Goal: Task Accomplishment & Management: Manage account settings

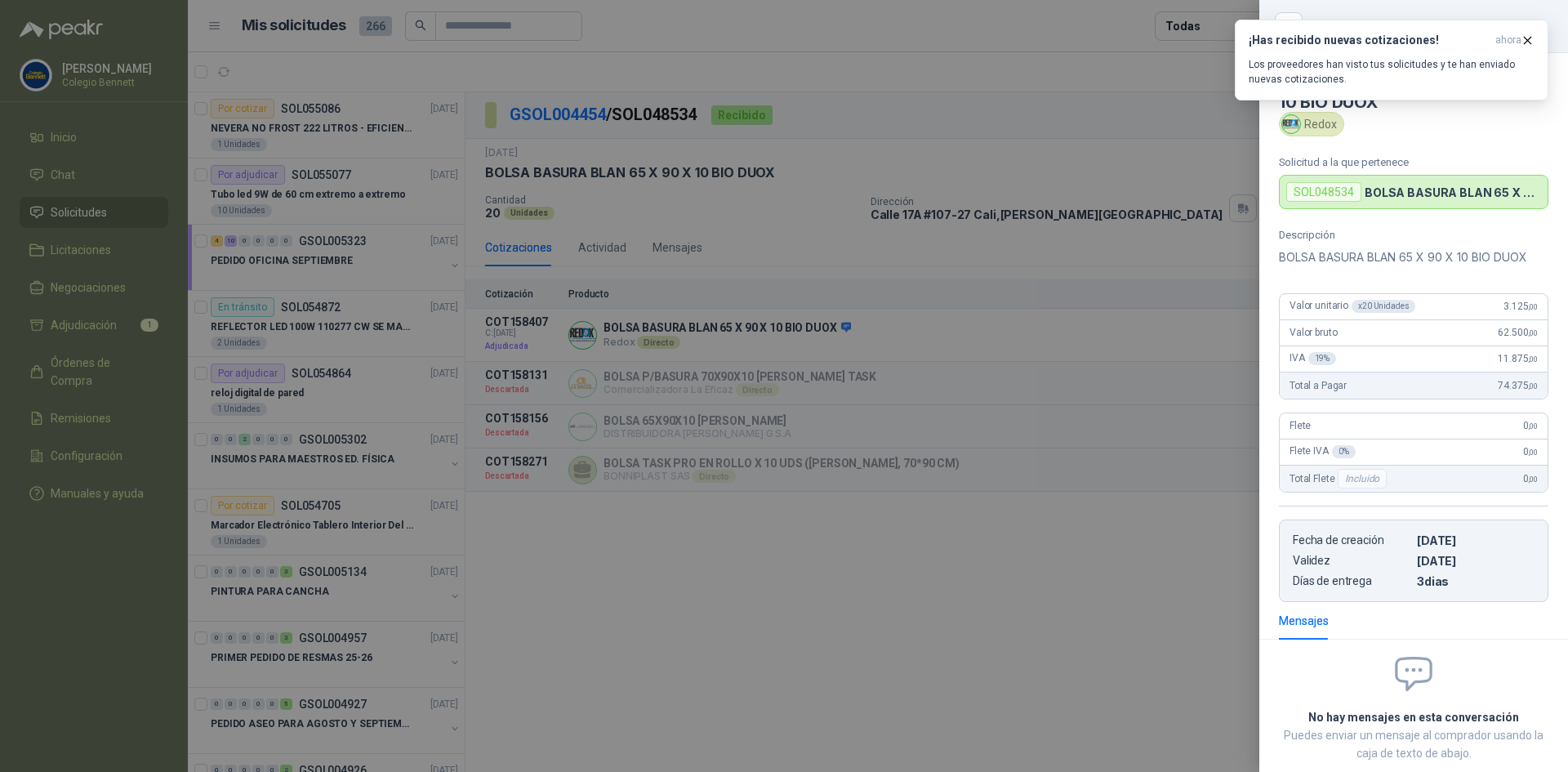
scroll to position [93, 0]
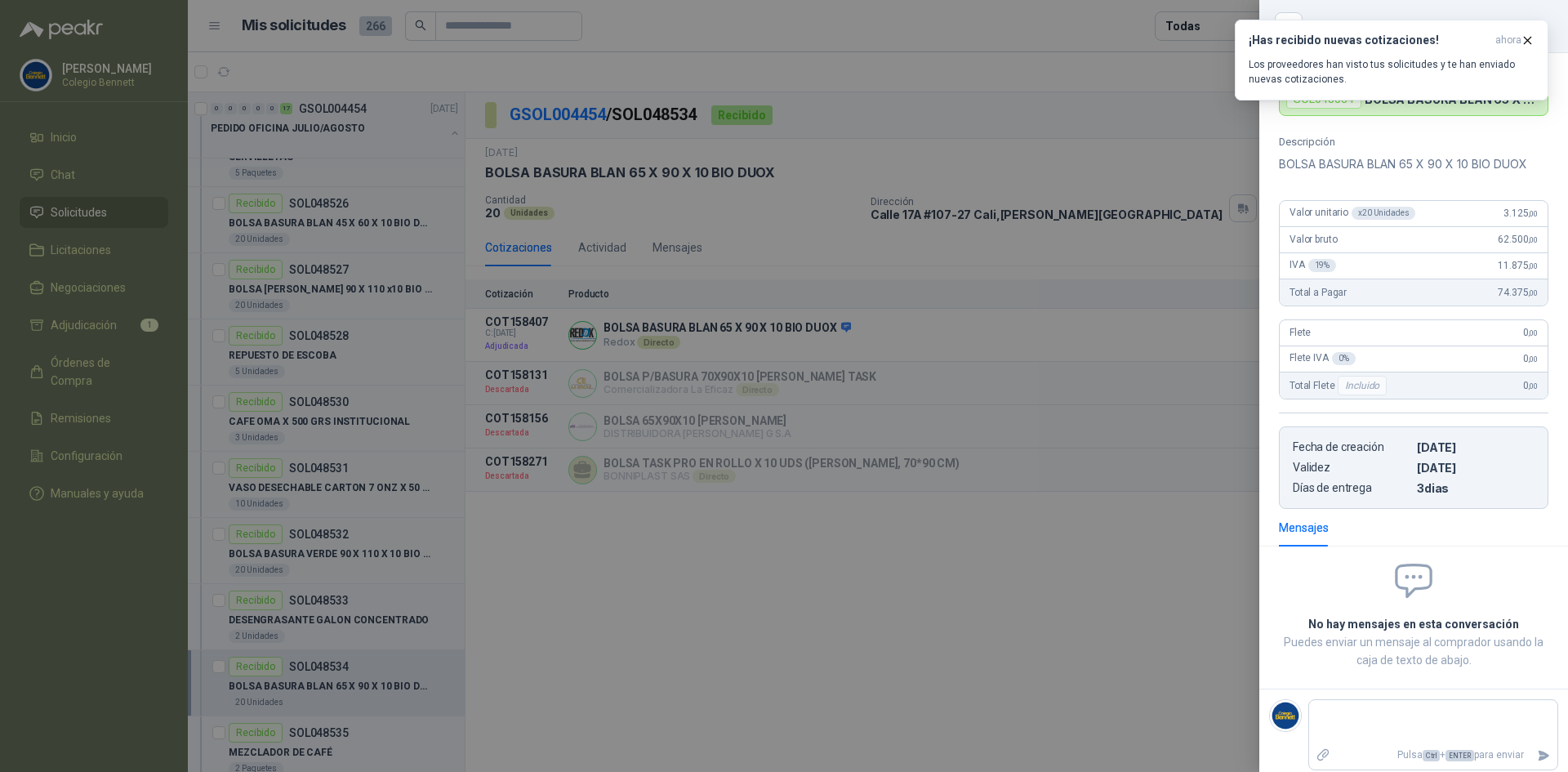
click at [1014, 546] on div at bounding box center [784, 386] width 1568 height 772
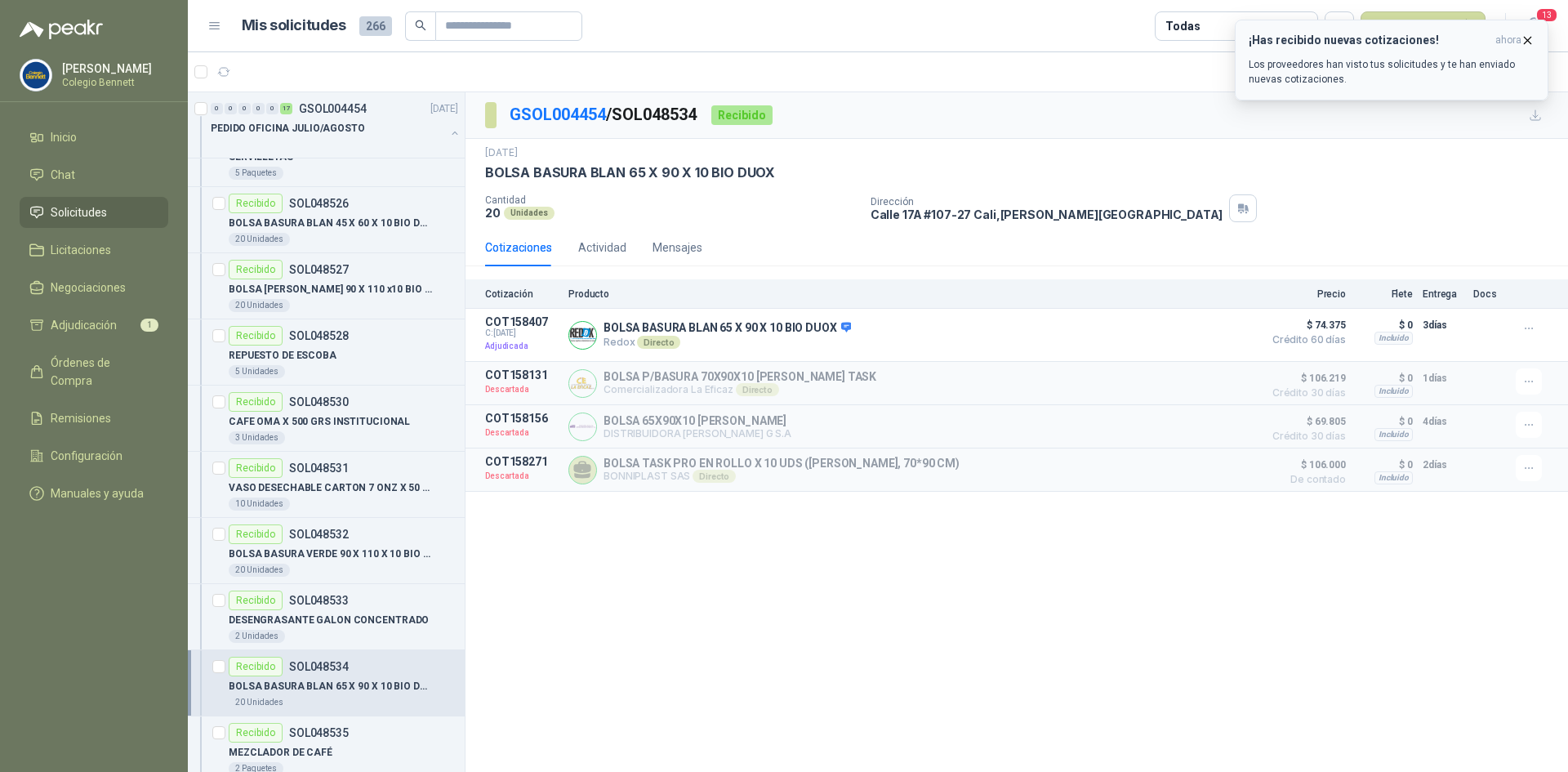
click at [1527, 43] on icon "button" at bounding box center [1527, 41] width 14 height 14
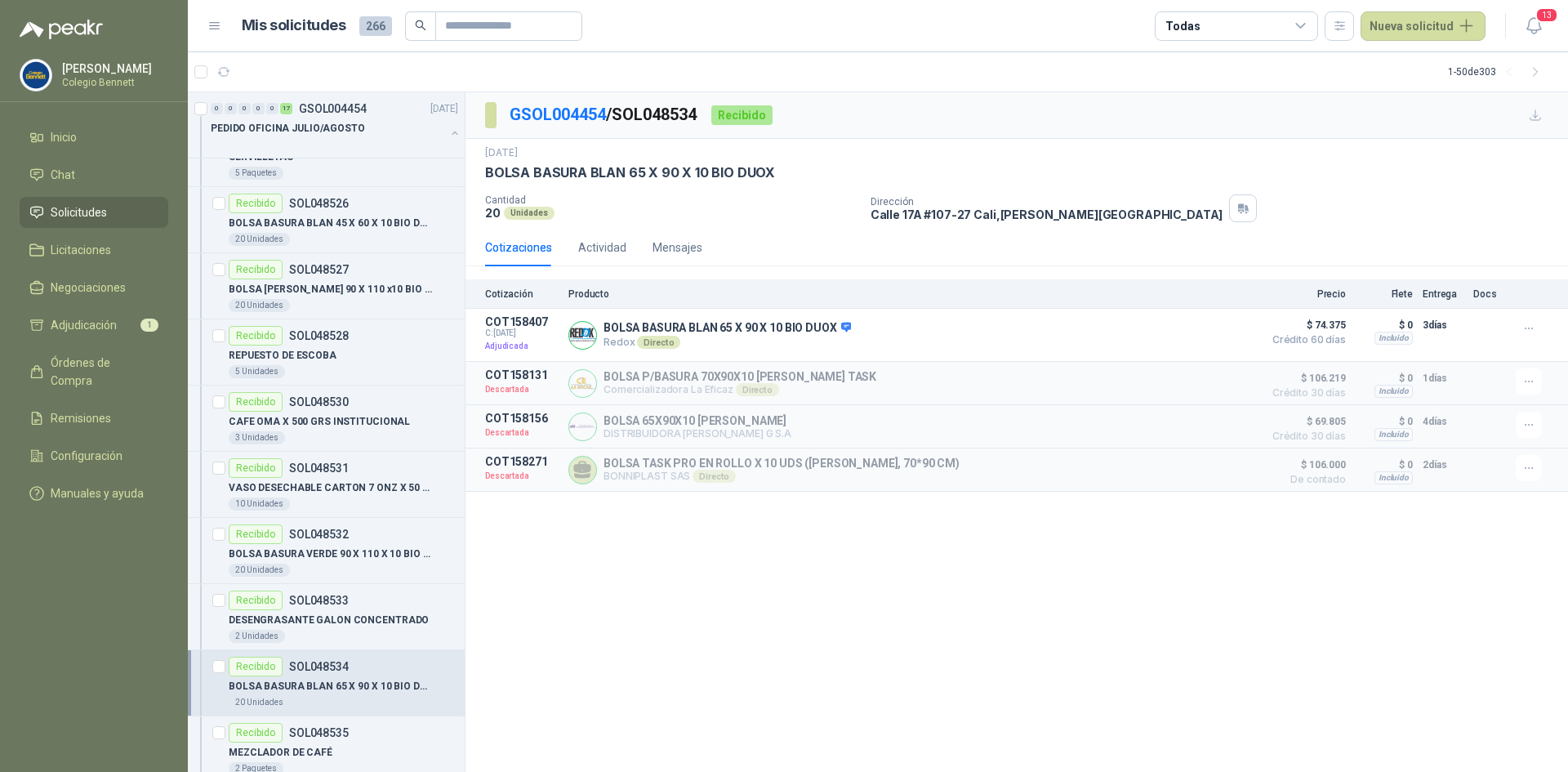
click at [41, 207] on icon at bounding box center [36, 212] width 11 height 10
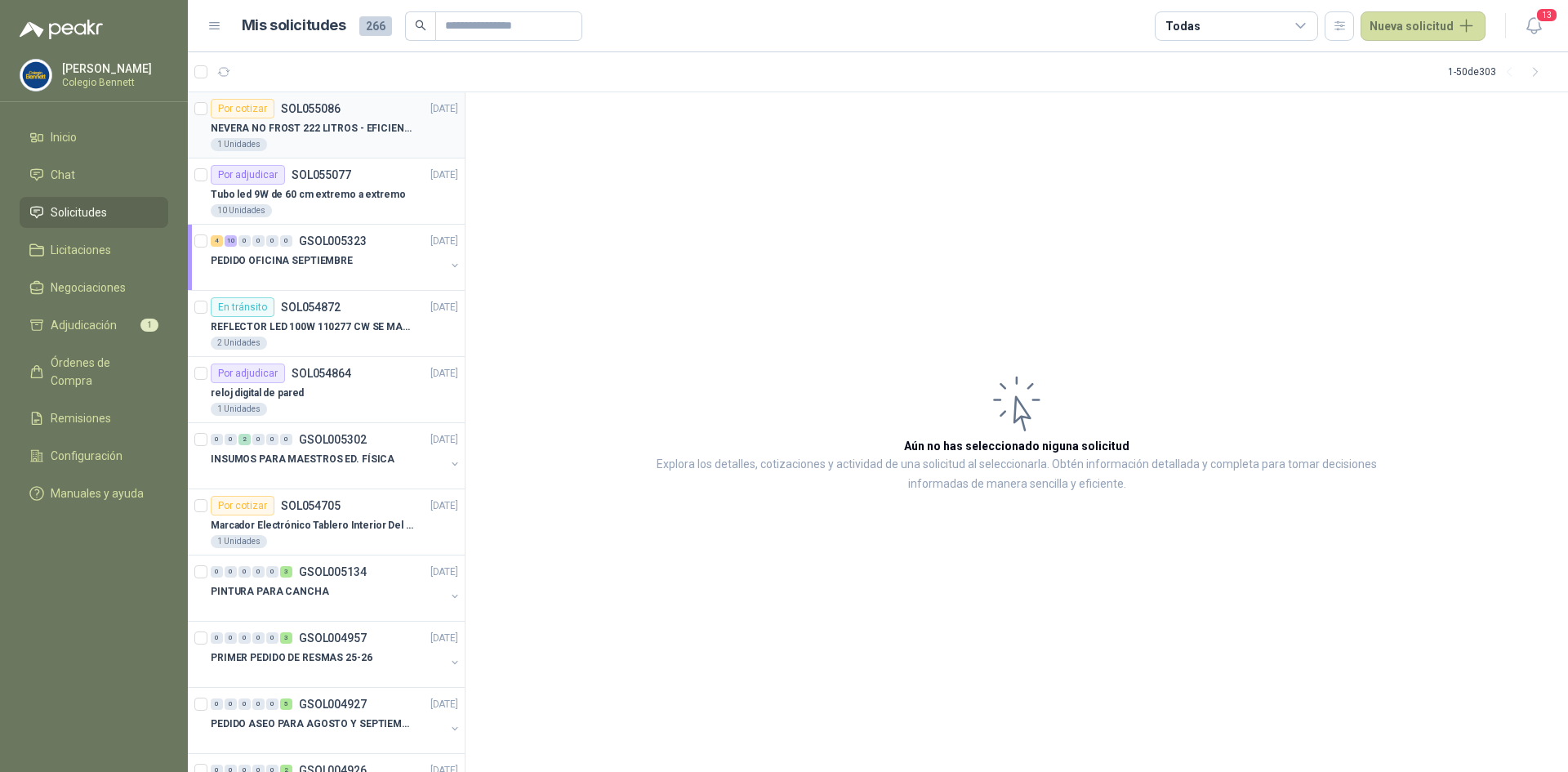
click at [296, 112] on p "SOL055086" at bounding box center [310, 108] width 60 height 11
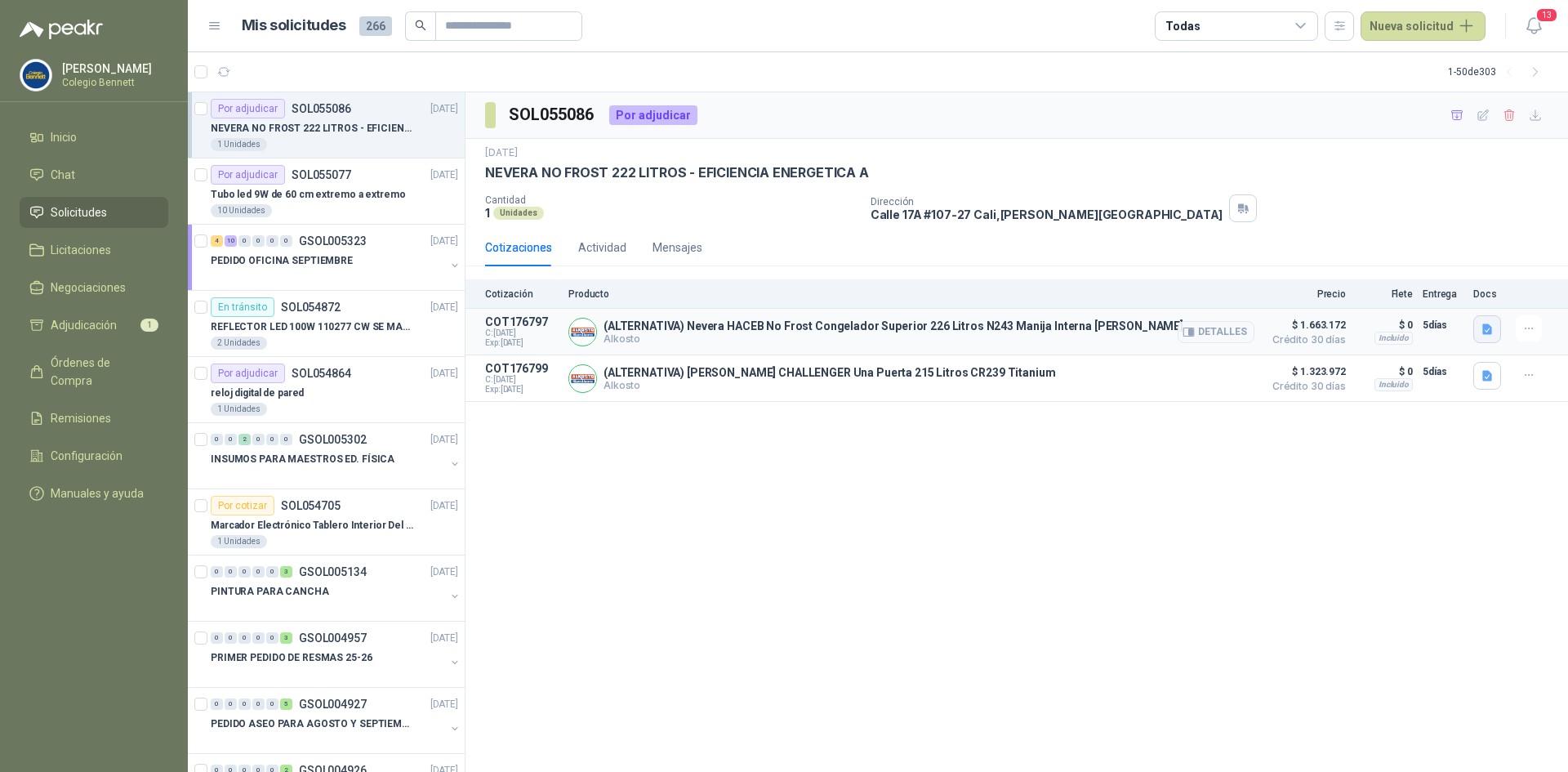
click at [1492, 330] on icon "button" at bounding box center [1488, 329] width 14 height 14
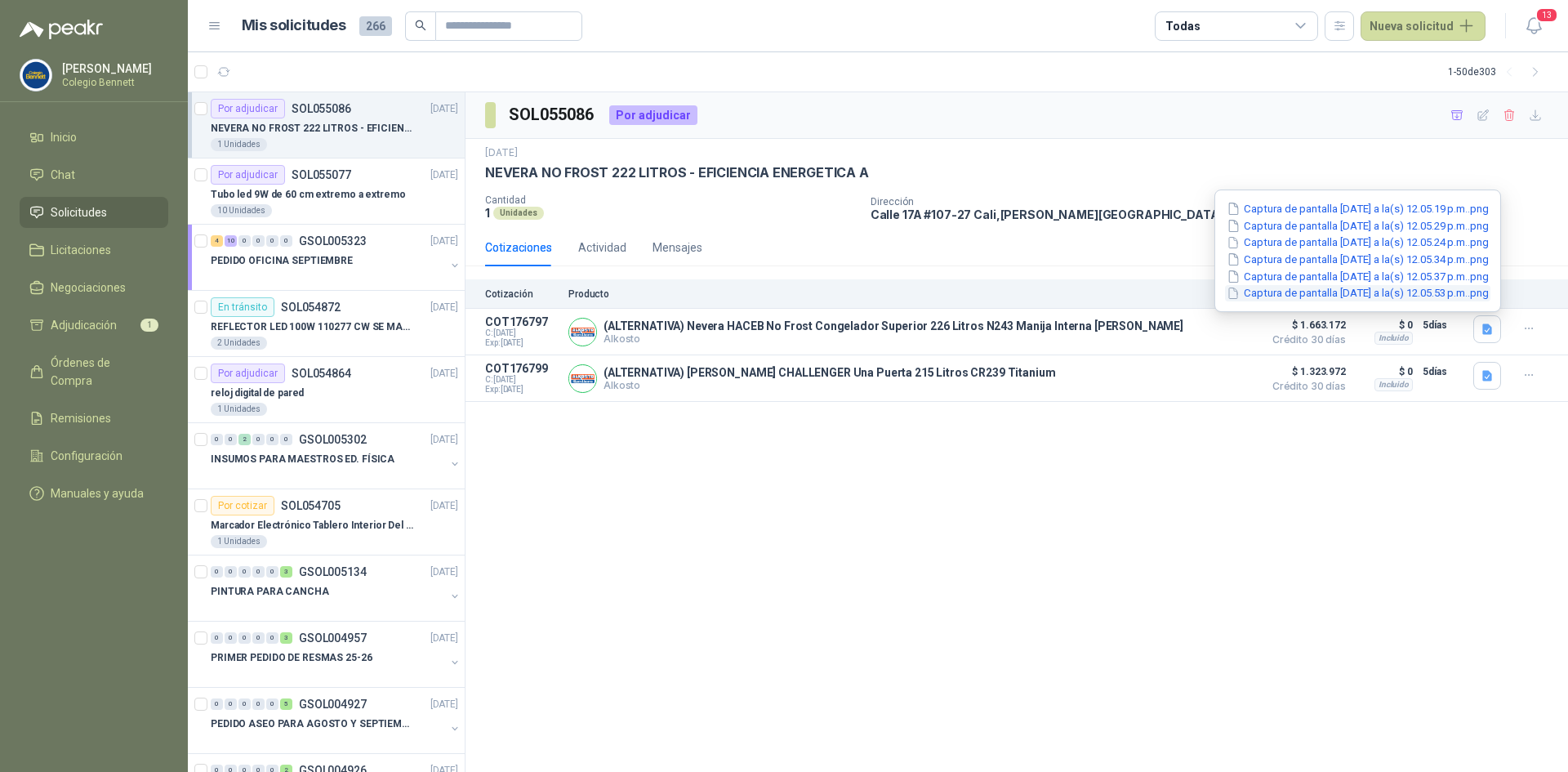
click at [1301, 297] on button "Captura de pantalla 2025-09-08 a la(s) 12.05.53 p.m..png" at bounding box center [1357, 294] width 265 height 17
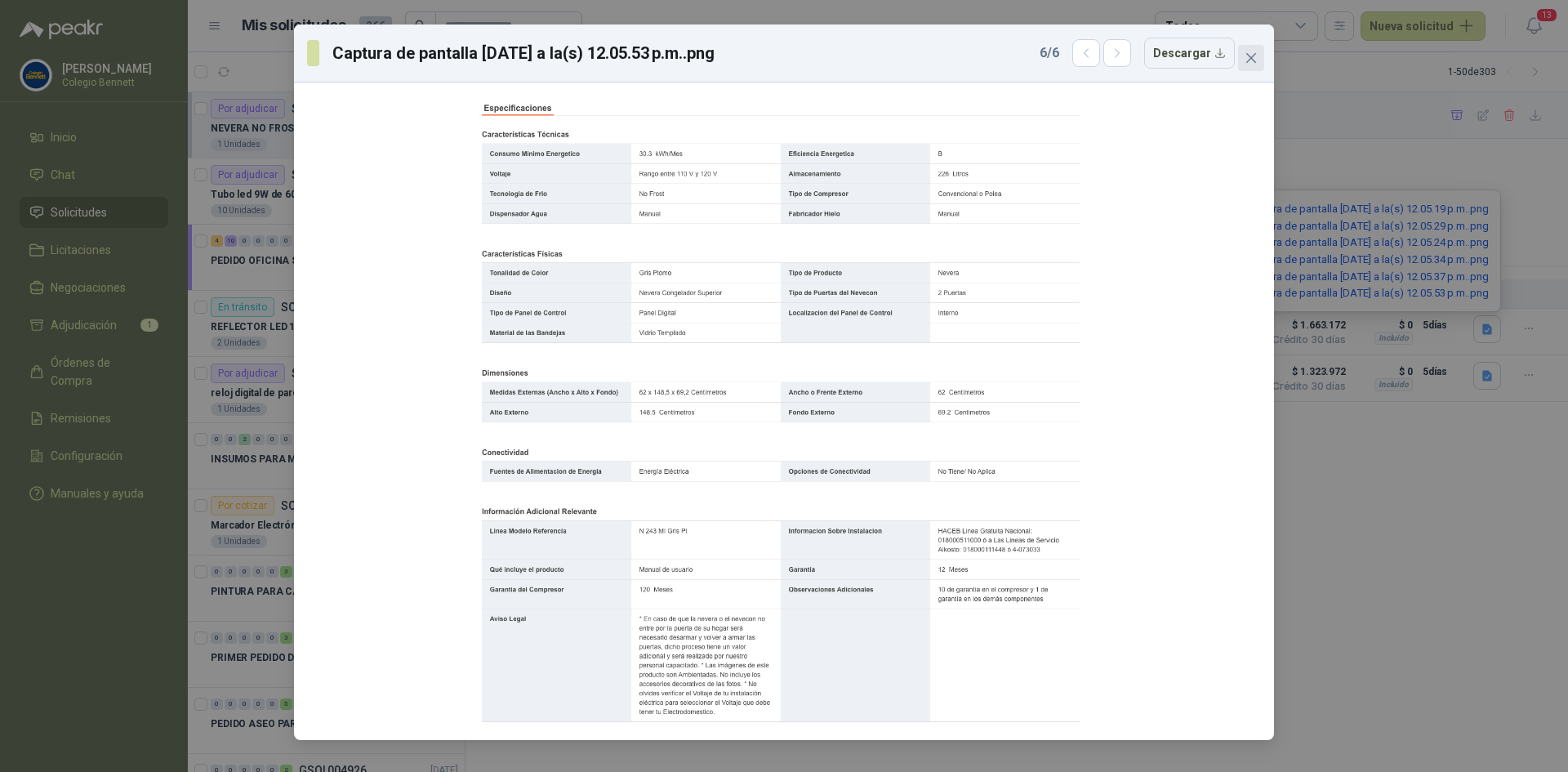
click at [1255, 54] on icon "close" at bounding box center [1251, 57] width 10 height 10
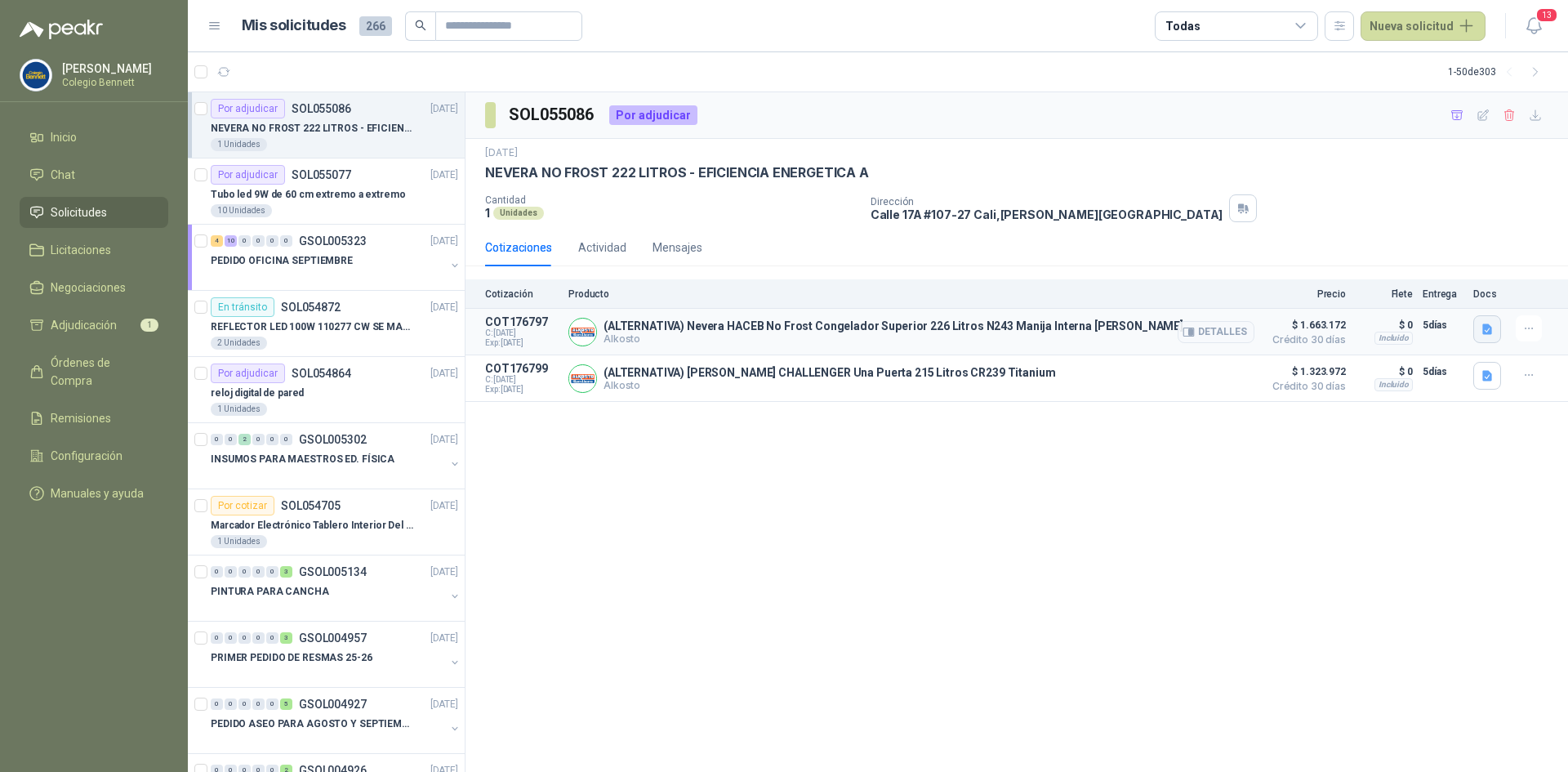
click at [1483, 329] on icon "button" at bounding box center [1487, 329] width 10 height 10
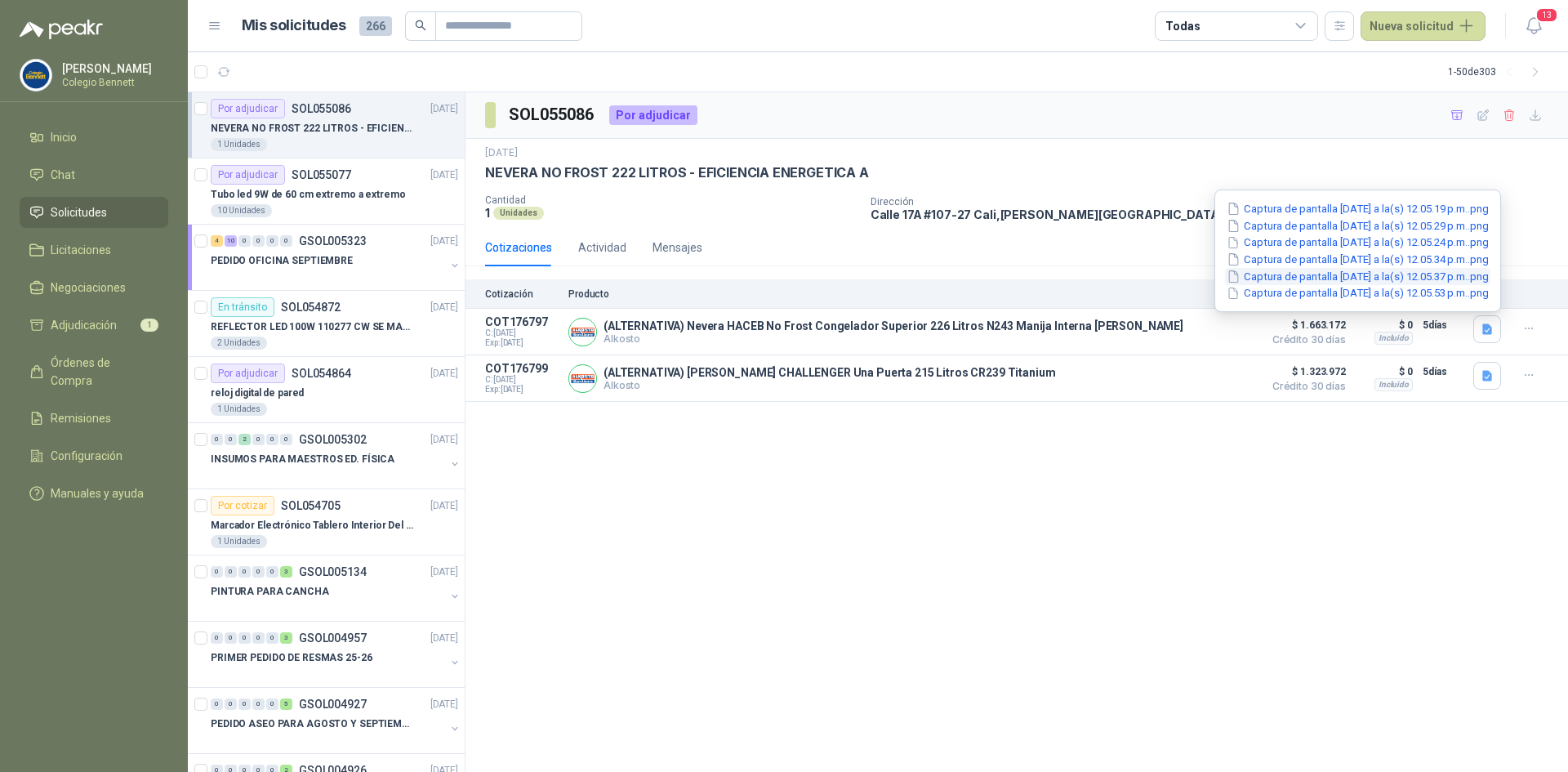
click at [1386, 278] on button "Captura de pantalla 2025-09-08 a la(s) 12.05.37 p.m..png" at bounding box center [1357, 277] width 265 height 17
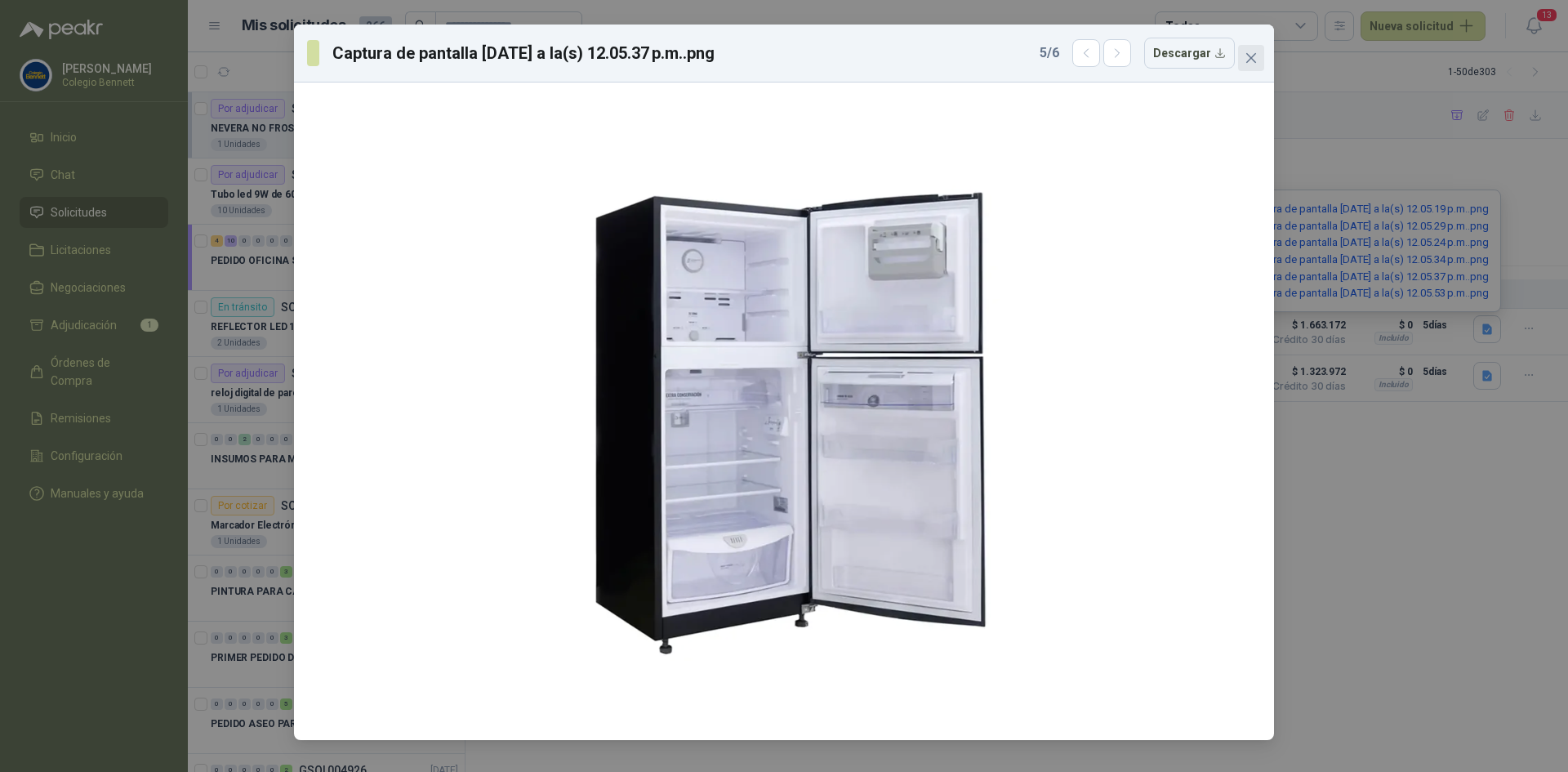
click at [1255, 56] on icon "close" at bounding box center [1251, 58] width 13 height 13
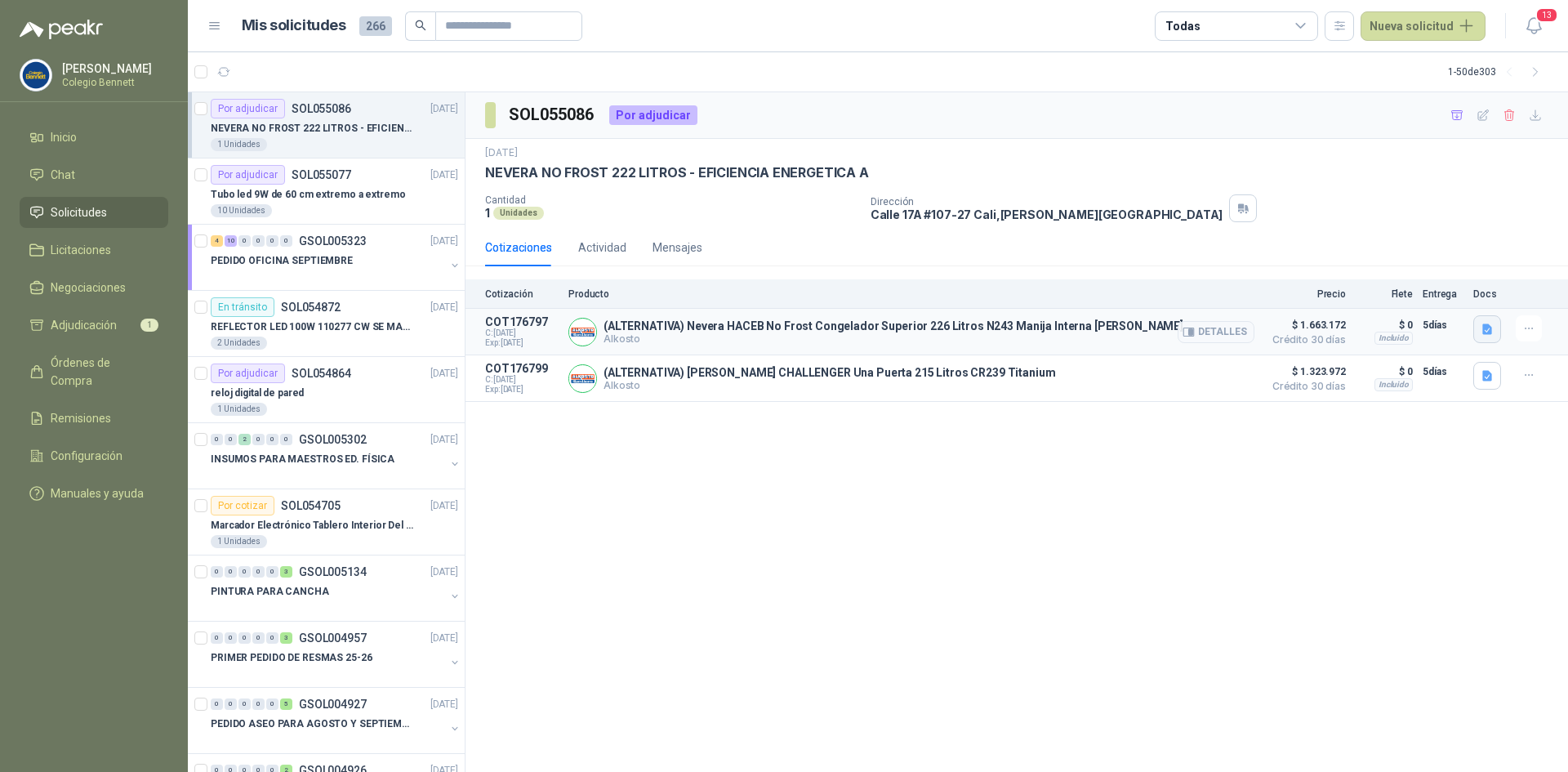
click at [1488, 326] on icon "button" at bounding box center [1487, 329] width 10 height 10
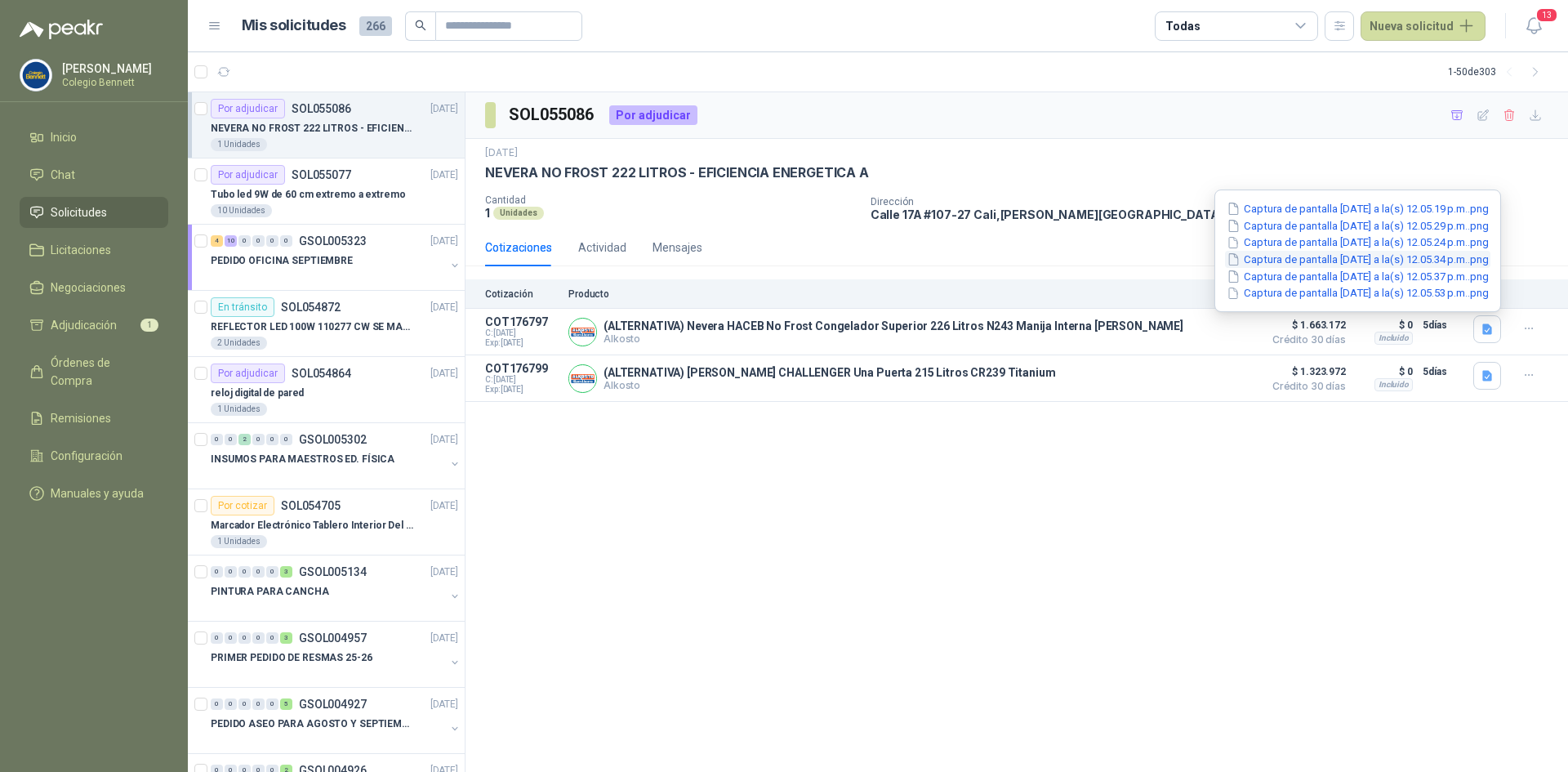
click at [1417, 258] on button "Captura de pantalla 2025-09-08 a la(s) 12.05.34 p.m..png" at bounding box center [1357, 259] width 265 height 17
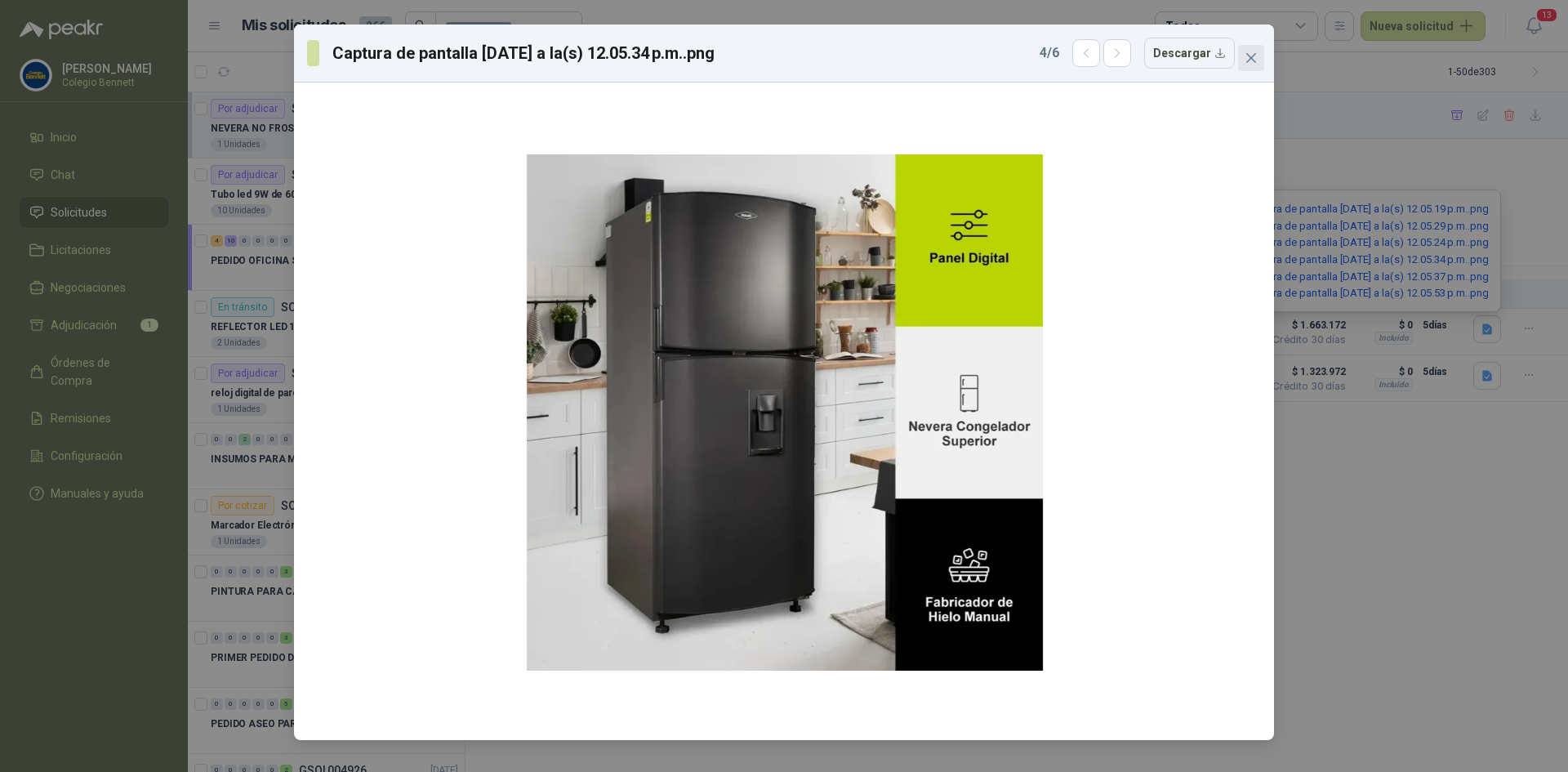
click at [1246, 57] on span "Close" at bounding box center [1251, 58] width 26 height 13
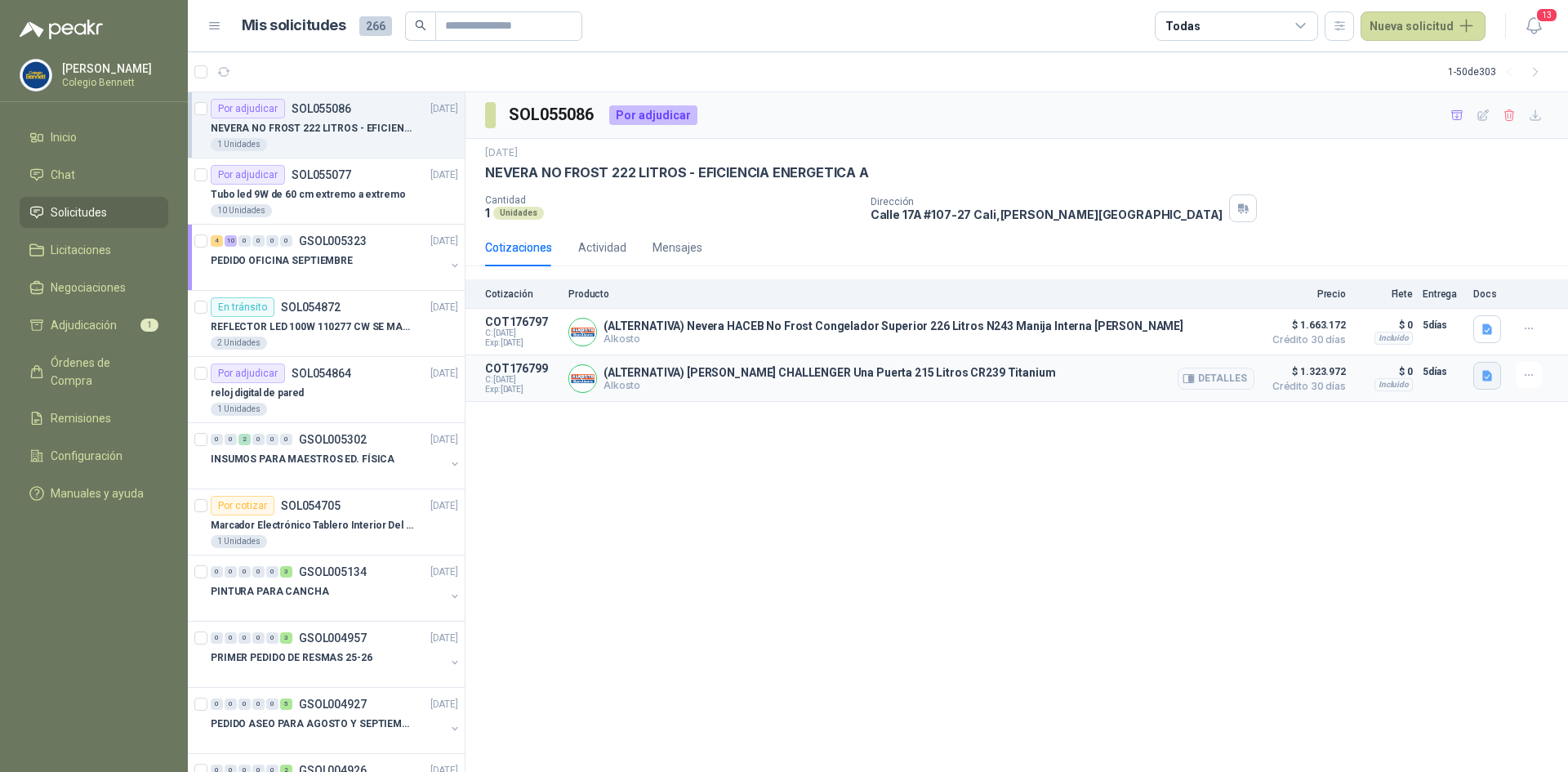
click at [1488, 380] on icon "button" at bounding box center [1487, 375] width 10 height 10
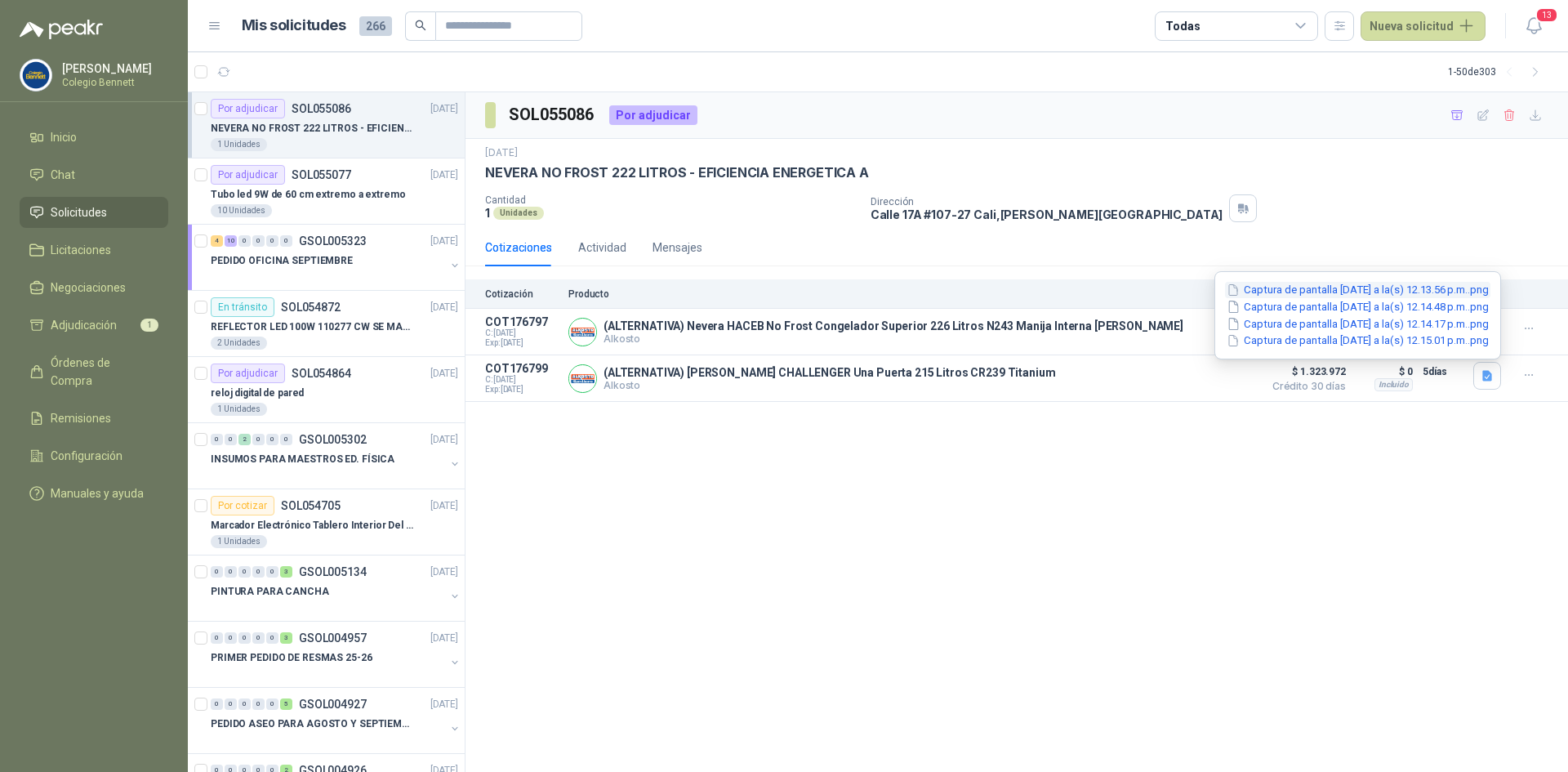
click at [1408, 287] on button "Captura de pantalla 2025-09-08 a la(s) 12.13.56 p.m..png" at bounding box center [1357, 290] width 265 height 17
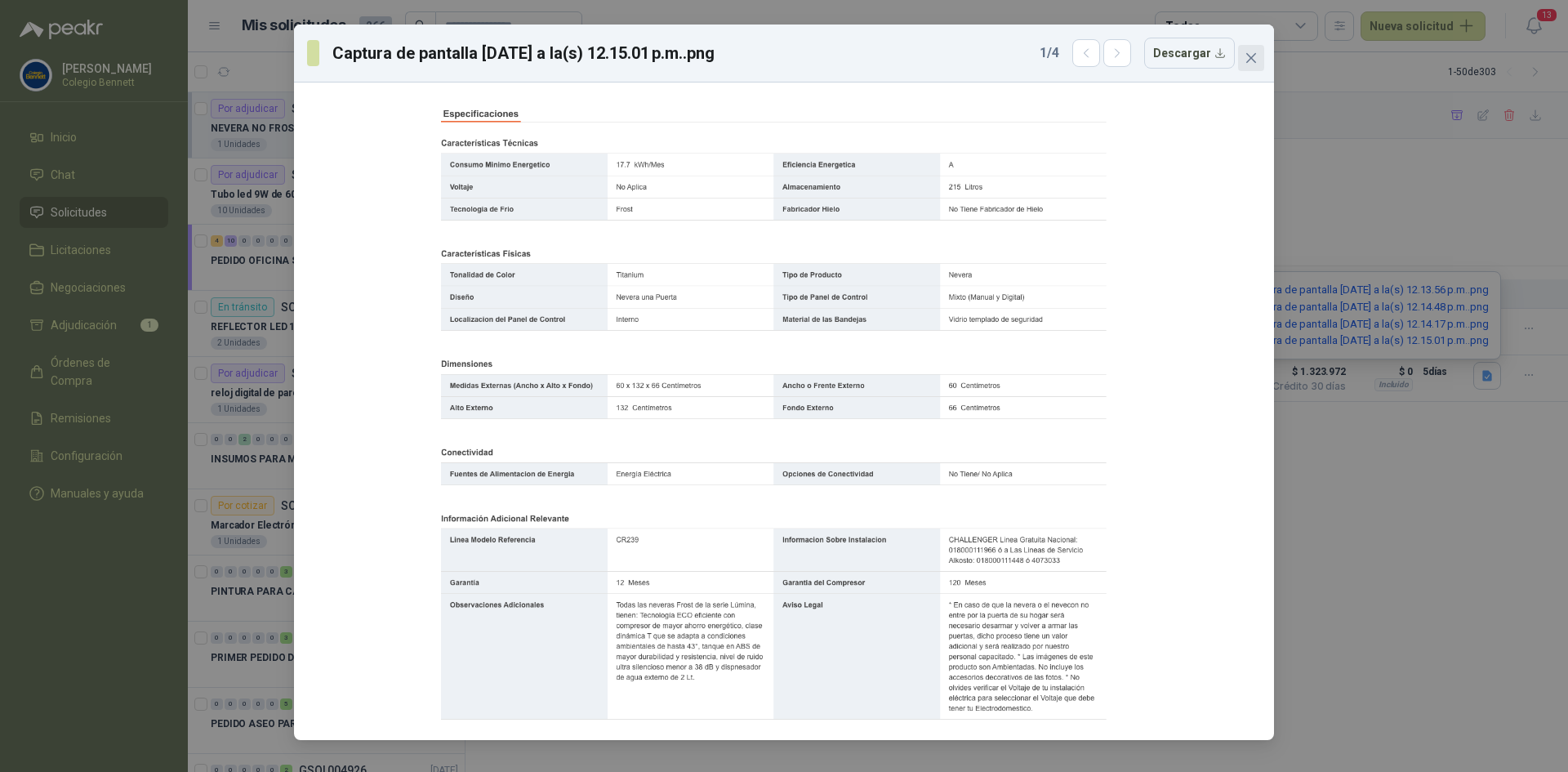
click at [1248, 52] on icon "close" at bounding box center [1251, 58] width 13 height 13
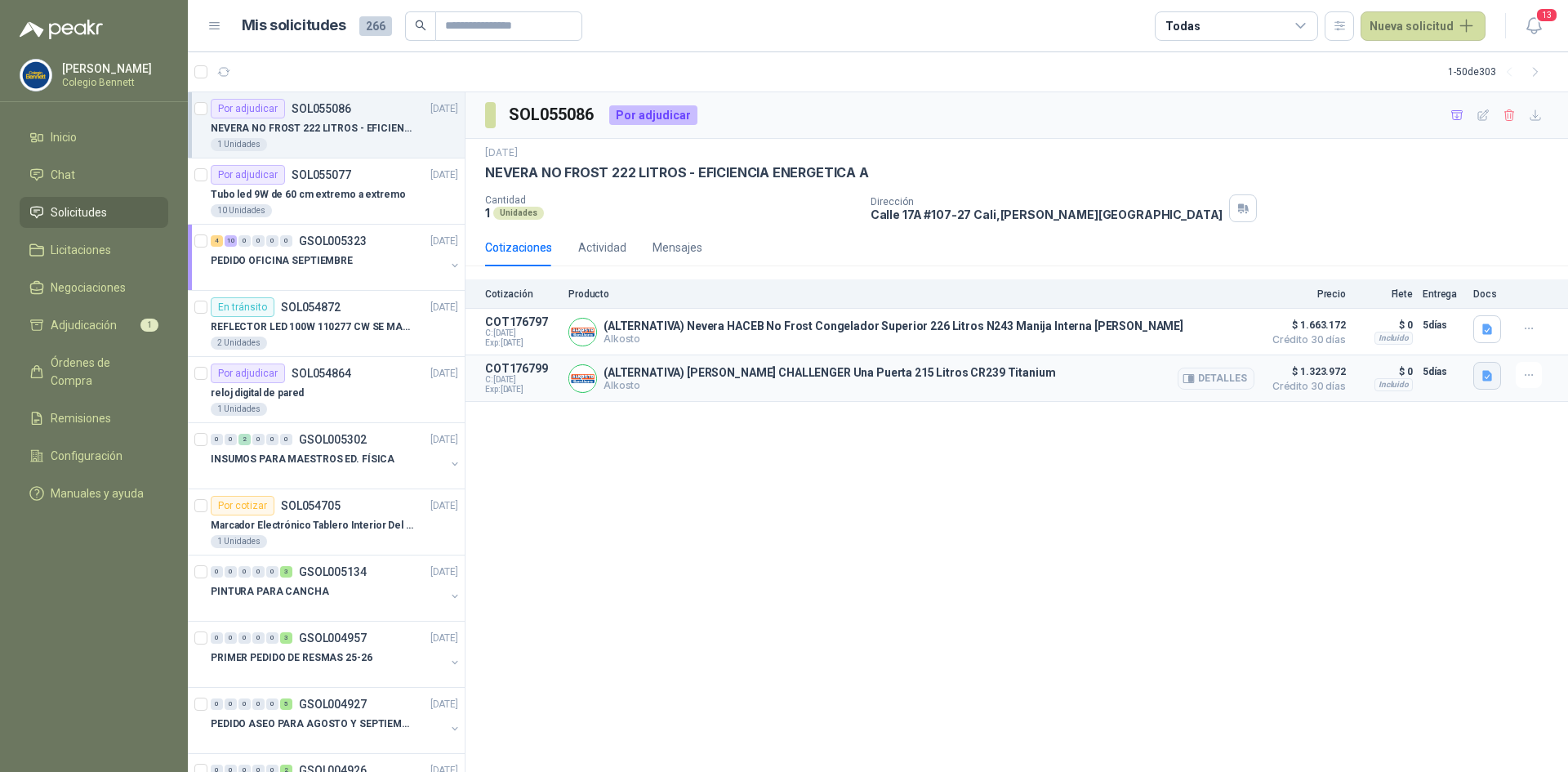
click at [1482, 376] on icon "button" at bounding box center [1488, 376] width 14 height 14
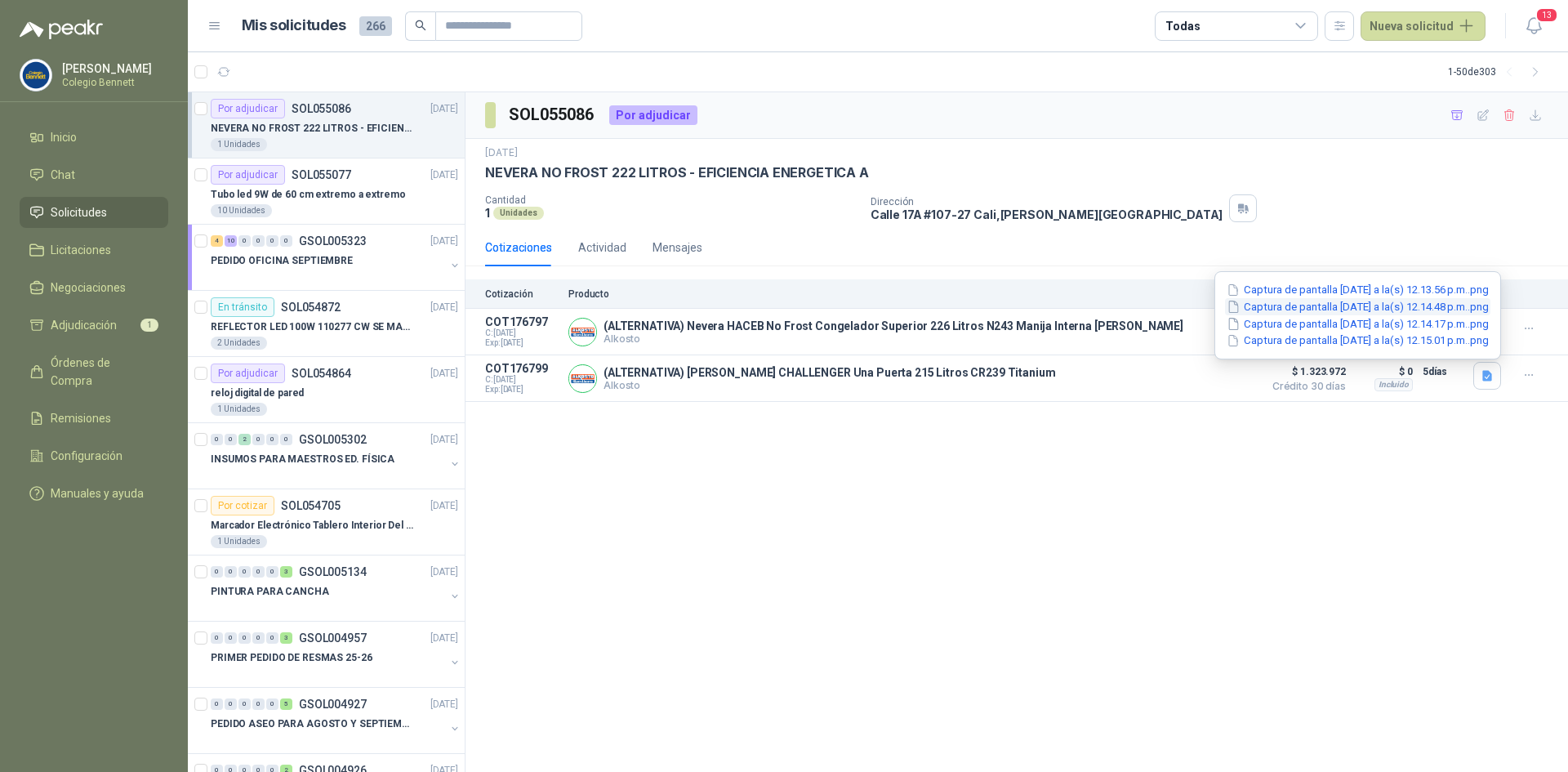
click at [1357, 309] on button "Captura de pantalla 2025-09-08 a la(s) 12.14.48 p.m..png" at bounding box center [1357, 307] width 265 height 17
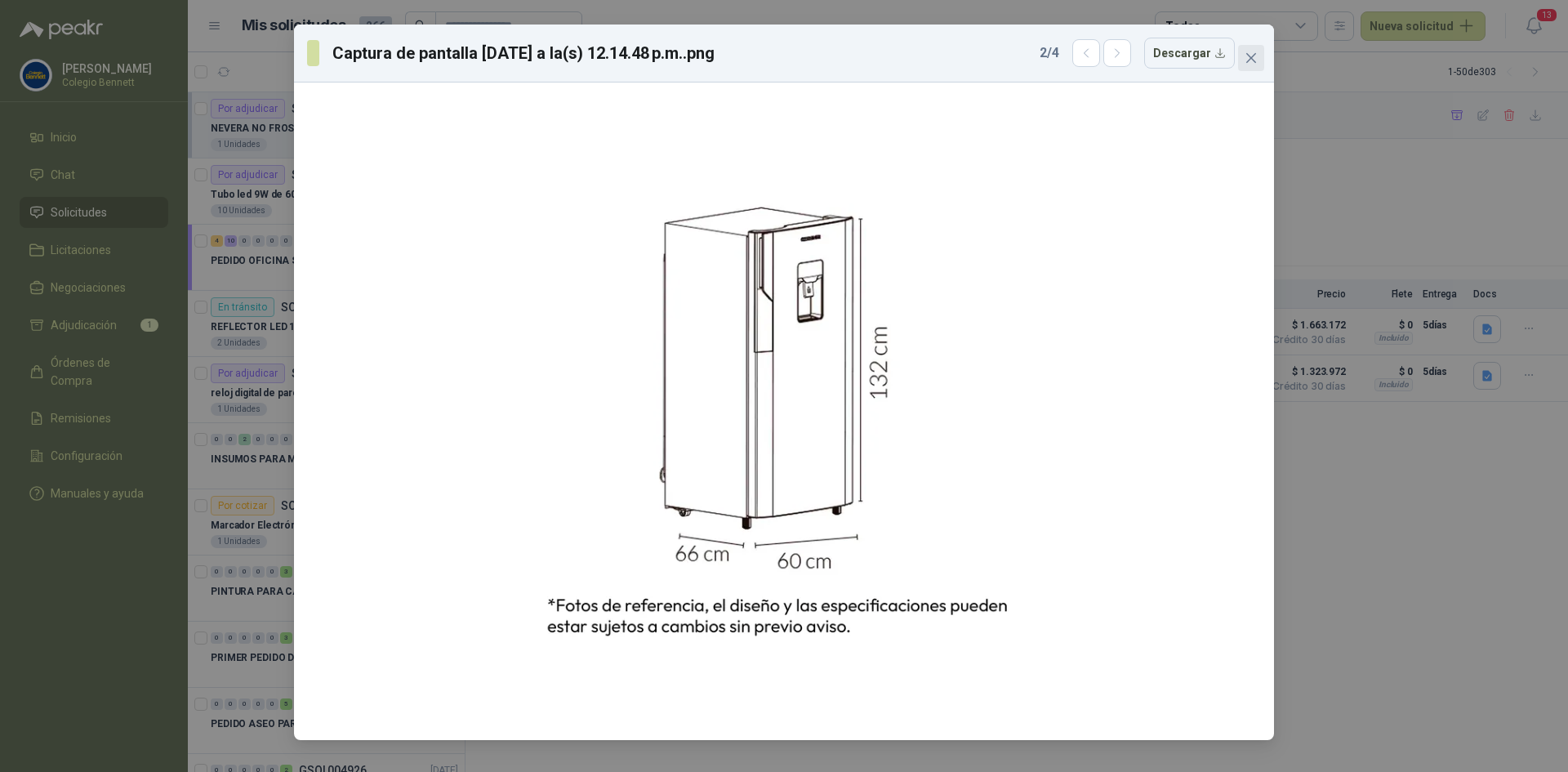
click at [1249, 67] on button "Close" at bounding box center [1251, 58] width 26 height 26
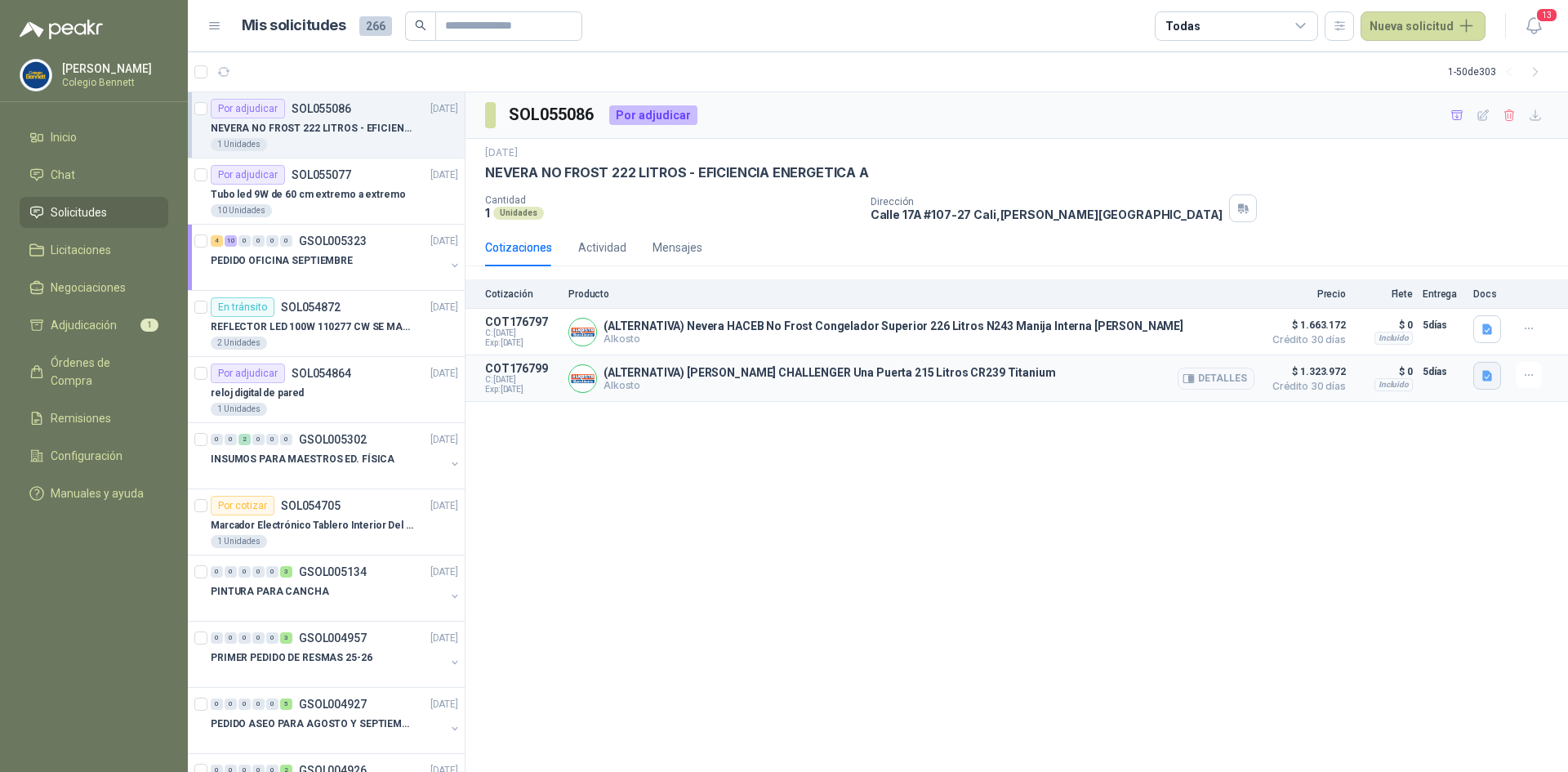
click at [1488, 376] on icon "button" at bounding box center [1487, 375] width 10 height 10
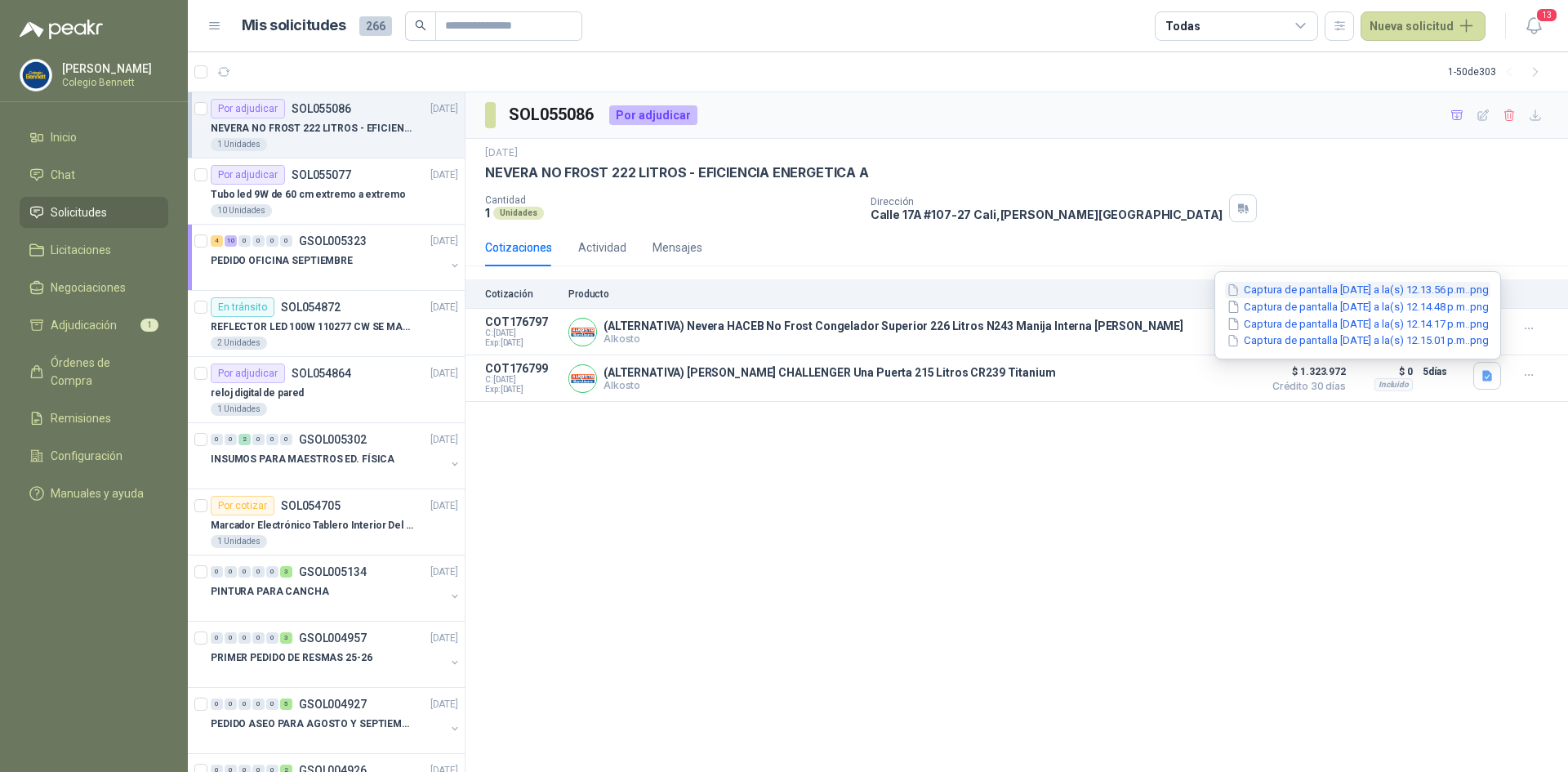
click at [1404, 284] on button "Captura de pantalla 2025-09-08 a la(s) 12.13.56 p.m..png" at bounding box center [1357, 290] width 265 height 17
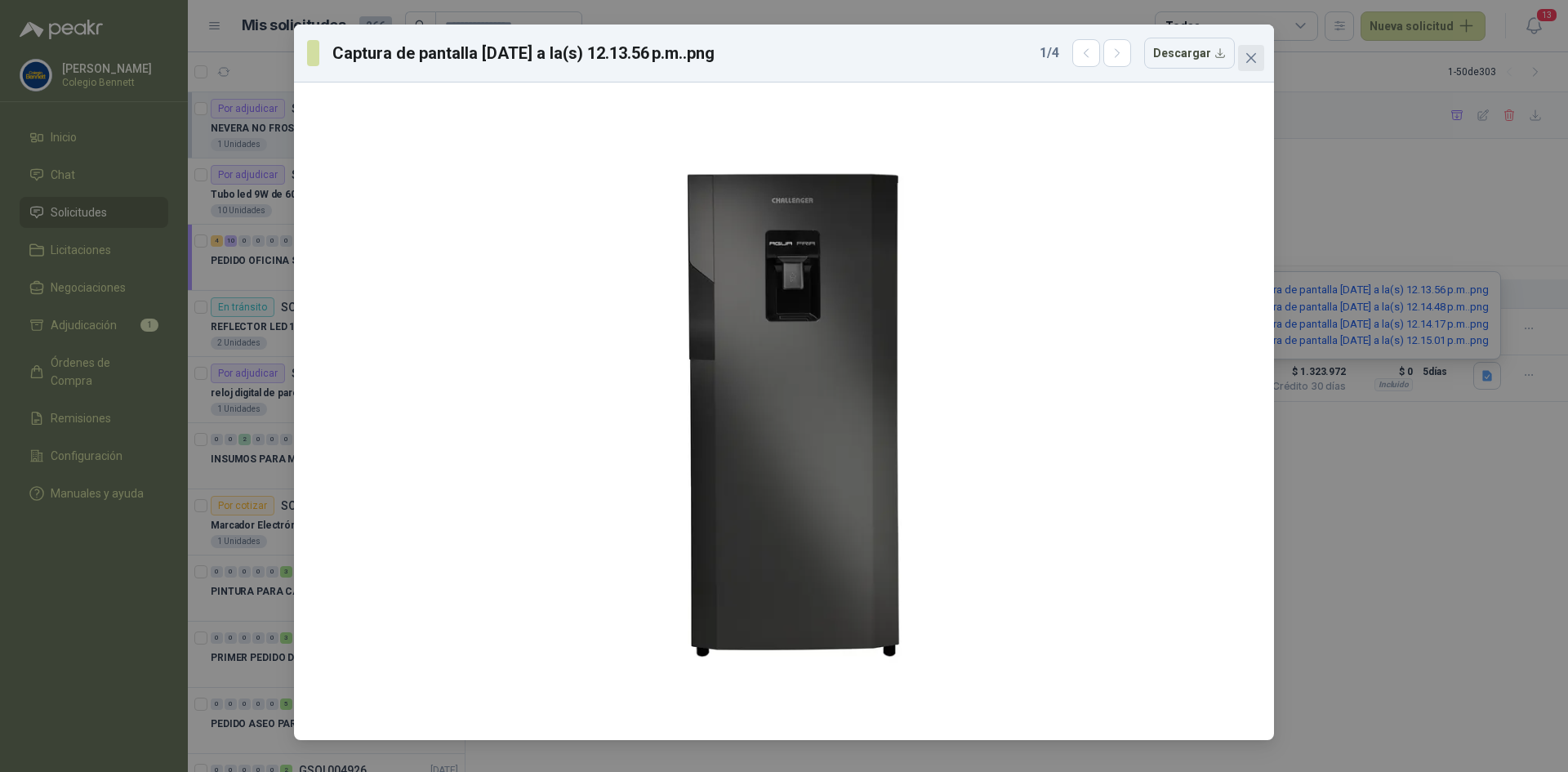
drag, startPoint x: 1258, startPoint y: 67, endPoint x: 1348, endPoint y: 145, distance: 119.1
click at [1260, 67] on button "Close" at bounding box center [1251, 58] width 26 height 26
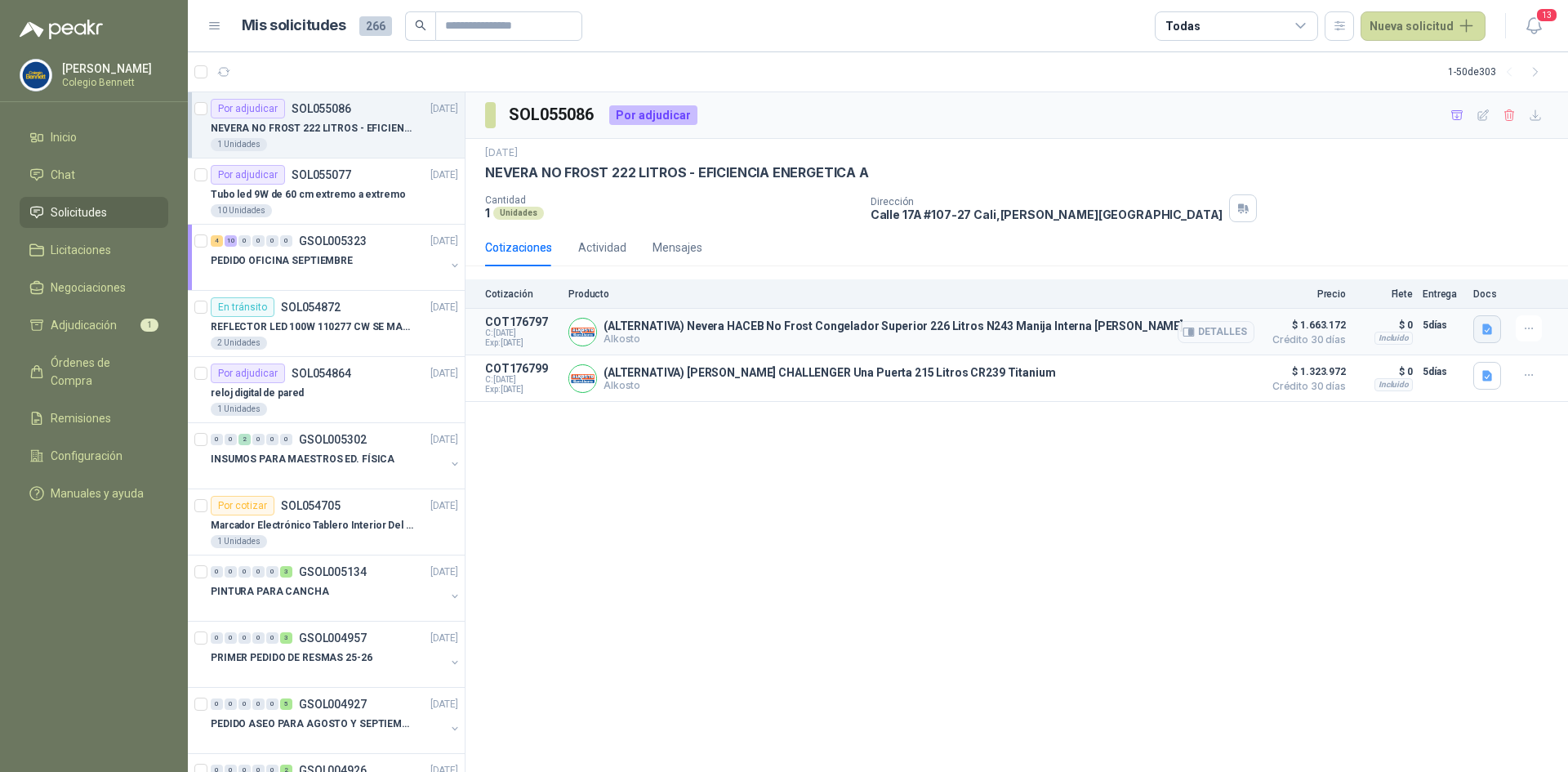
click at [1484, 325] on icon "button" at bounding box center [1487, 329] width 10 height 10
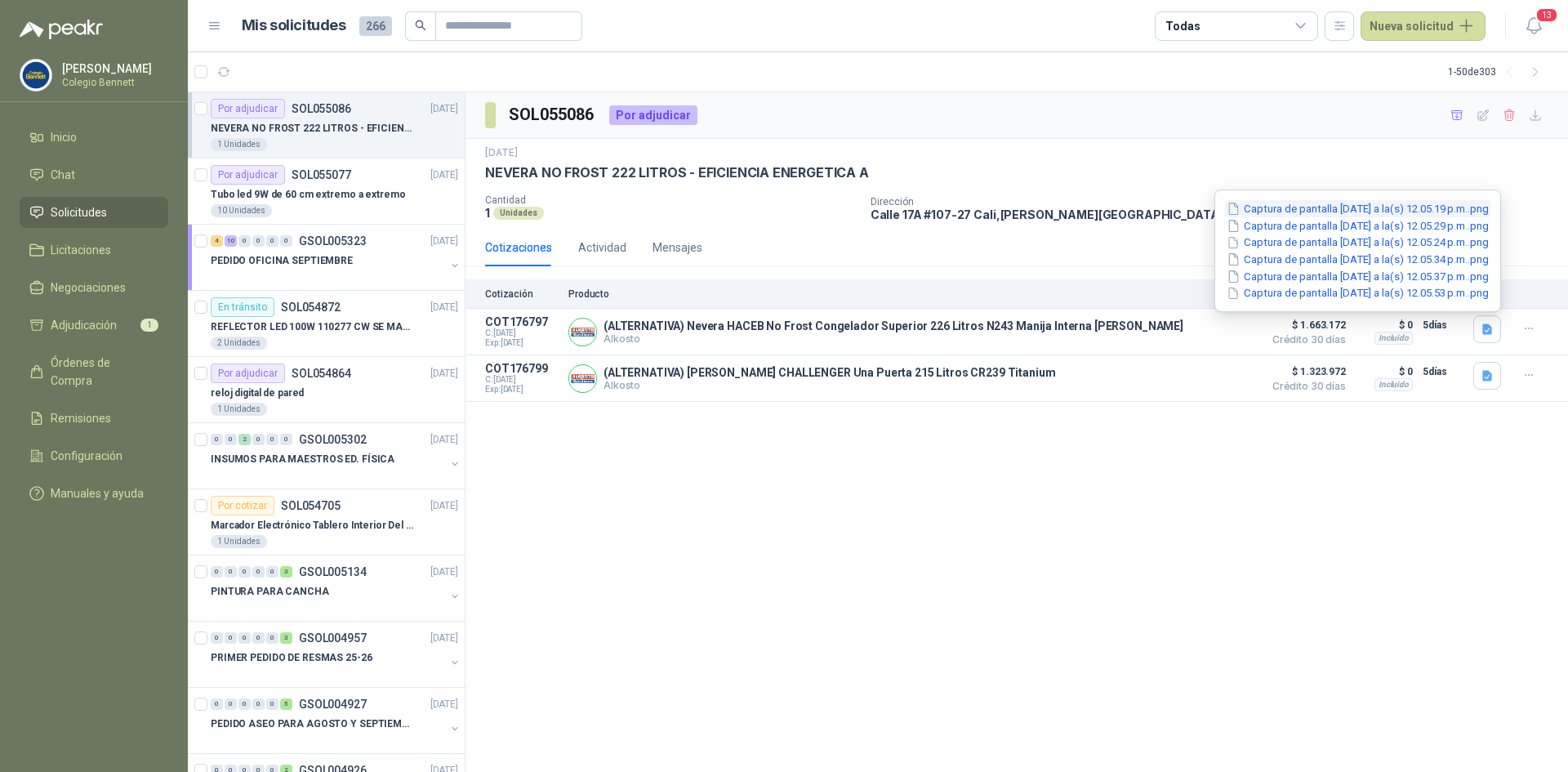
click at [1399, 203] on button "Captura de pantalla 2025-09-08 a la(s) 12.05.19 p.m..png" at bounding box center [1357, 208] width 265 height 17
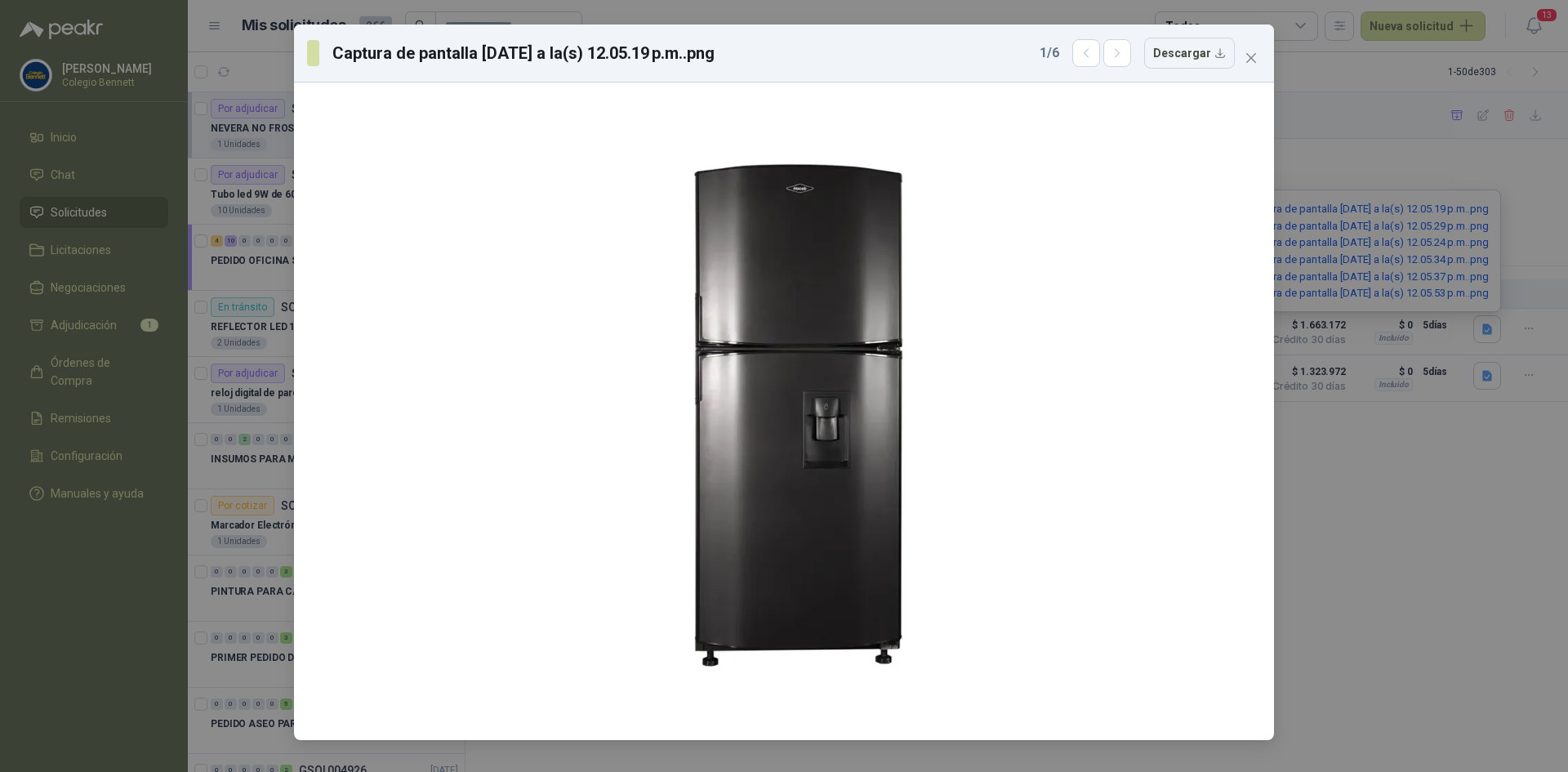
drag, startPoint x: 1255, startPoint y: 52, endPoint x: 1267, endPoint y: 73, distance: 24.2
click at [1255, 54] on icon "close" at bounding box center [1251, 58] width 13 height 13
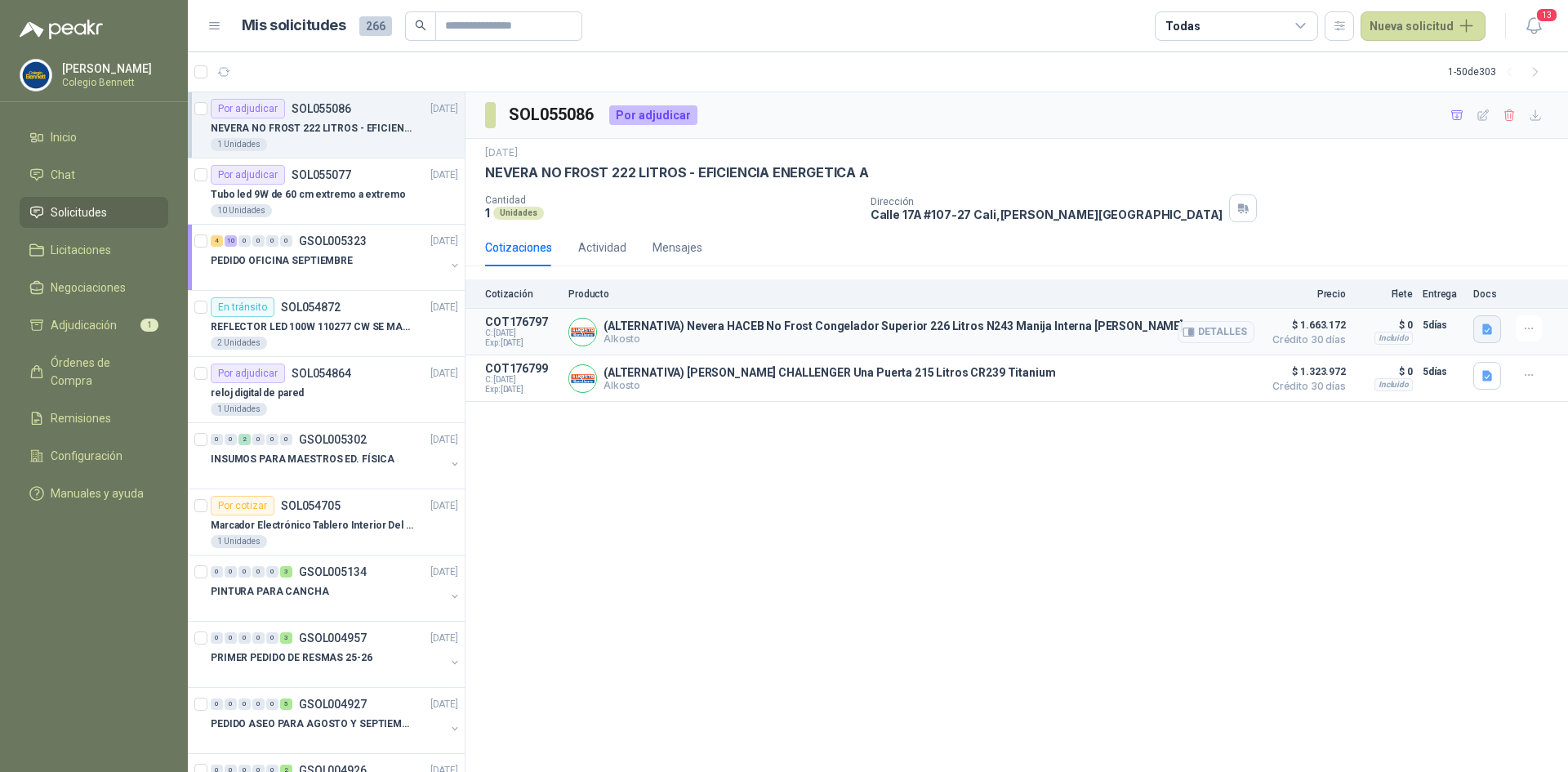
click at [1482, 329] on icon "button" at bounding box center [1488, 329] width 14 height 14
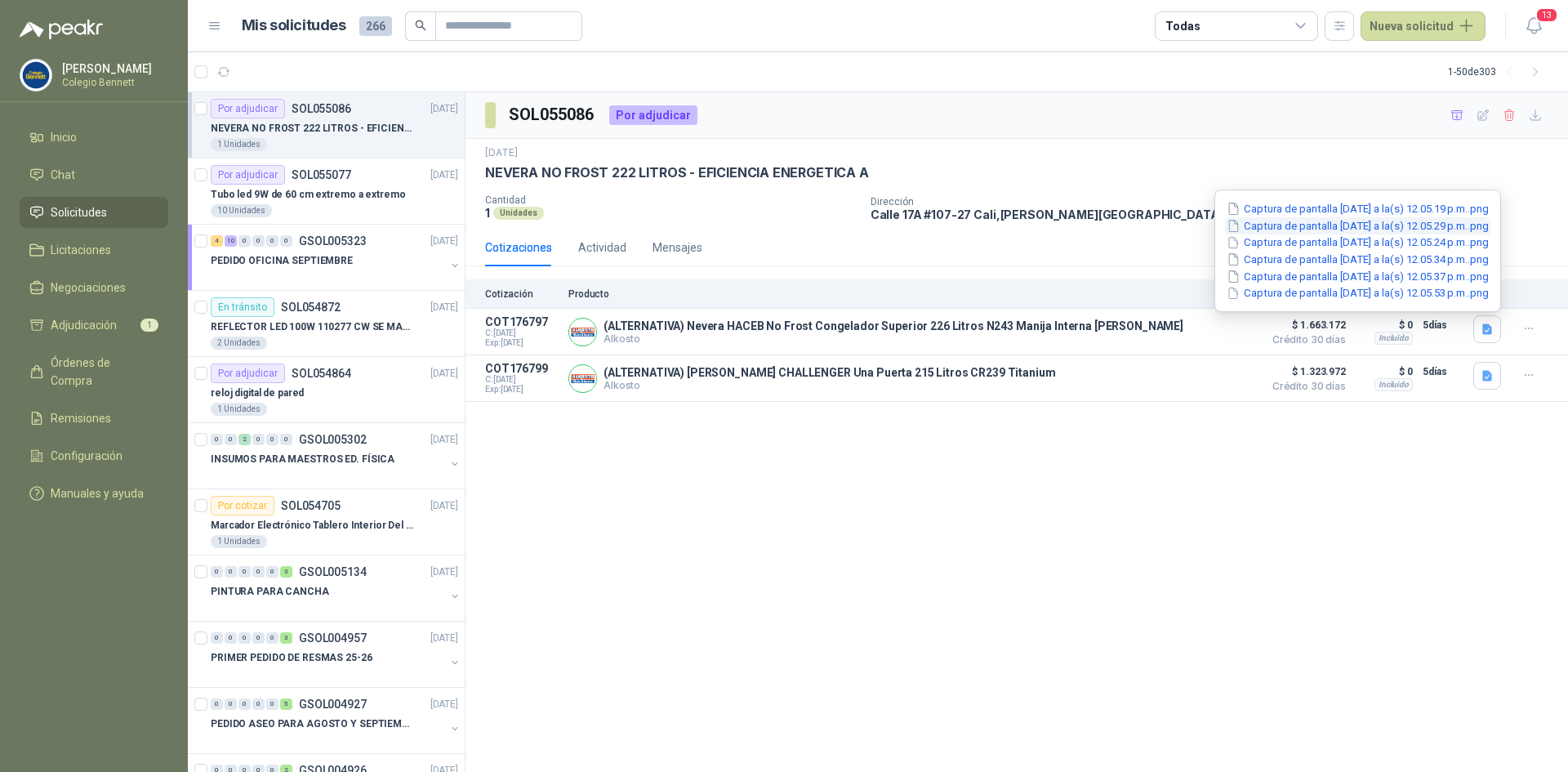
click at [1366, 229] on button "Captura de pantalla 2025-09-08 a la(s) 12.05.29 p.m..png" at bounding box center [1357, 226] width 265 height 17
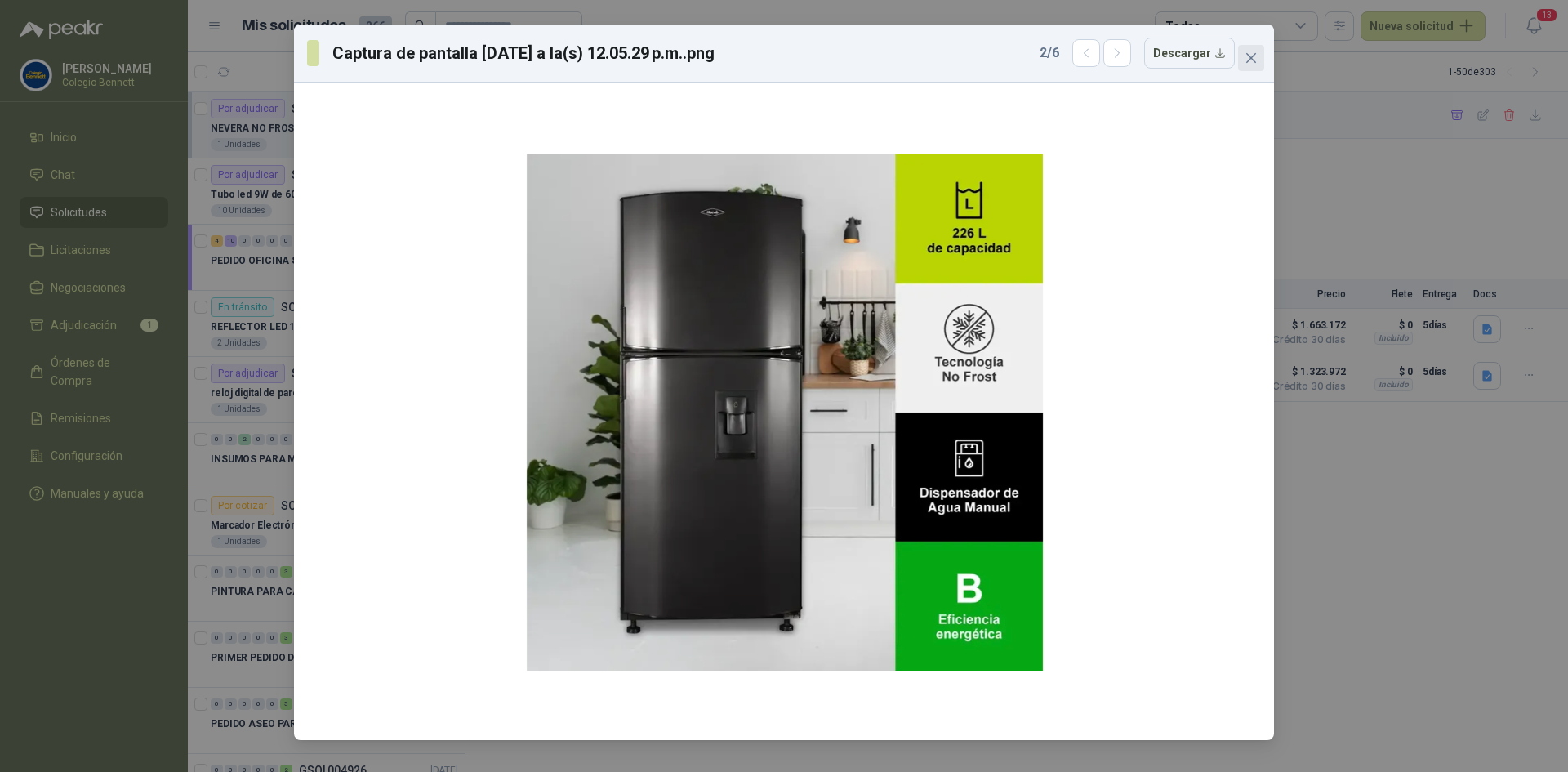
click at [1252, 51] on button "Close" at bounding box center [1251, 58] width 26 height 26
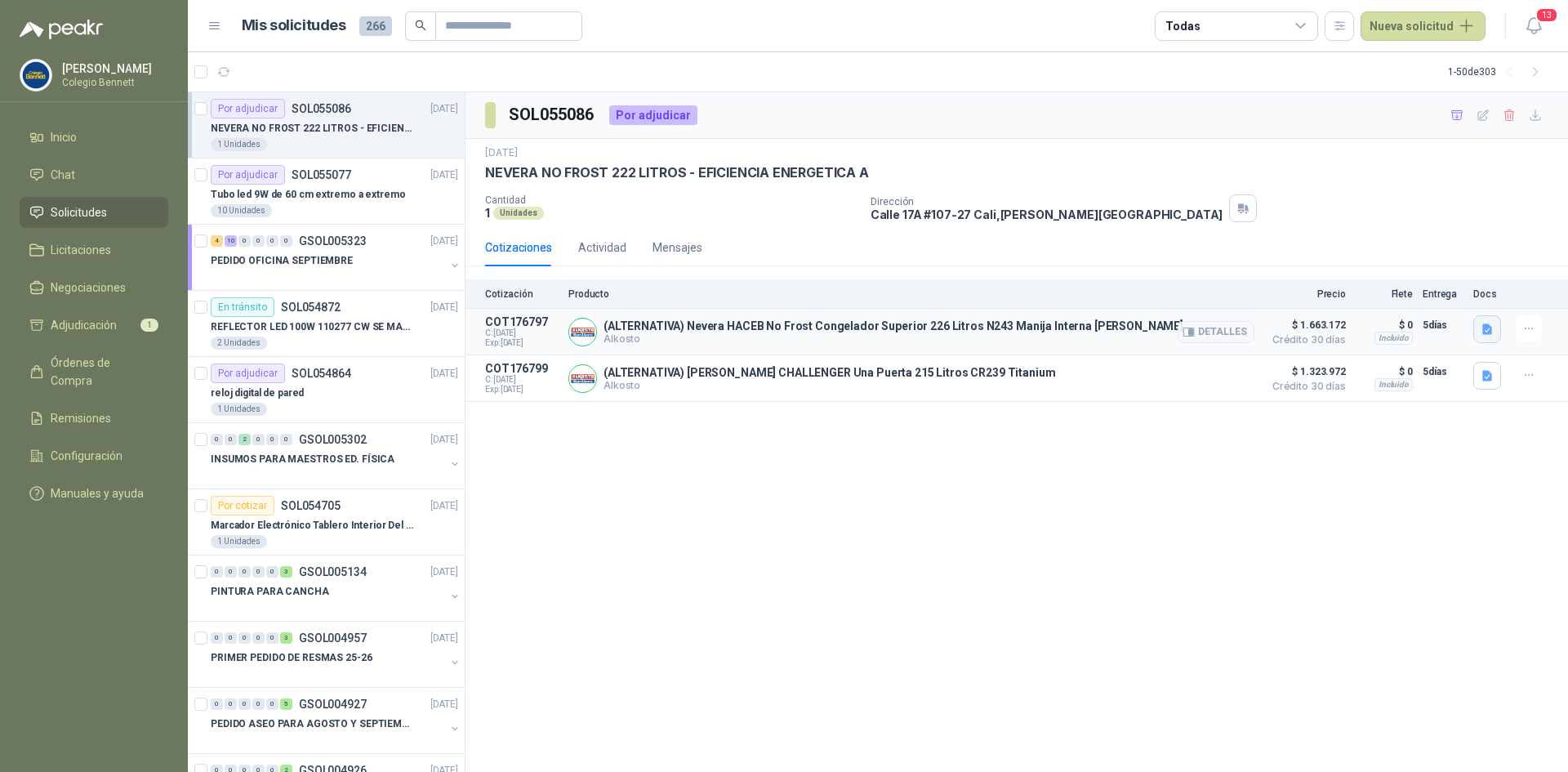
click at [1490, 329] on icon "button" at bounding box center [1487, 329] width 10 height 10
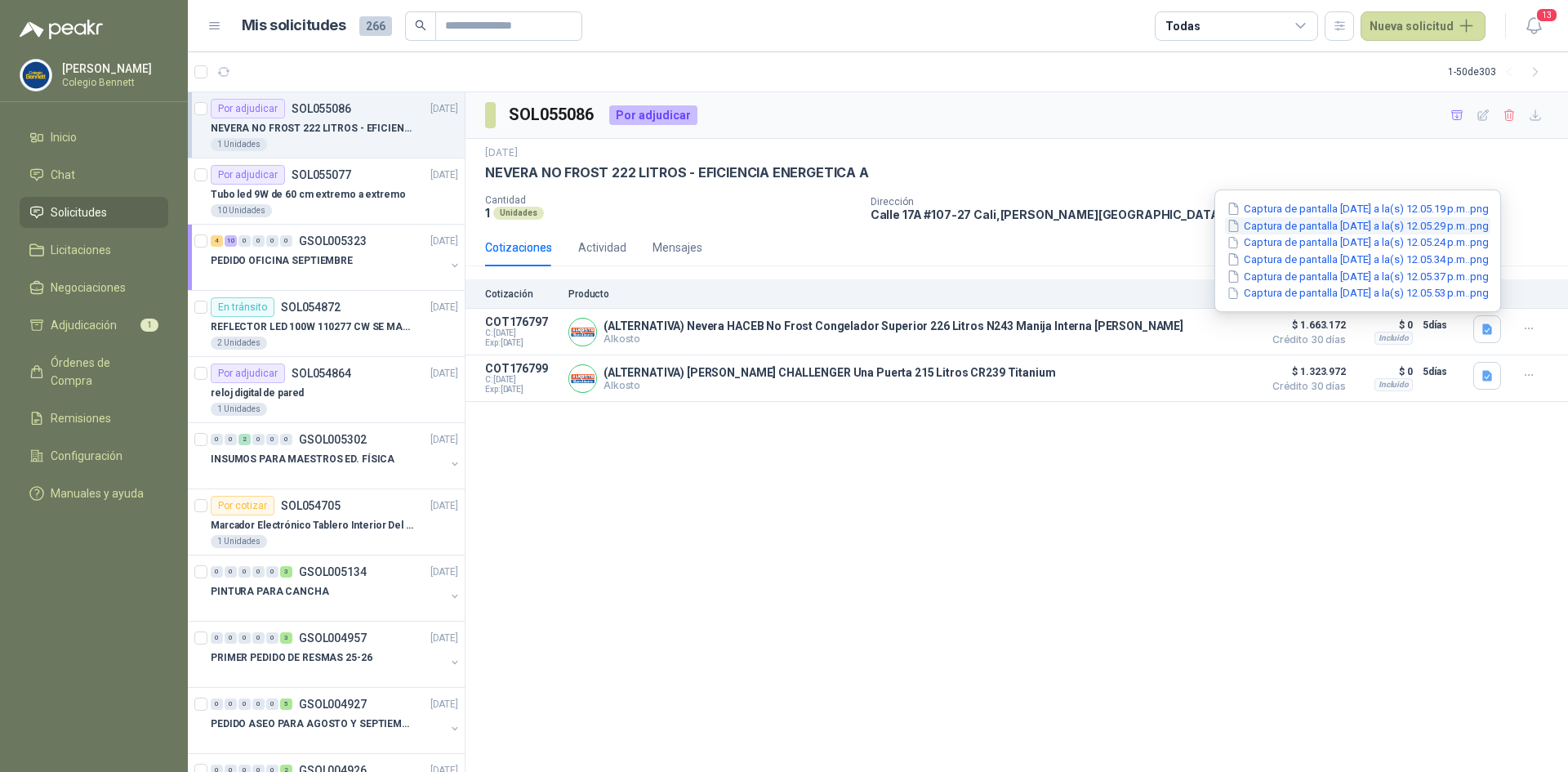
click at [1366, 227] on button "Captura de pantalla 2025-09-08 a la(s) 12.05.29 p.m..png" at bounding box center [1357, 226] width 265 height 17
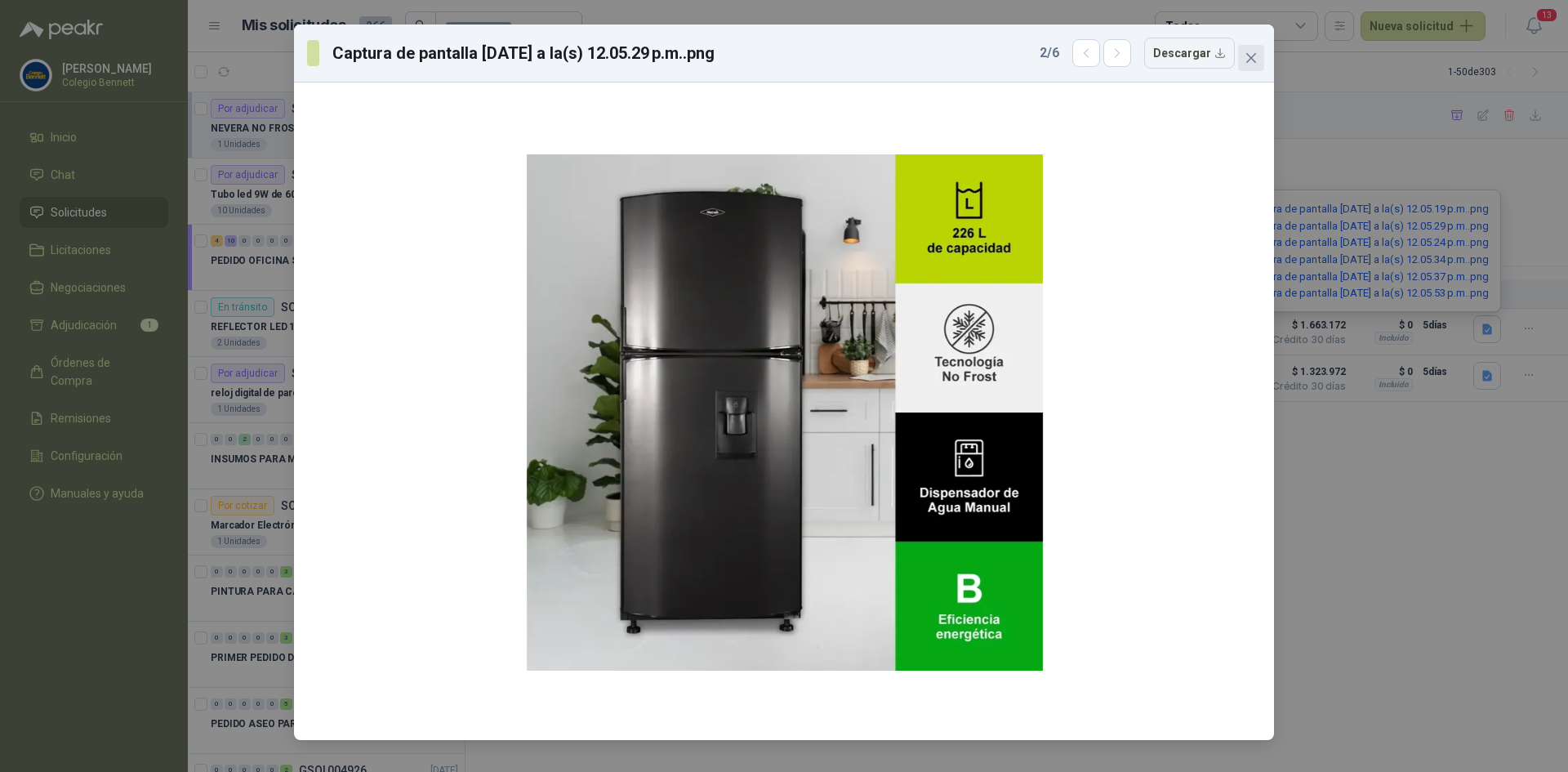
click at [1252, 54] on icon "close" at bounding box center [1251, 58] width 13 height 13
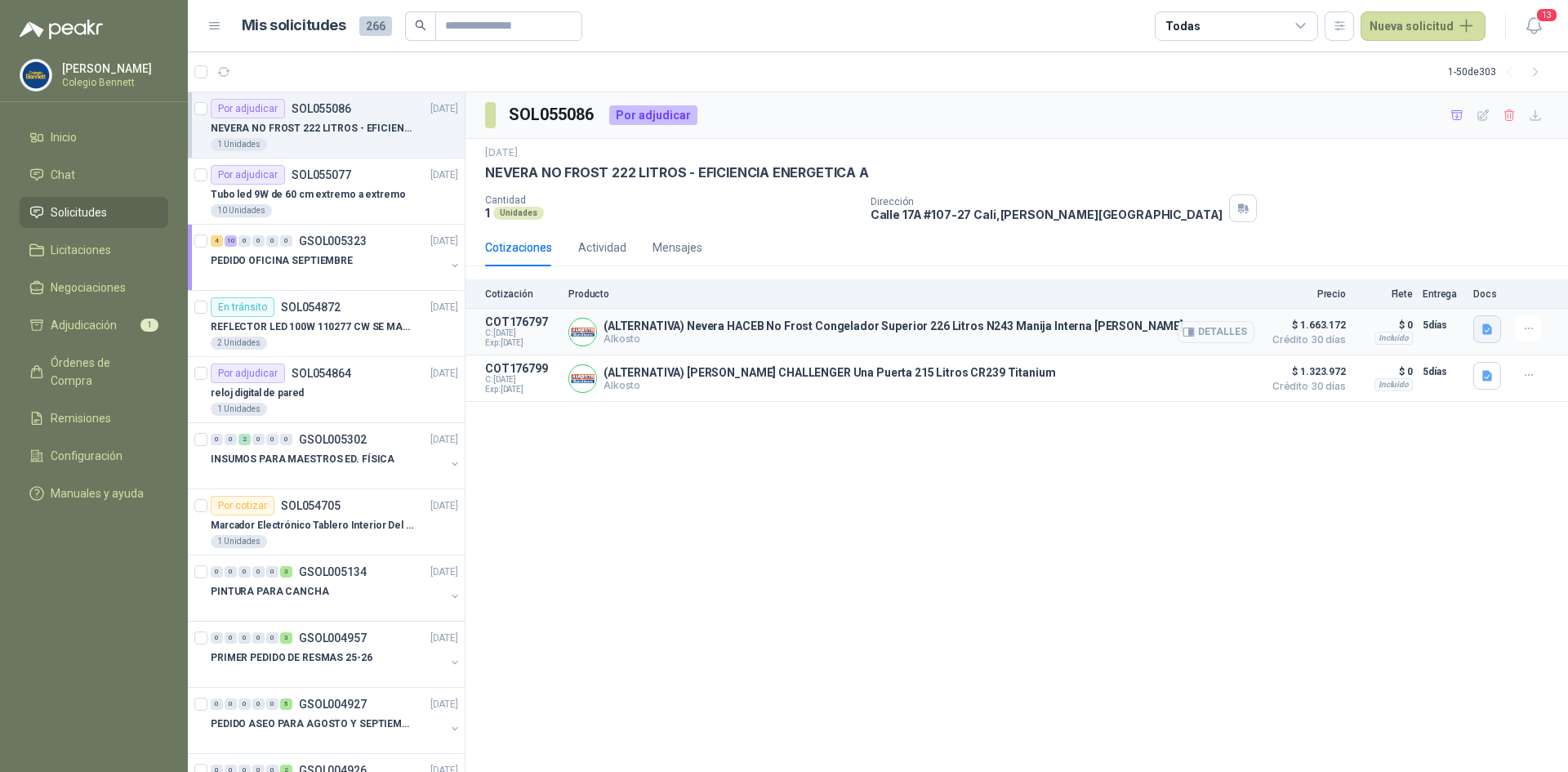
click at [1479, 333] on button "button" at bounding box center [1487, 329] width 28 height 28
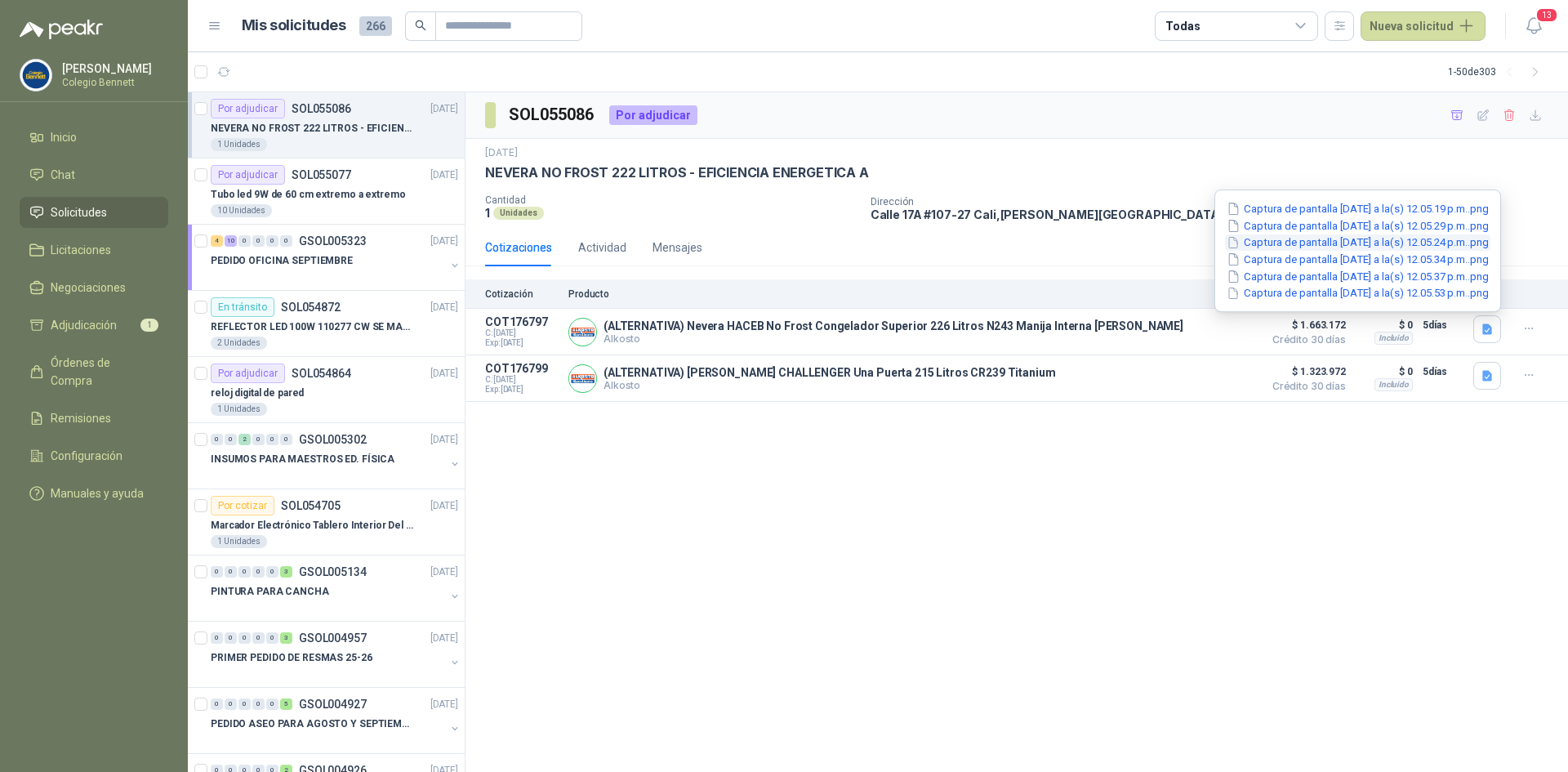
click at [1303, 244] on button "Captura de pantalla 2025-09-08 a la(s) 12.05.24 p.m..png" at bounding box center [1357, 243] width 265 height 17
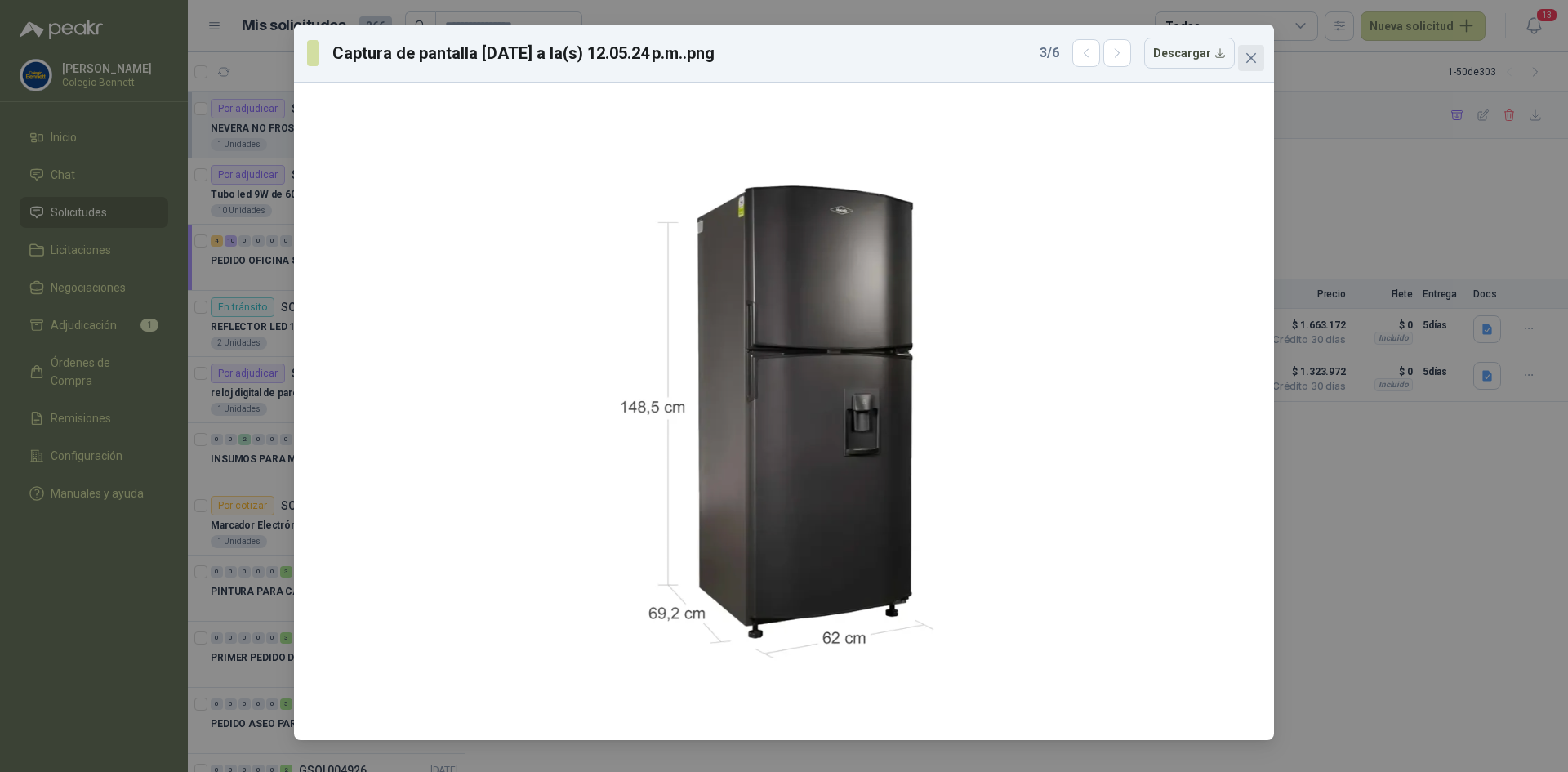
click at [1252, 56] on icon "close" at bounding box center [1251, 57] width 10 height 10
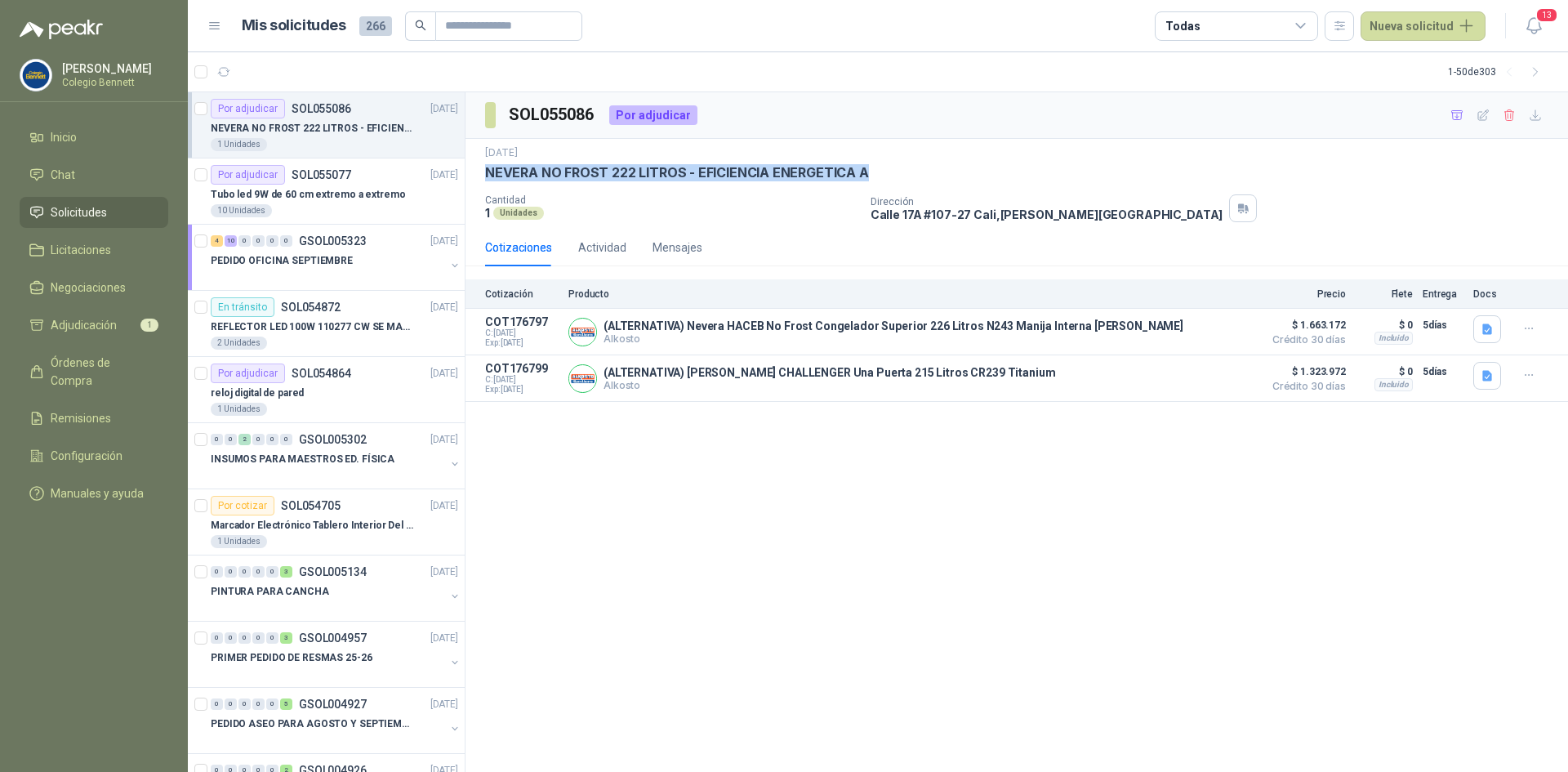
drag, startPoint x: 486, startPoint y: 170, endPoint x: 865, endPoint y: 175, distance: 379.0
click at [865, 175] on div "NEVERA NO FROST 222 LITROS - EFICIENCIA ENERGETICA A" at bounding box center [1017, 173] width 1063 height 17
copy p "NEVERA NO FROST 222 LITROS - EFICIENCIA ENERGETICA A"
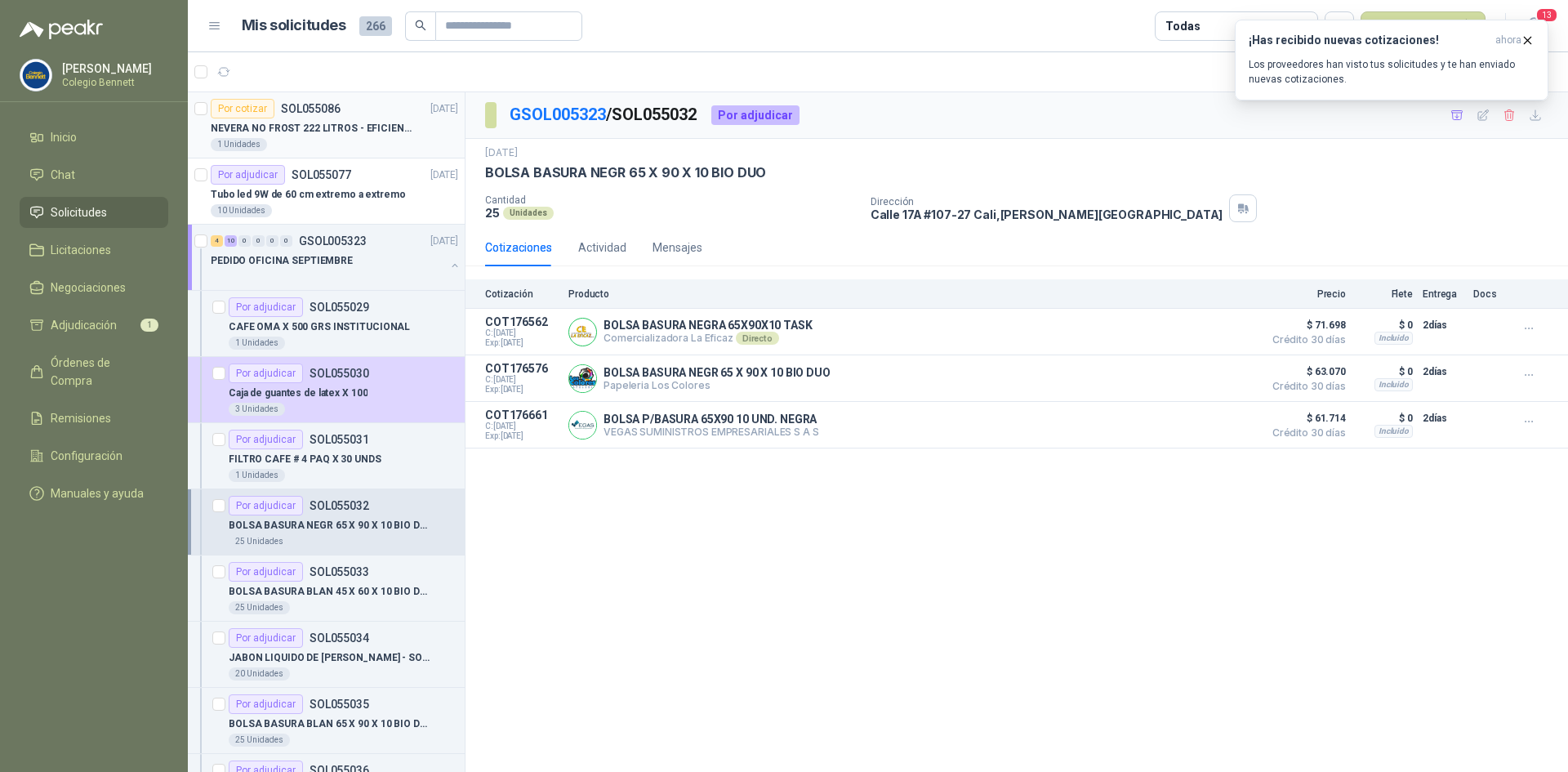
click at [348, 136] on p "NEVERA NO FROST 222 LITROS - EFICIENCIA ENERGETICA A" at bounding box center [312, 129] width 203 height 16
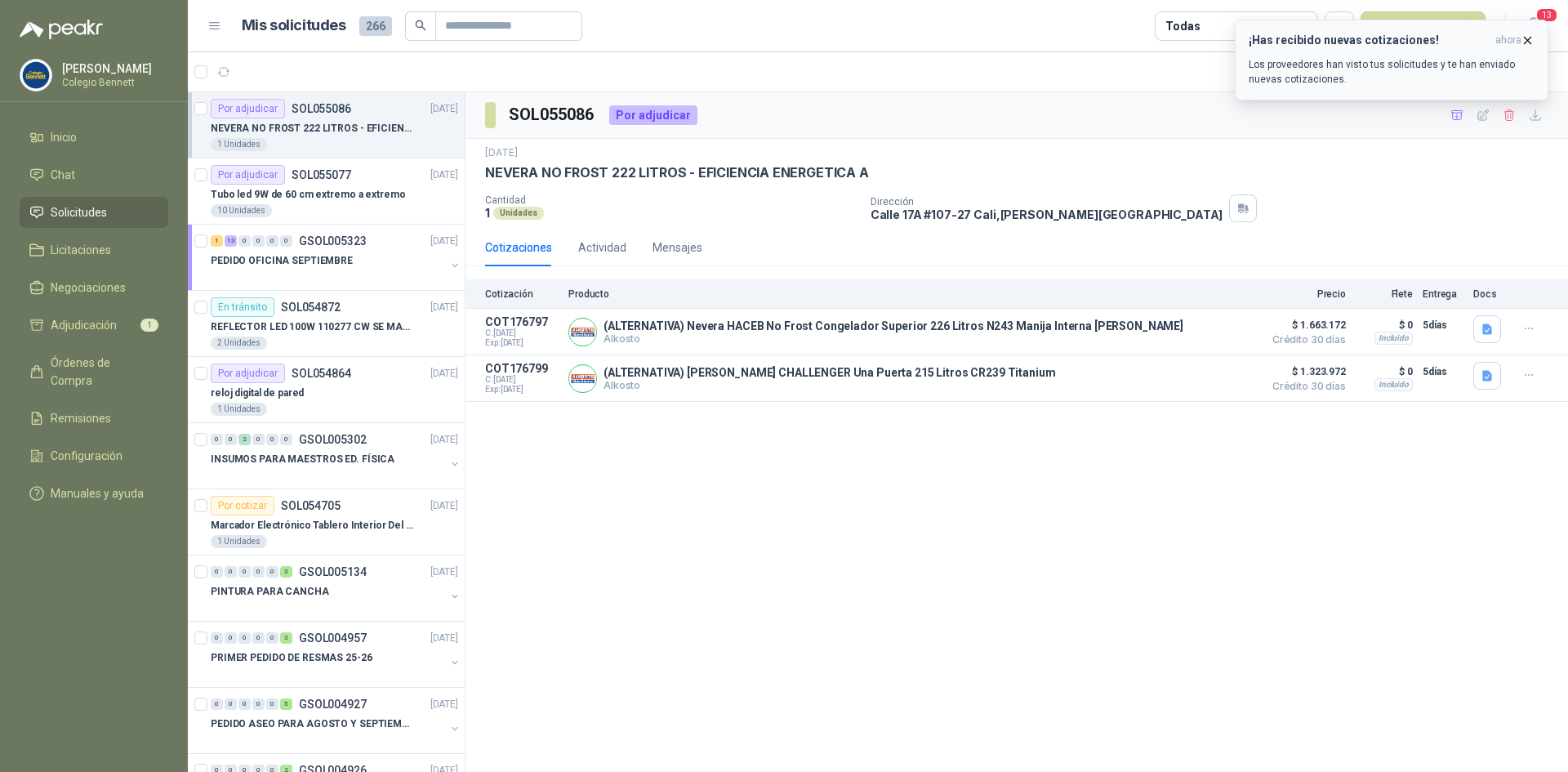
click at [1309, 48] on div "¡Has recibido nuevas cotizaciones! ahora Los proveedores han visto tus solicitu…" at bounding box center [1392, 60] width 286 height 53
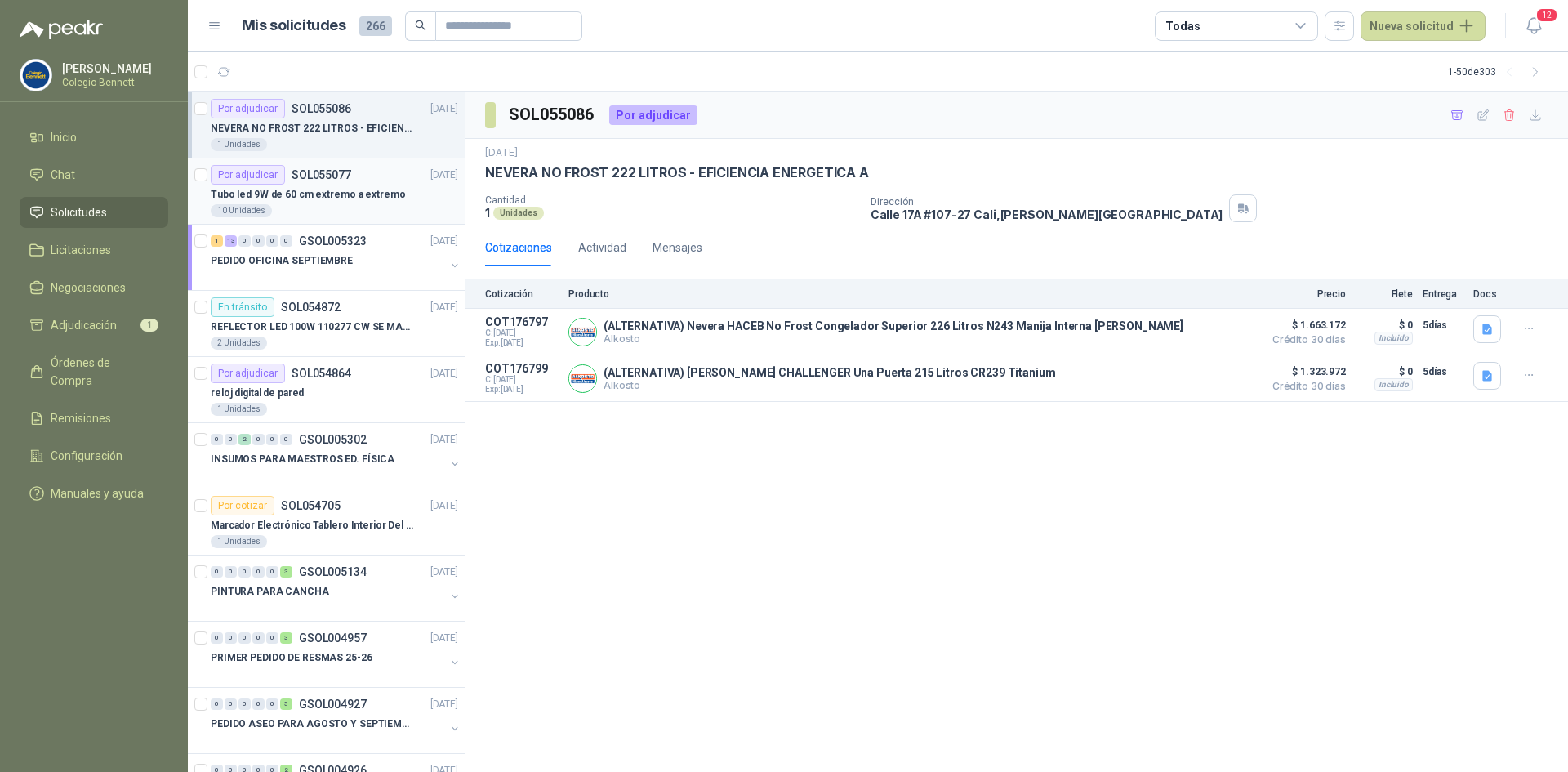
click at [356, 185] on div "Tubo led 9W de 60 cm extremo a extremo" at bounding box center [335, 195] width 247 height 20
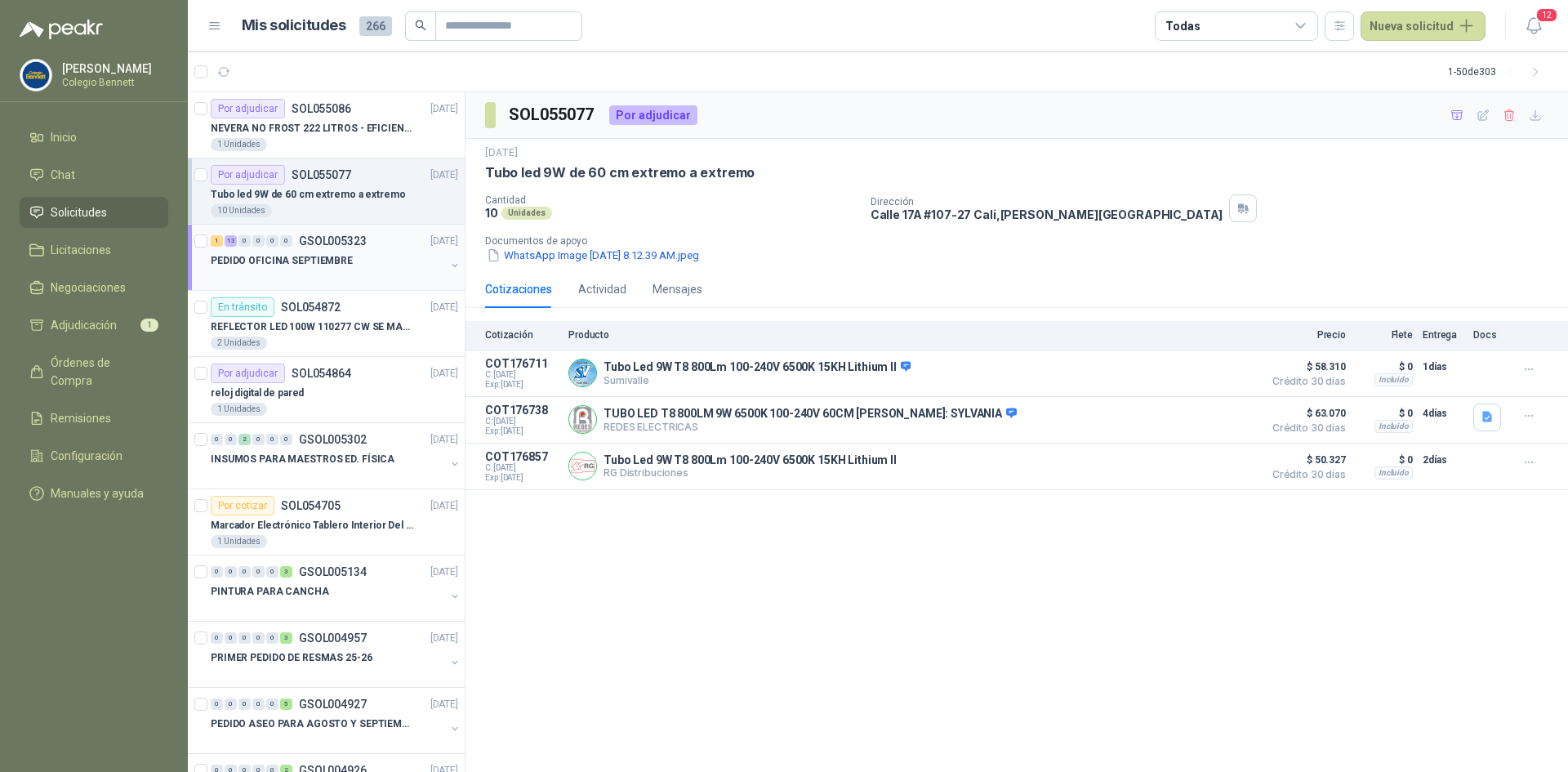
click at [325, 246] on p "GSOL005323" at bounding box center [333, 240] width 67 height 11
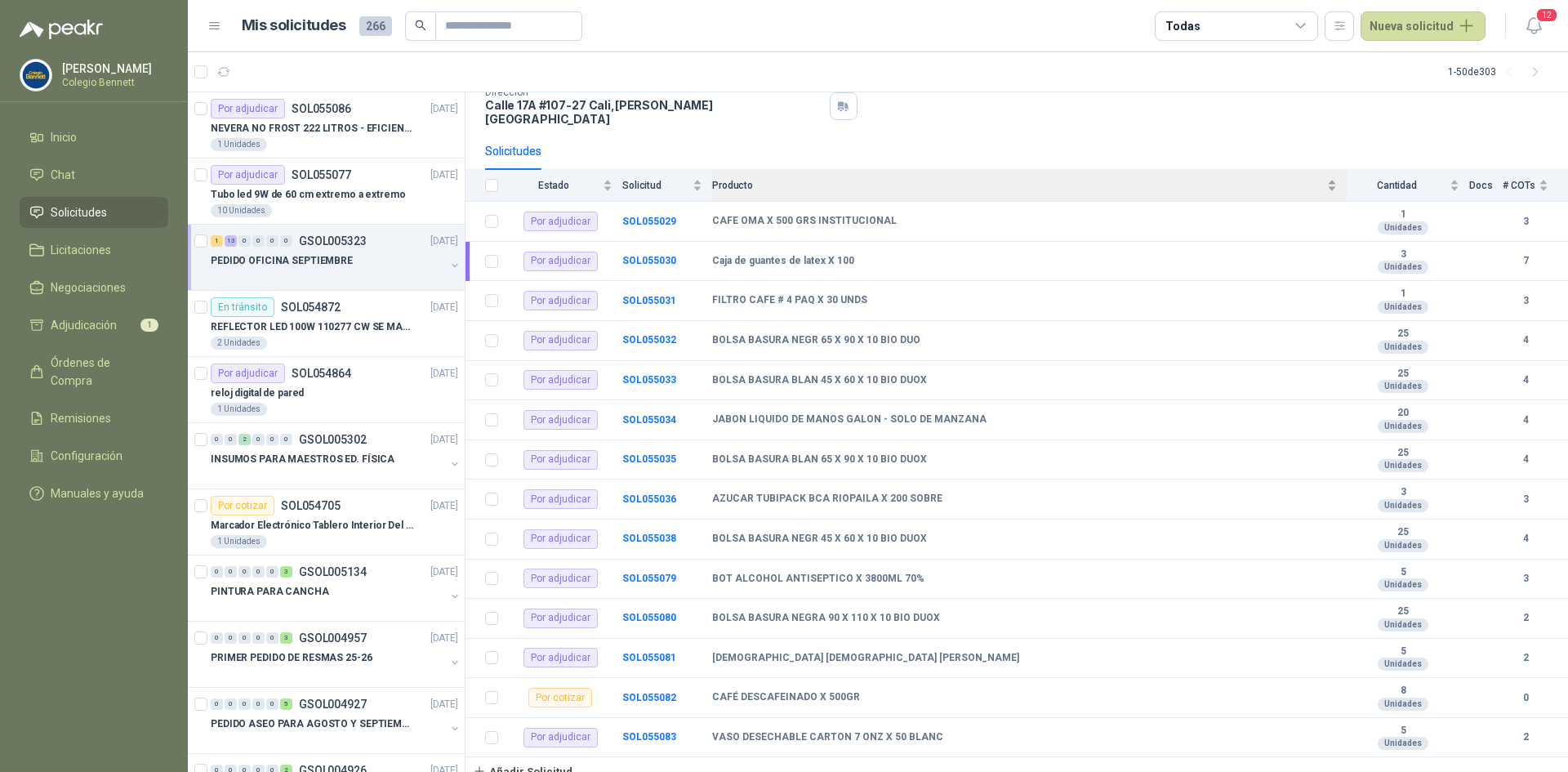
scroll to position [112, 0]
click at [657, 690] on b "SOL055082" at bounding box center [649, 695] width 54 height 11
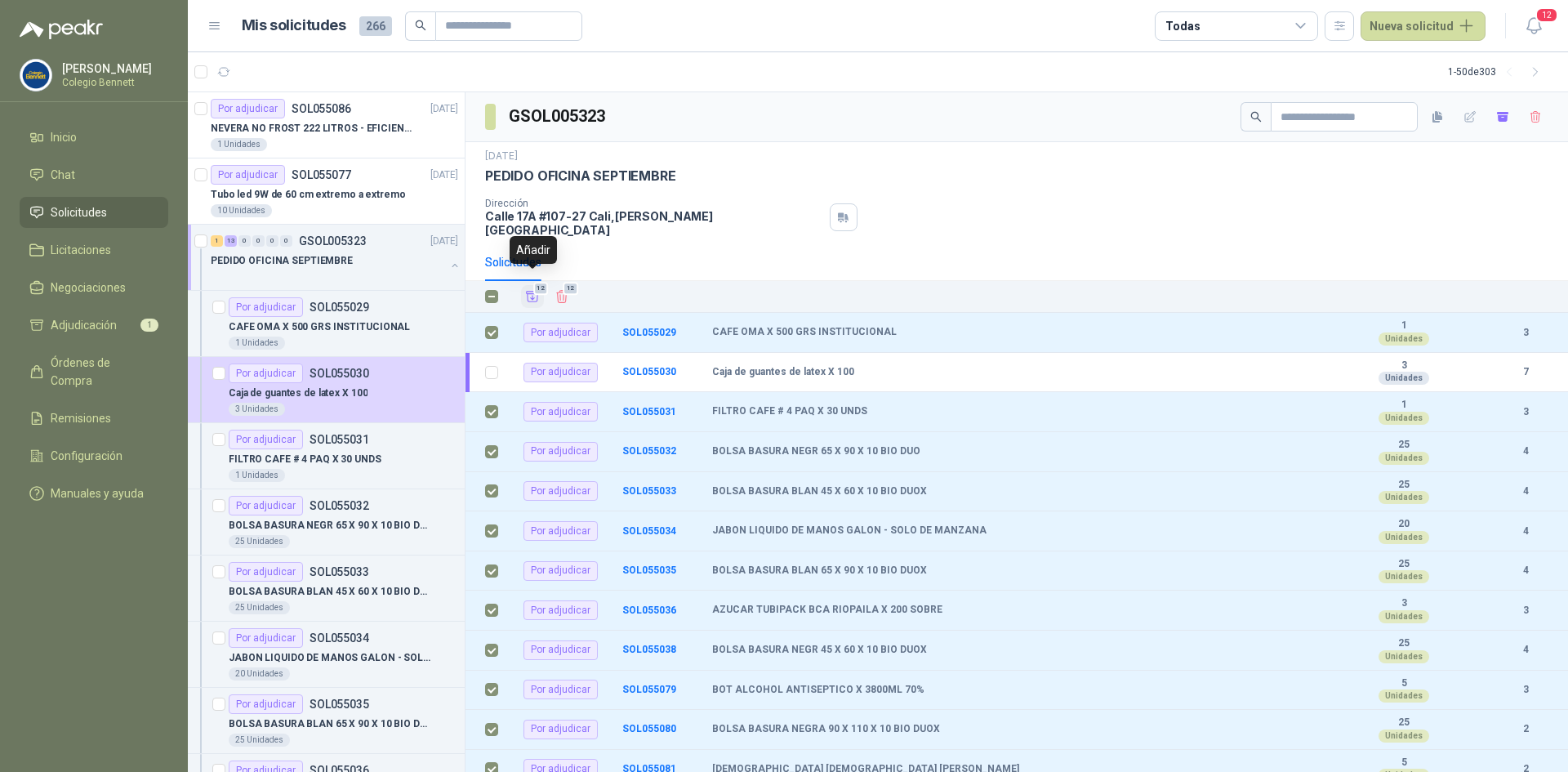
click at [536, 282] on span "12" at bounding box center [541, 288] width 16 height 13
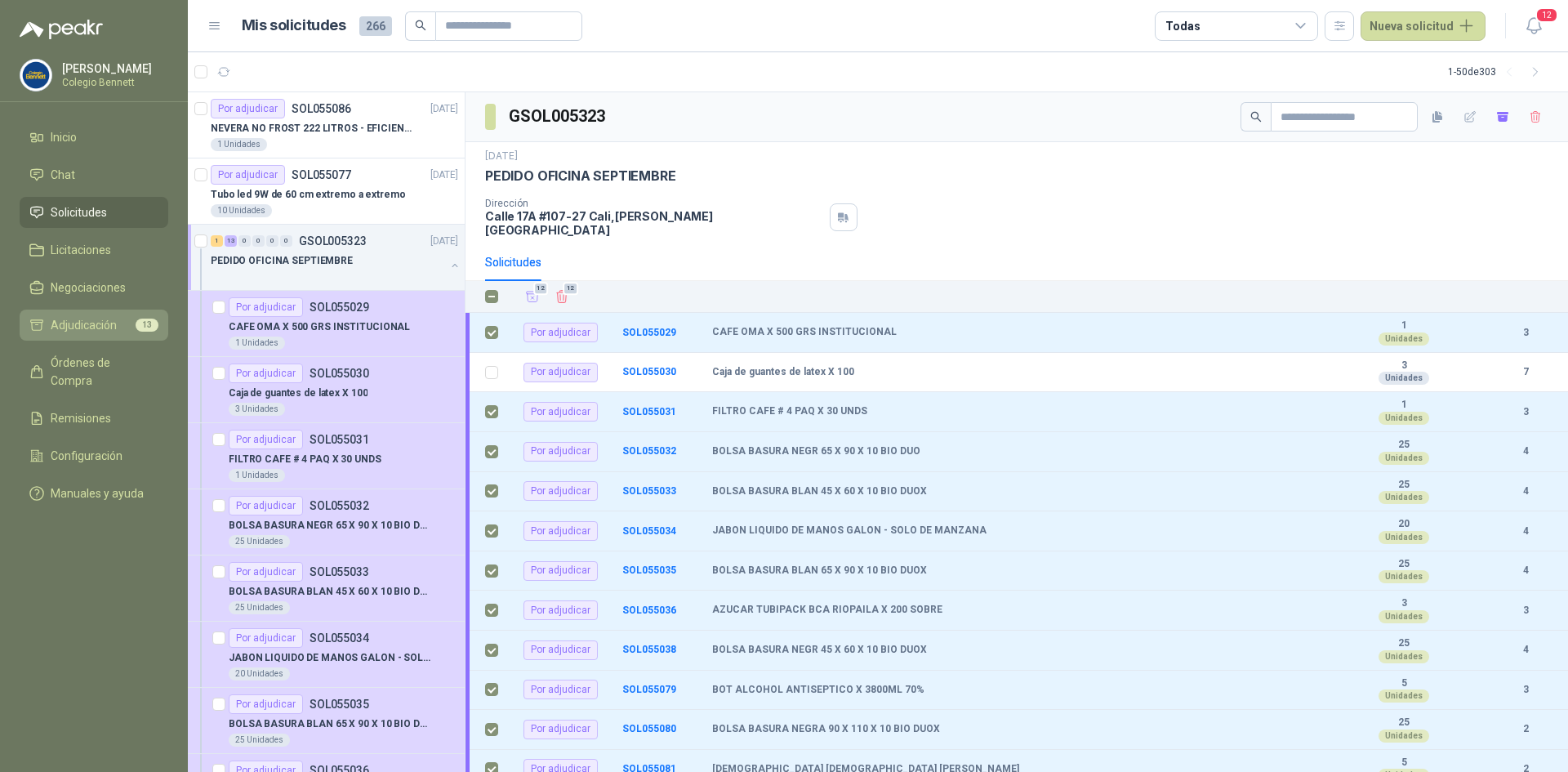
click at [57, 317] on span "Adjudicación" at bounding box center [84, 325] width 67 height 18
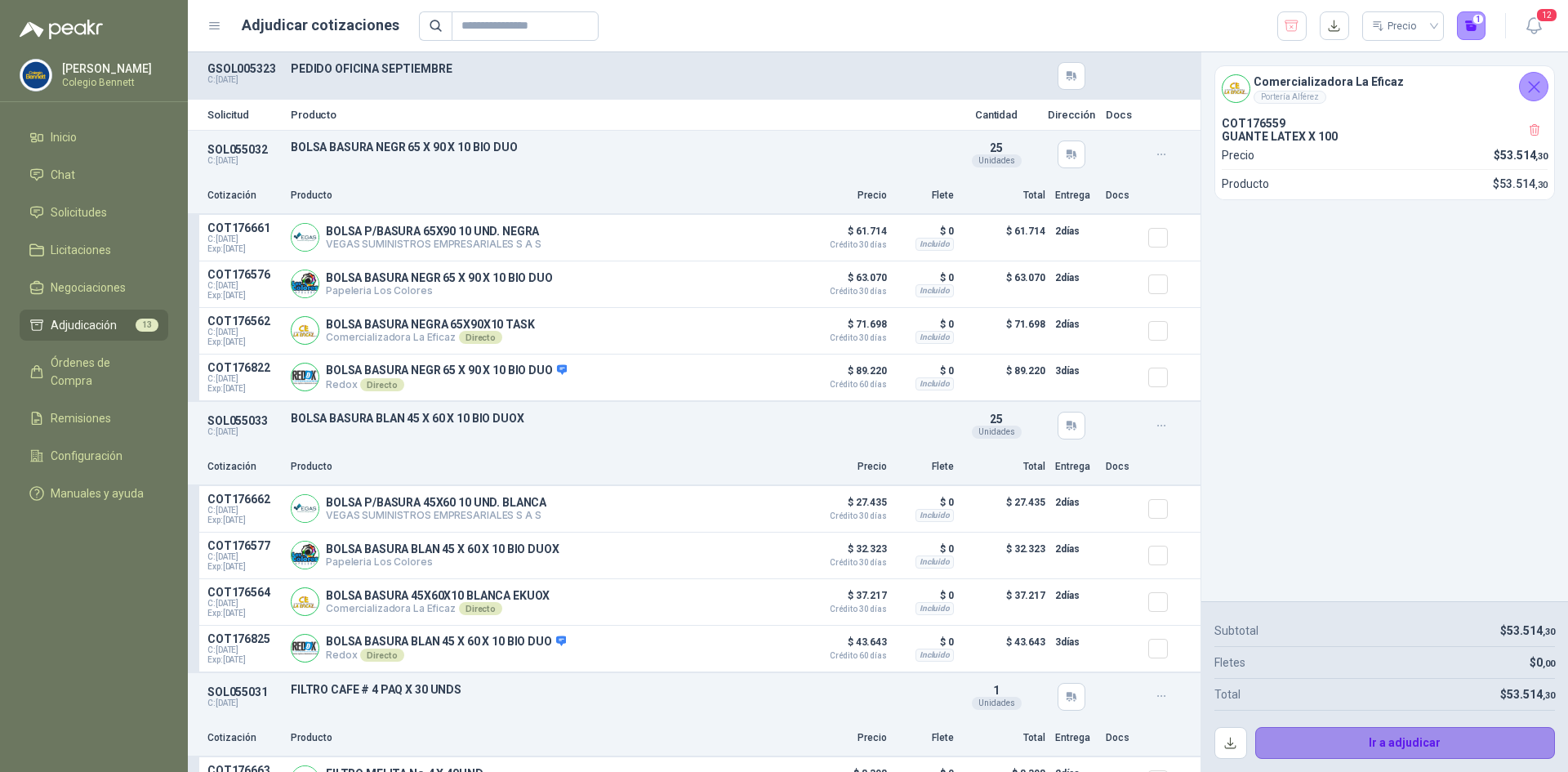
click at [1368, 743] on button "Ir a adjudicar" at bounding box center [1405, 743] width 301 height 33
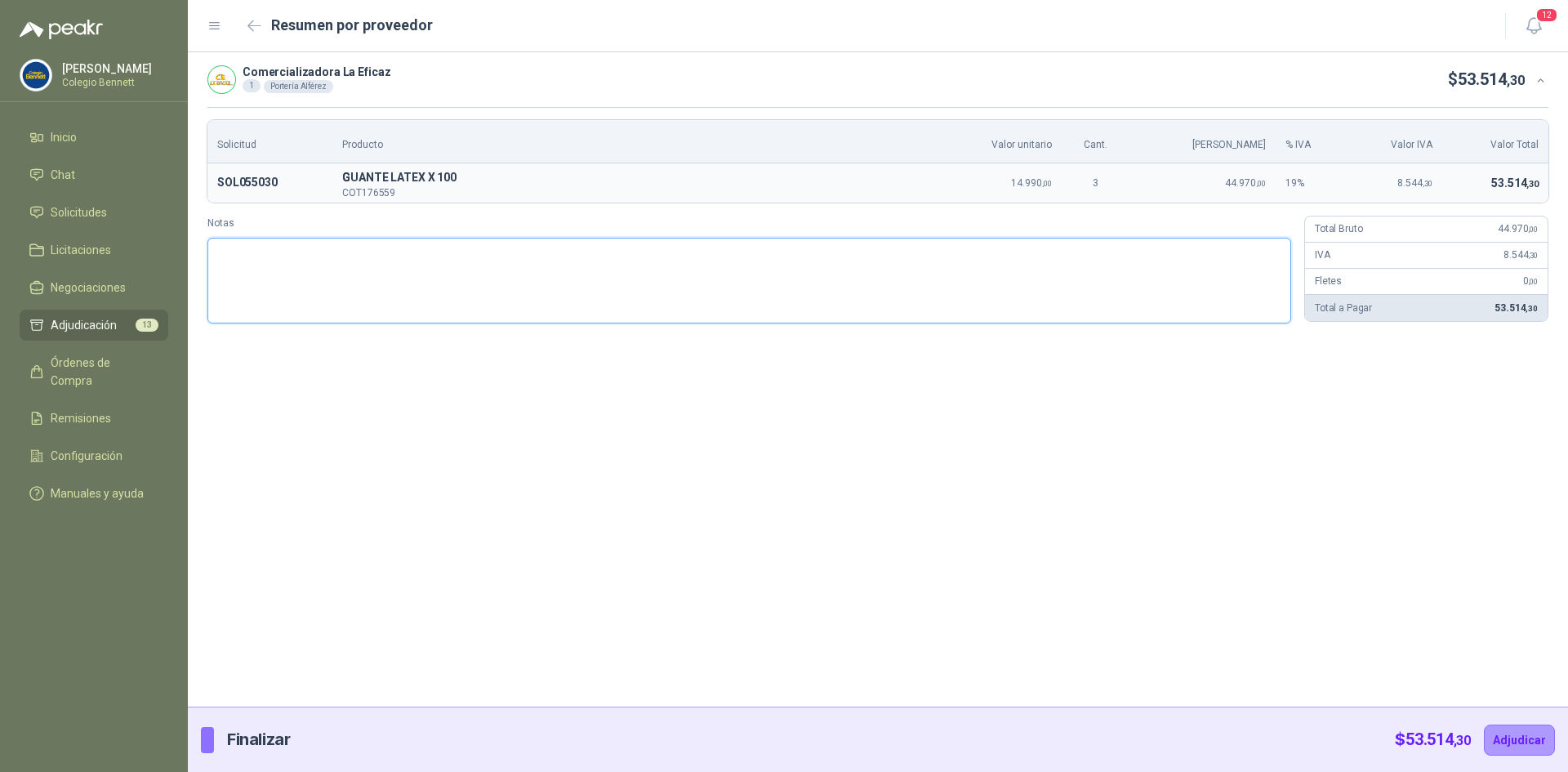
click at [424, 300] on textarea "Notas" at bounding box center [749, 280] width 1084 height 86
type textarea "*"
type textarea "**"
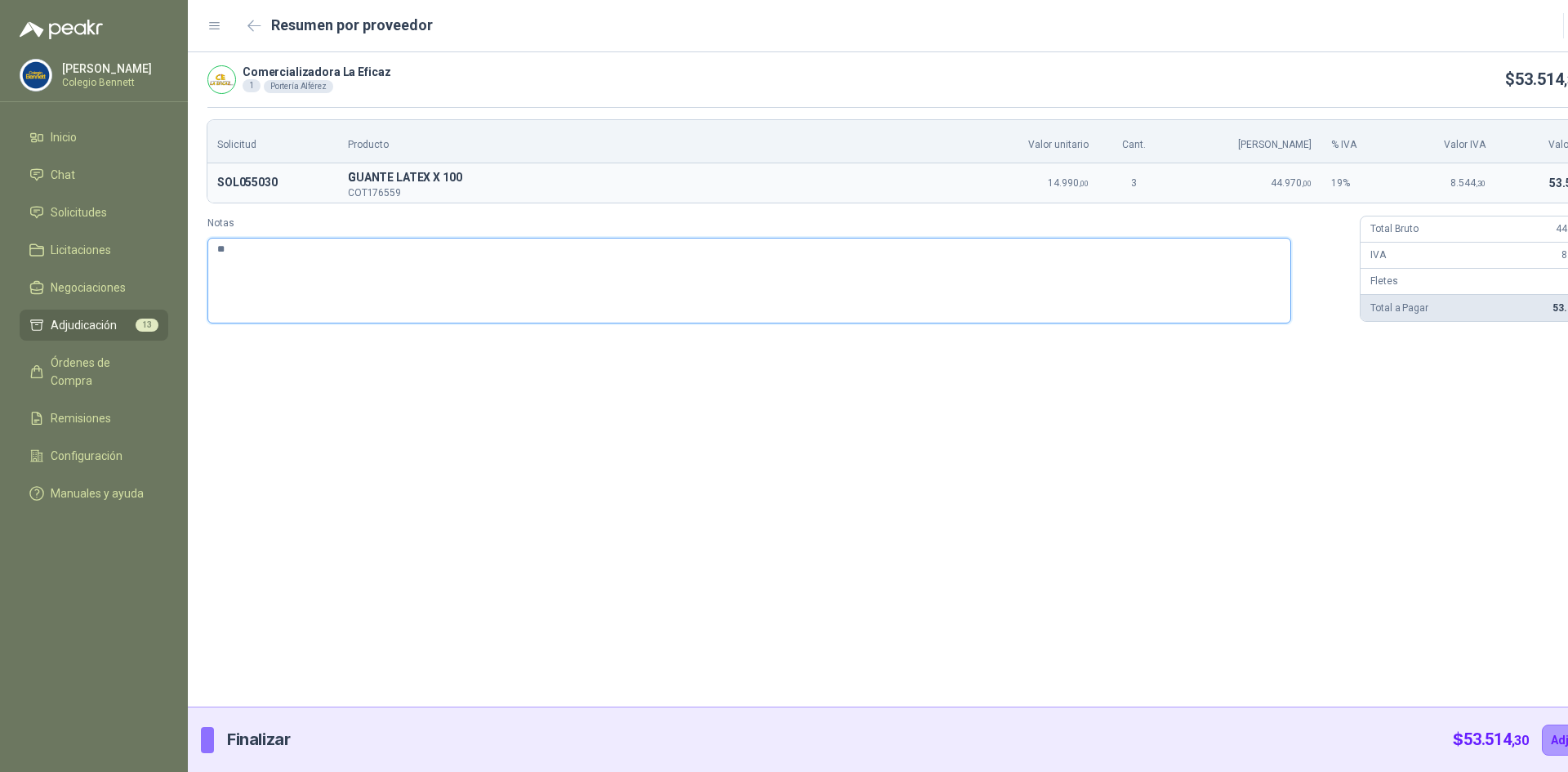
type textarea "***"
type textarea "*****"
type textarea "******"
type textarea "*******"
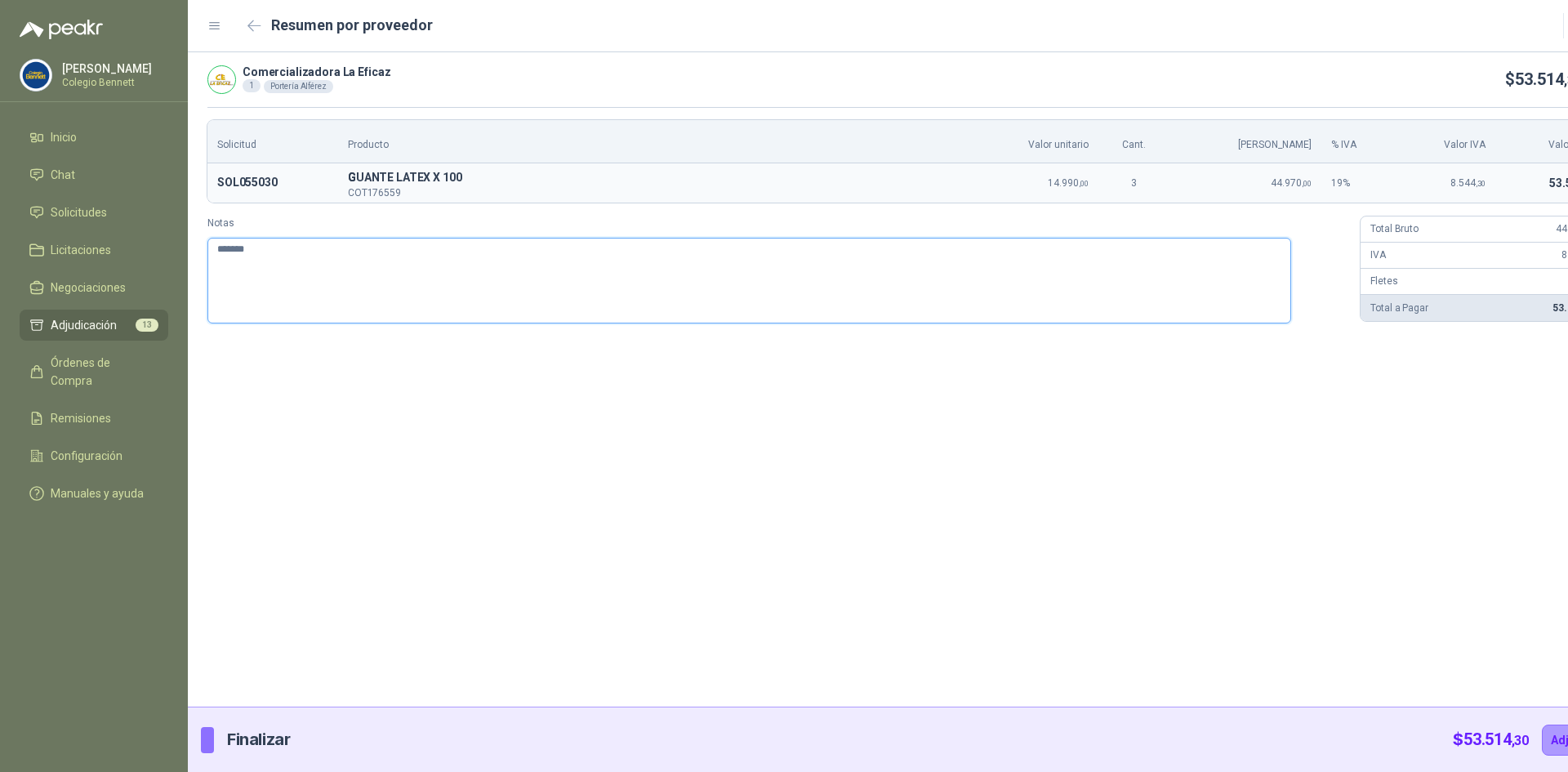
type textarea "********"
type textarea "*********"
type textarea "**********"
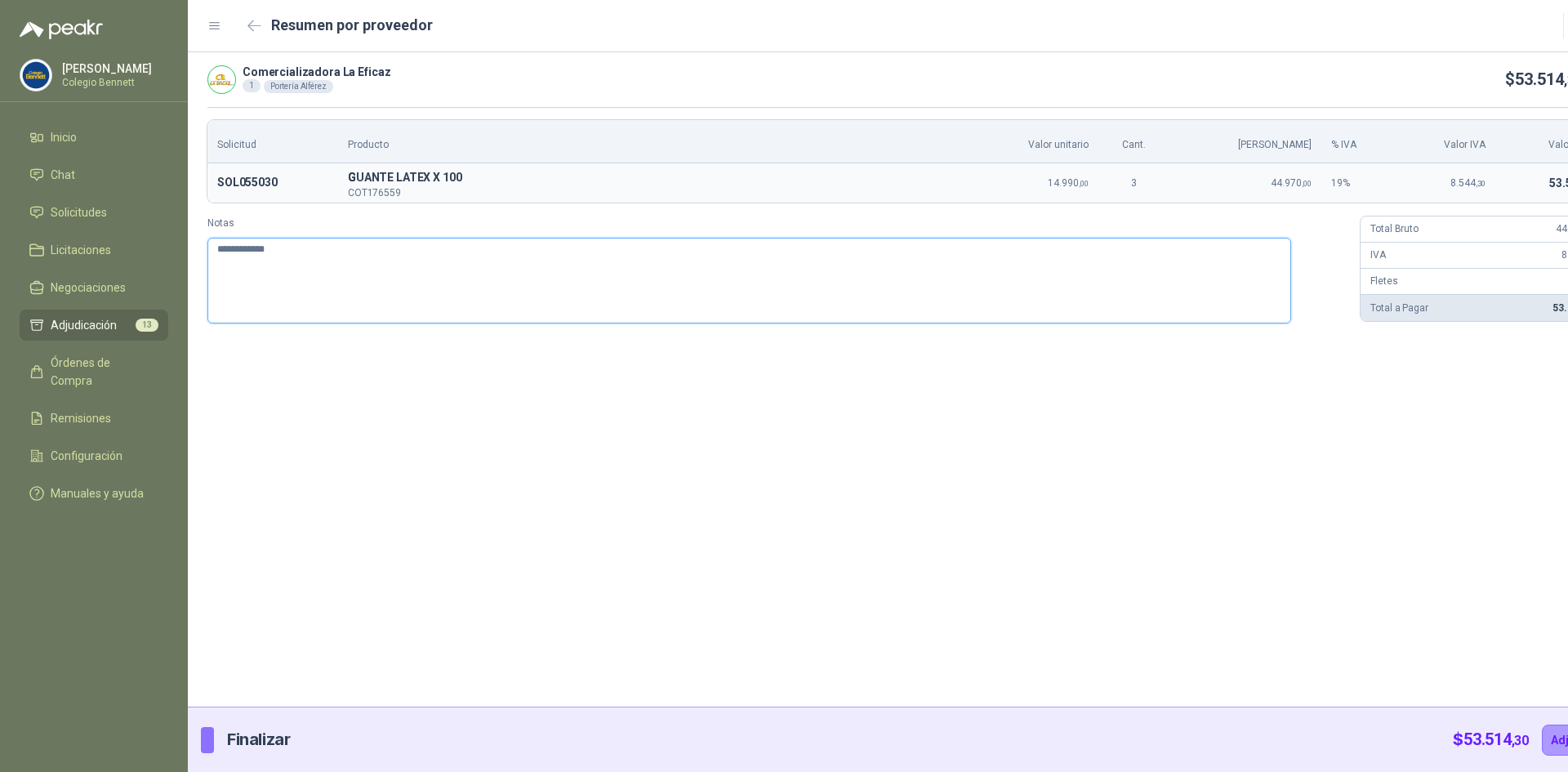
type textarea "**********"
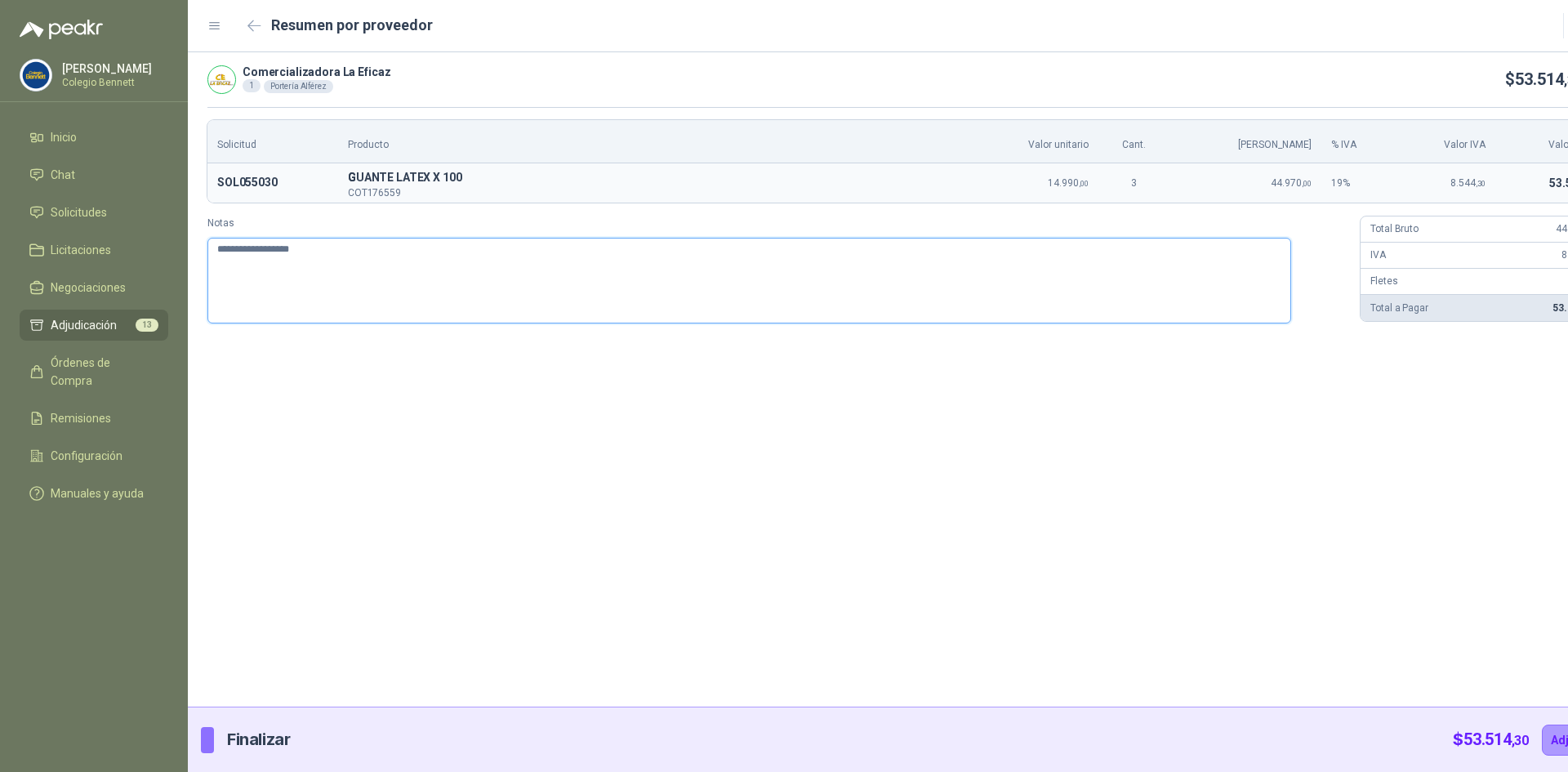
type textarea "**********"
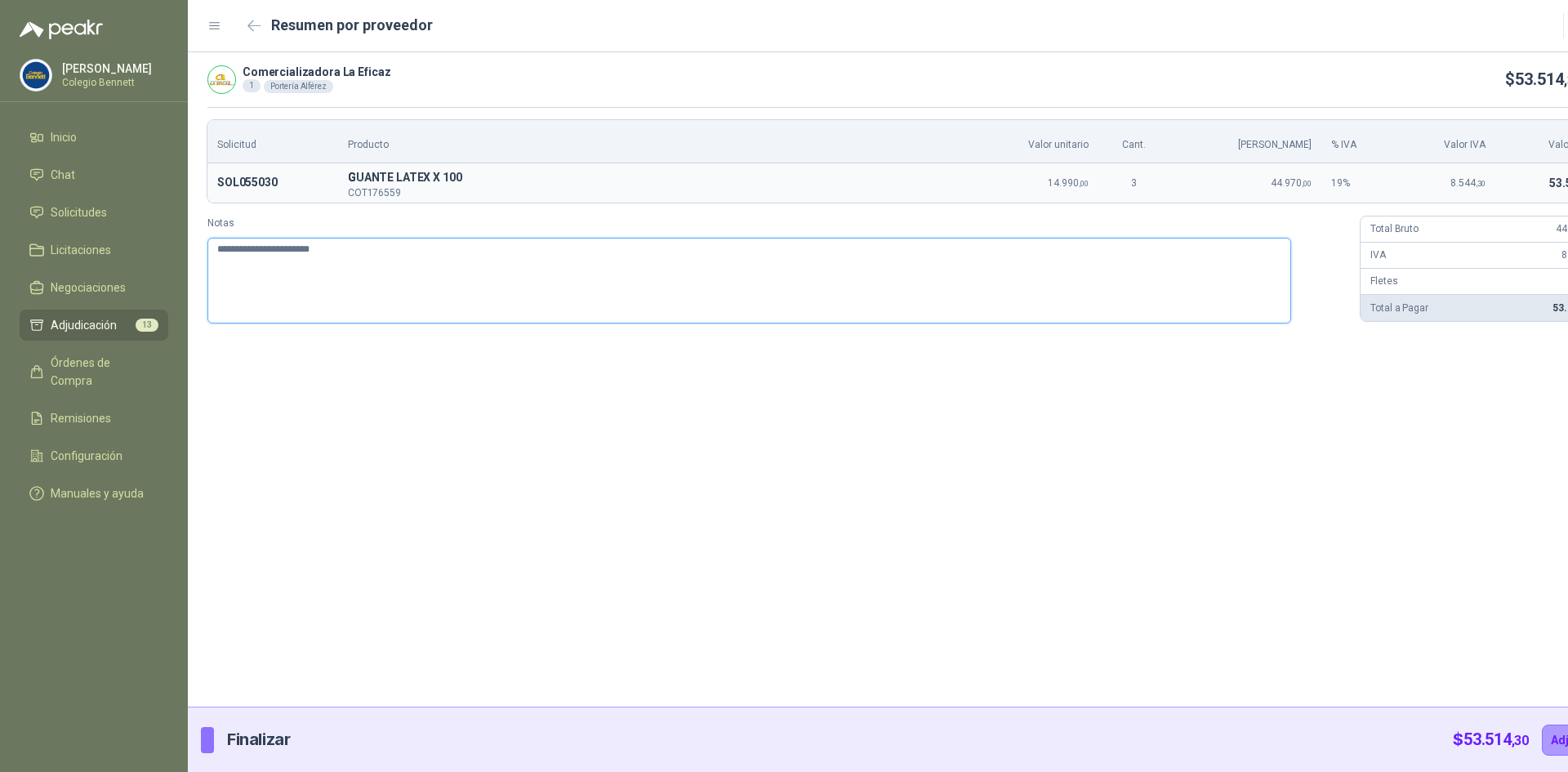
type textarea "**********"
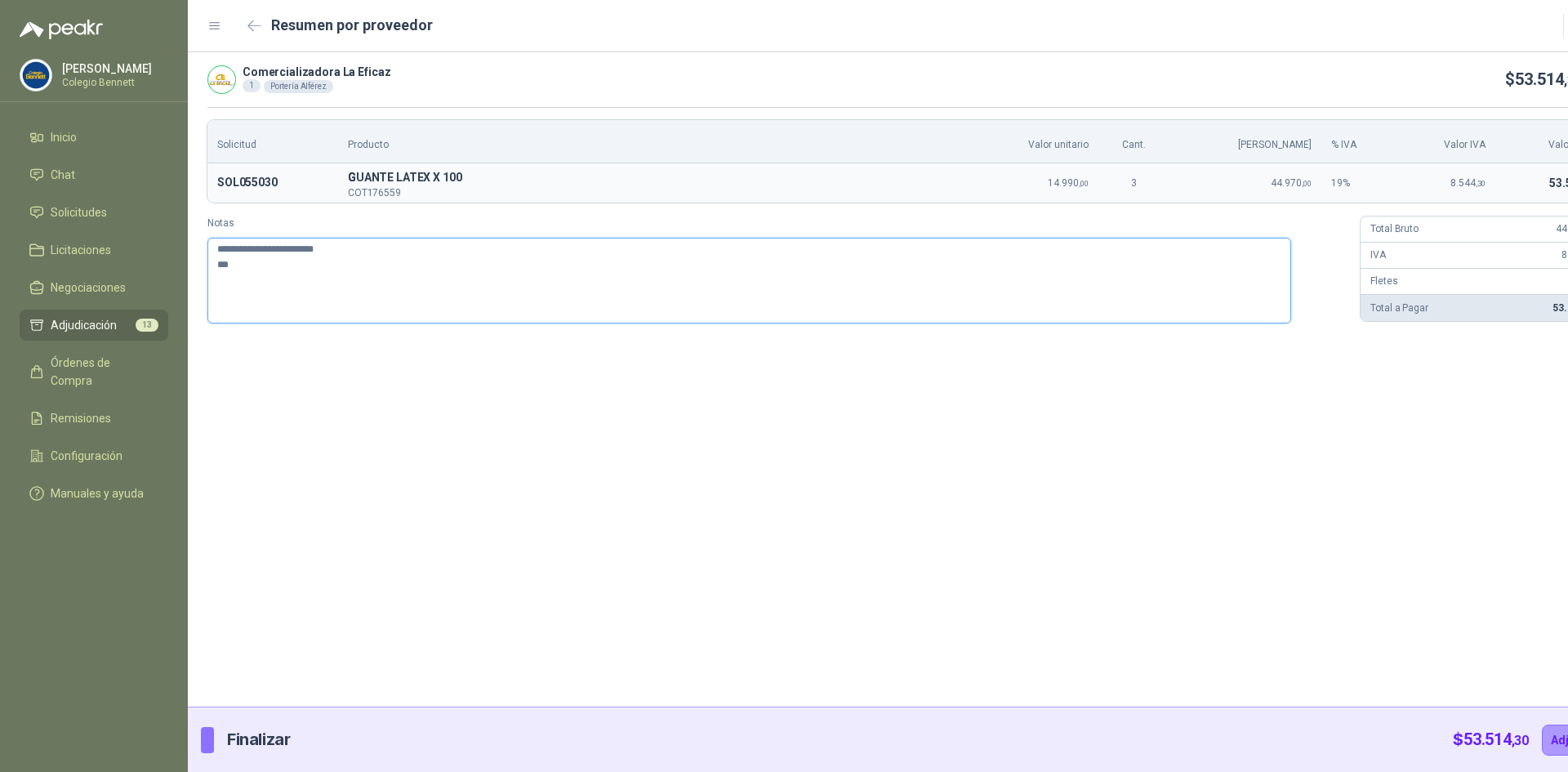
type textarea "**********"
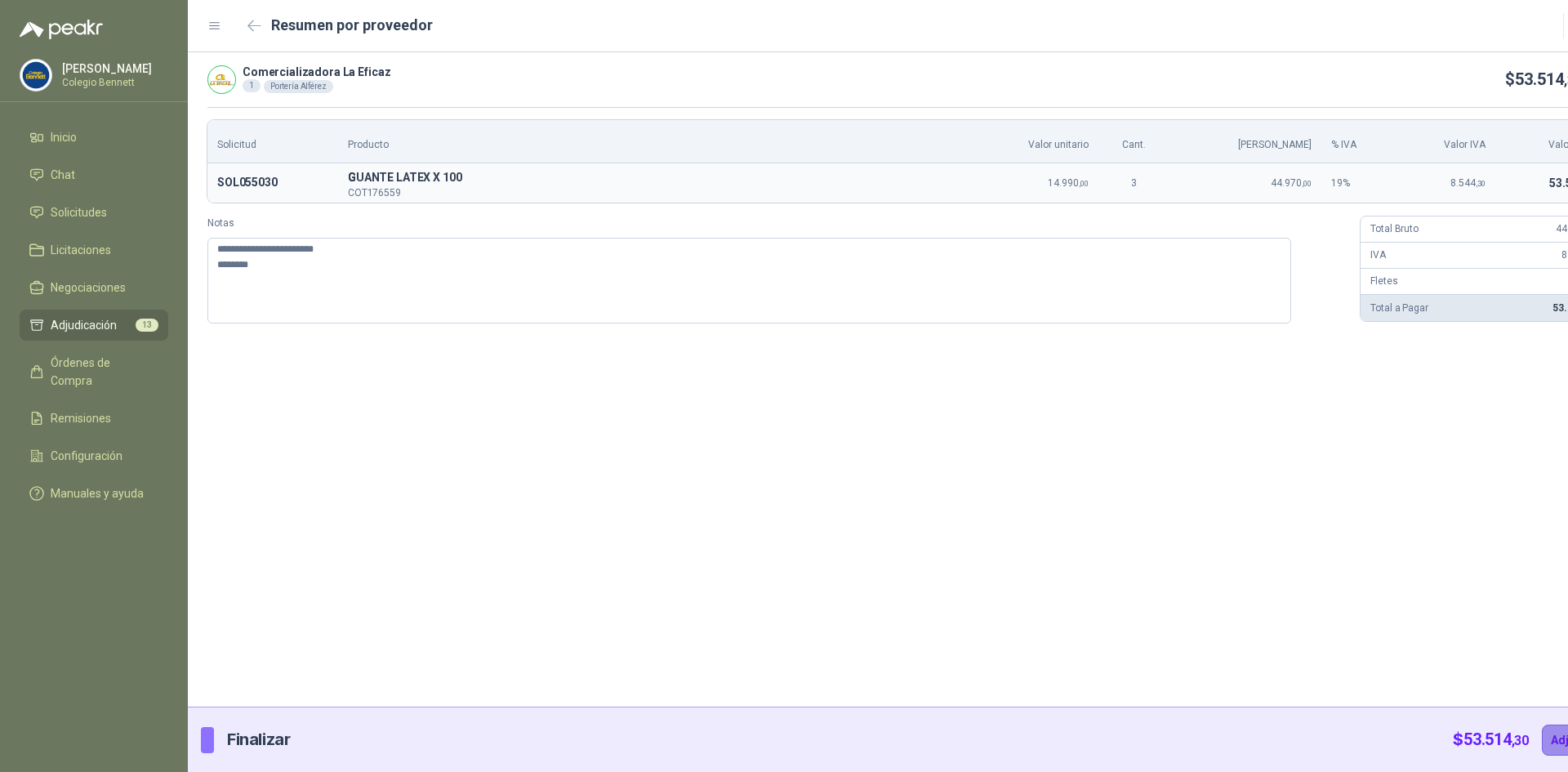
click at [1542, 735] on button "Adjudicar" at bounding box center [1578, 740] width 71 height 31
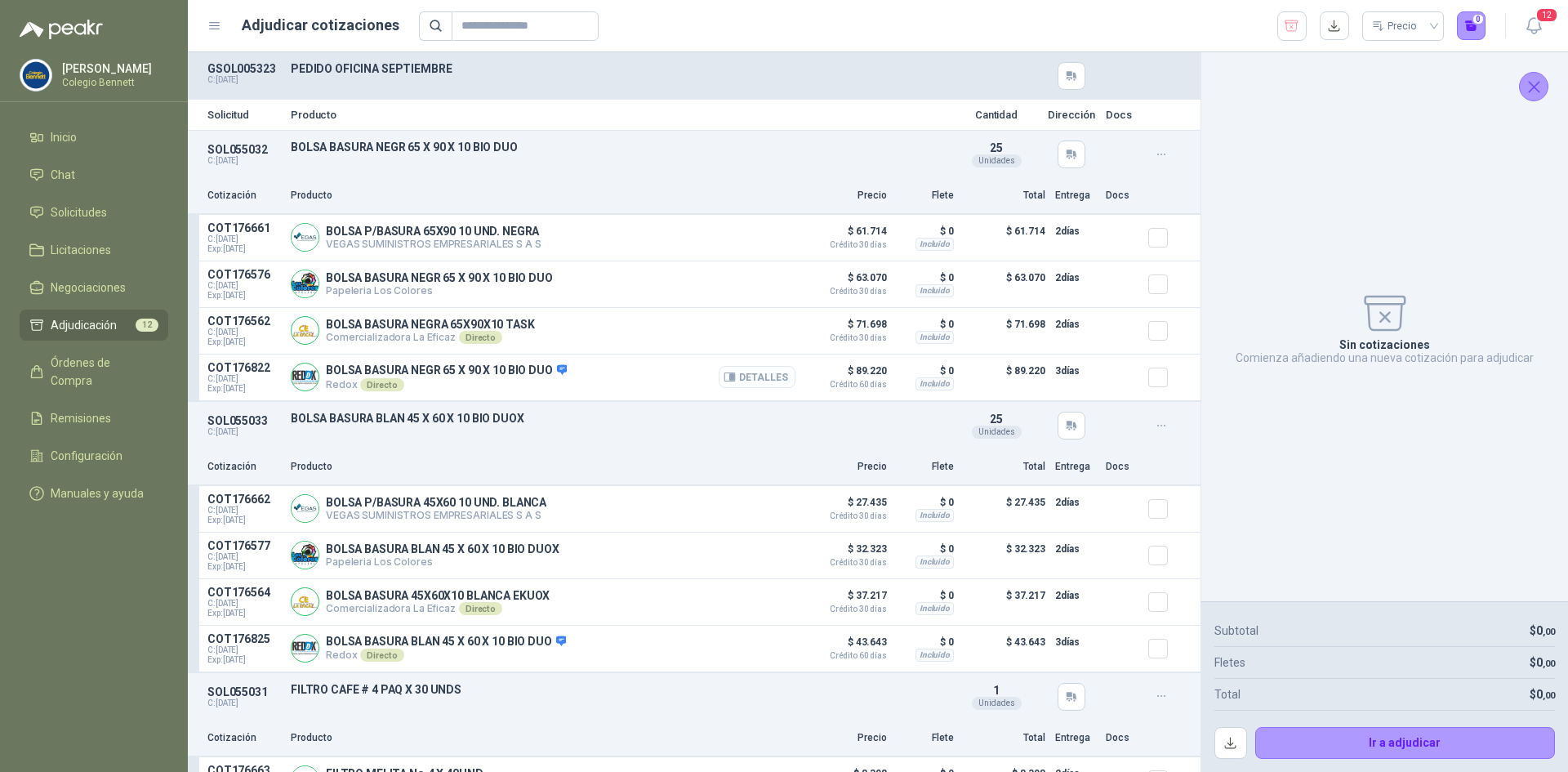
click at [752, 377] on button "Detalles" at bounding box center [756, 377] width 77 height 22
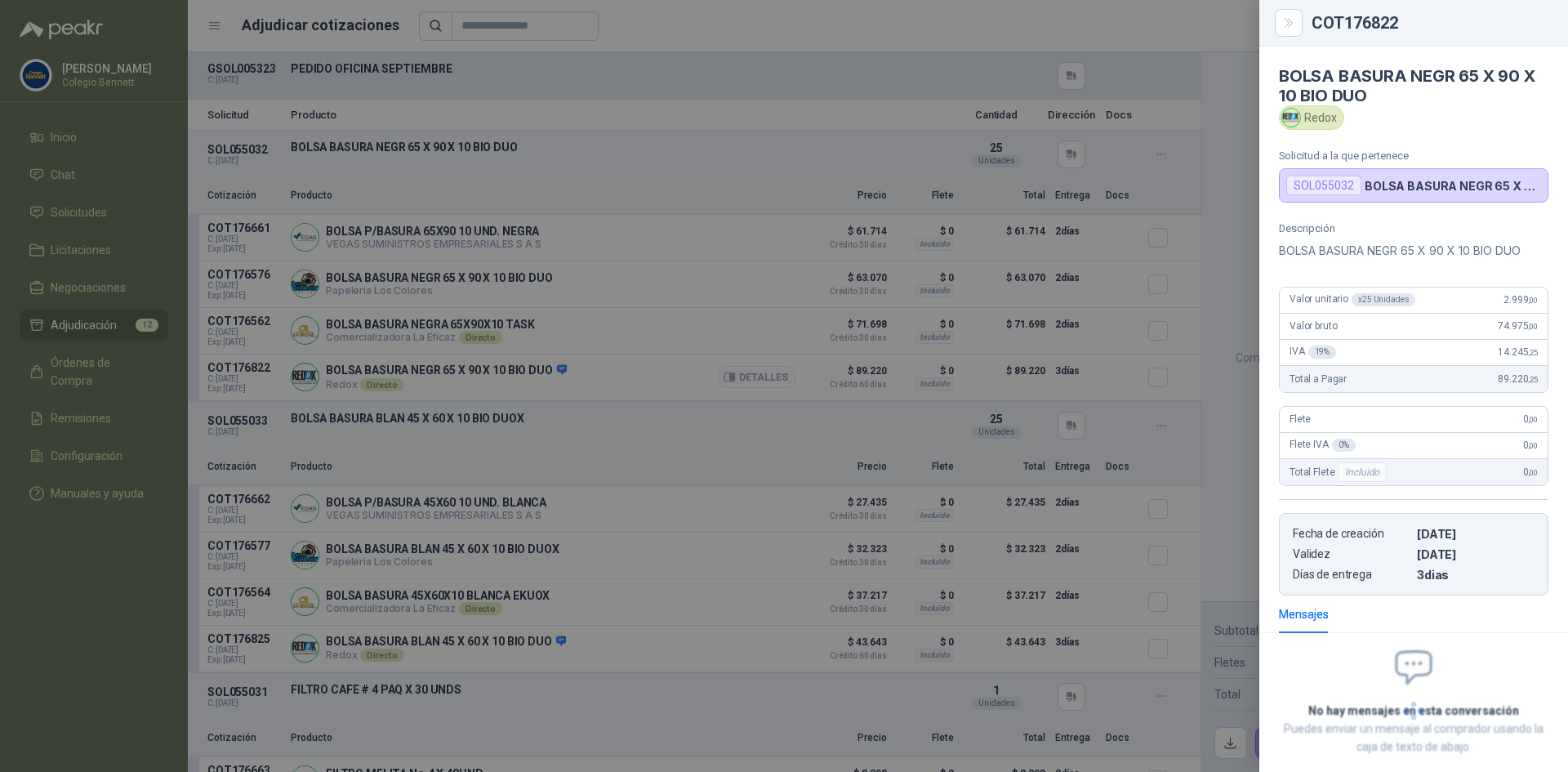
scroll to position [86, 0]
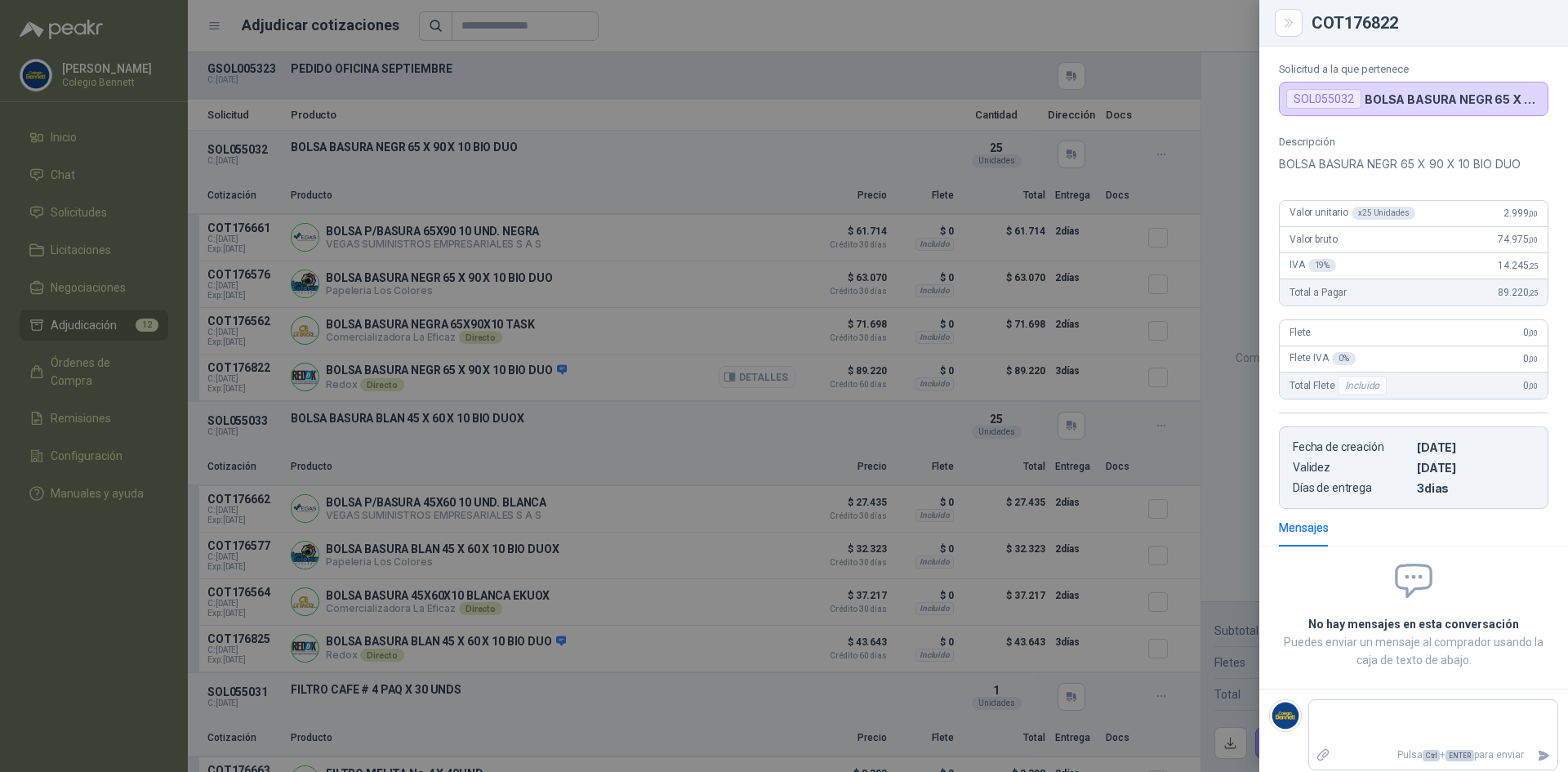
click at [752, 377] on div at bounding box center [784, 386] width 1568 height 772
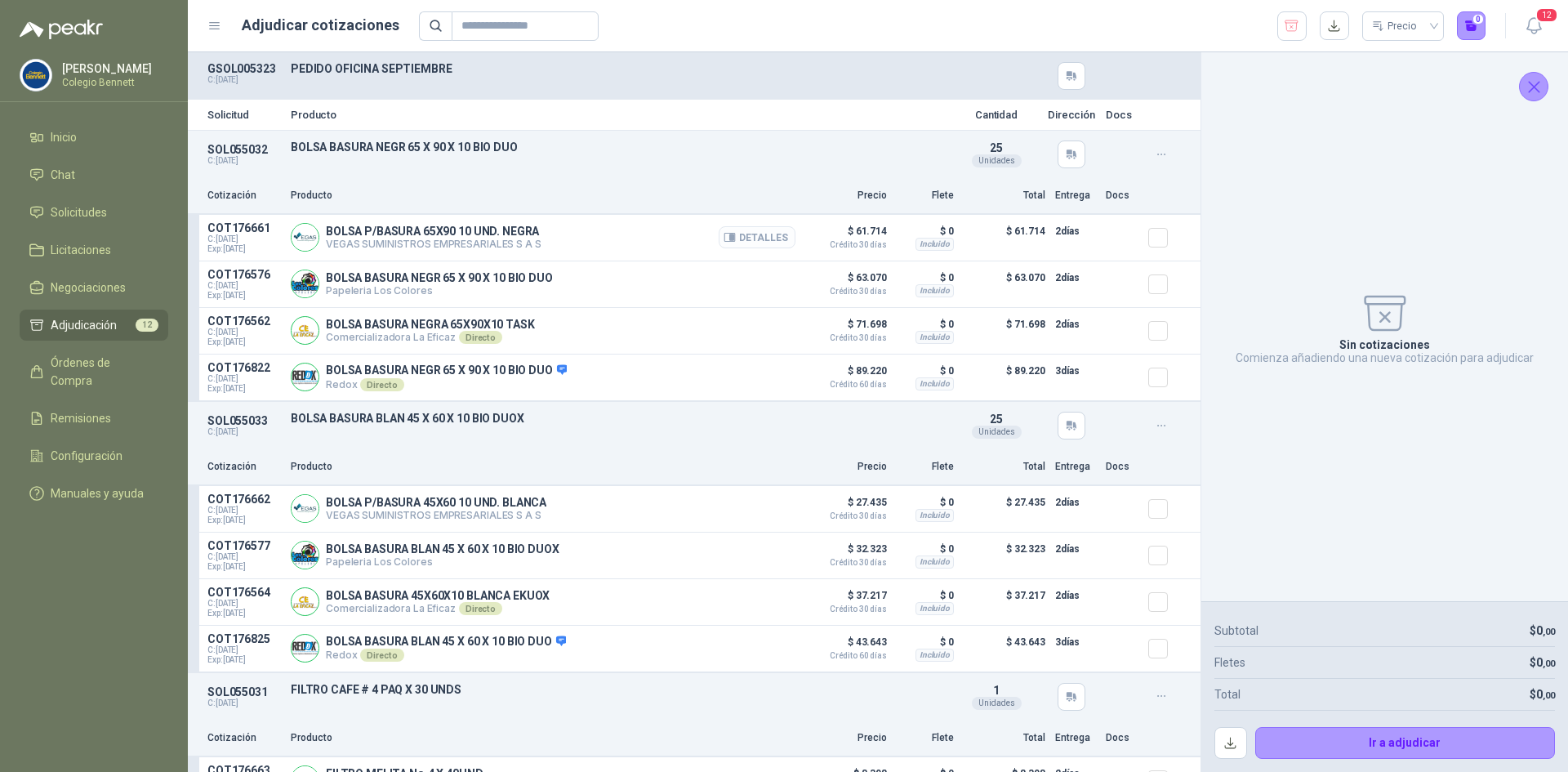
click at [754, 233] on button "Detalles" at bounding box center [756, 238] width 77 height 22
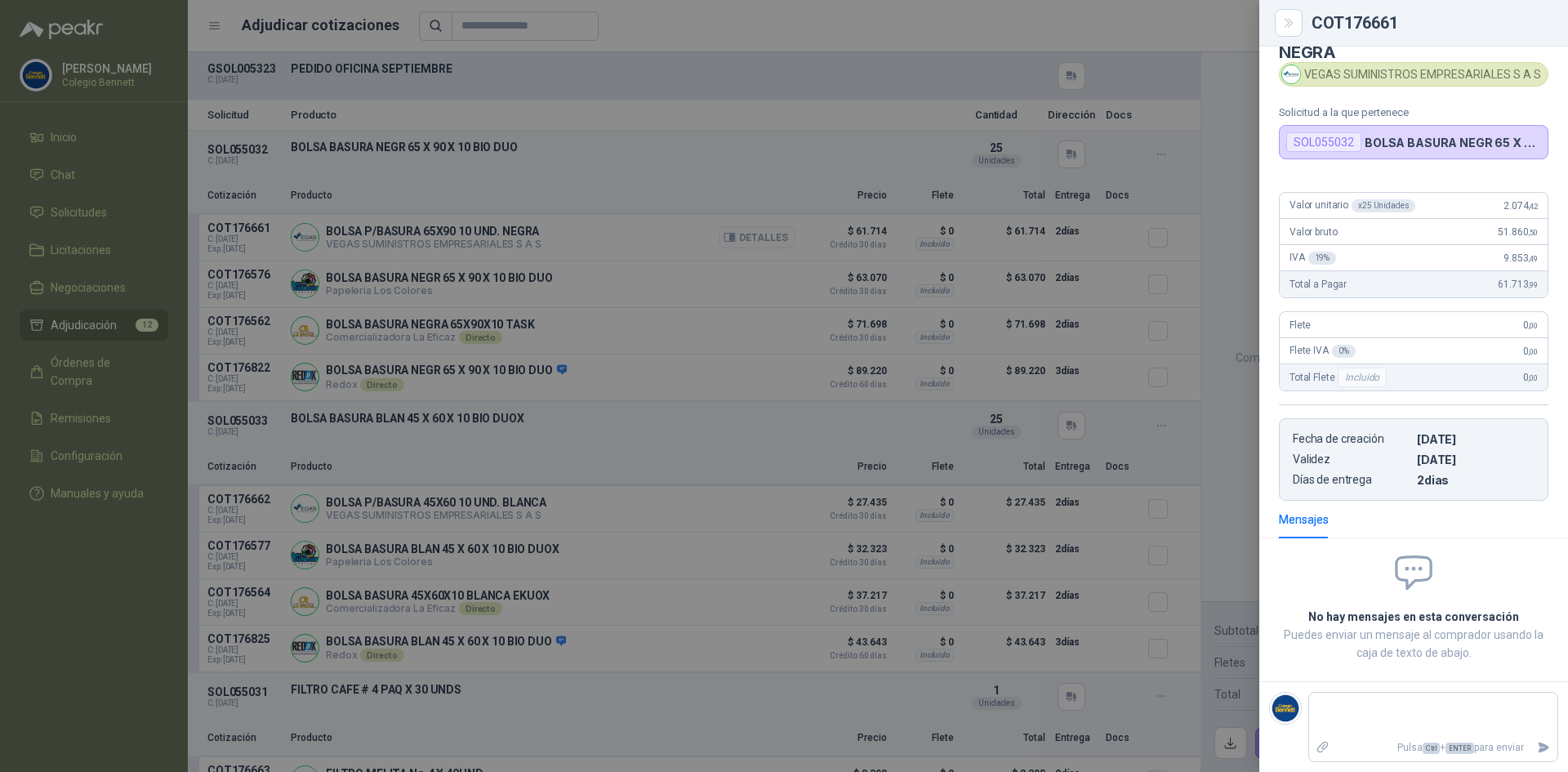
scroll to position [43, 0]
click at [754, 233] on div at bounding box center [784, 386] width 1568 height 772
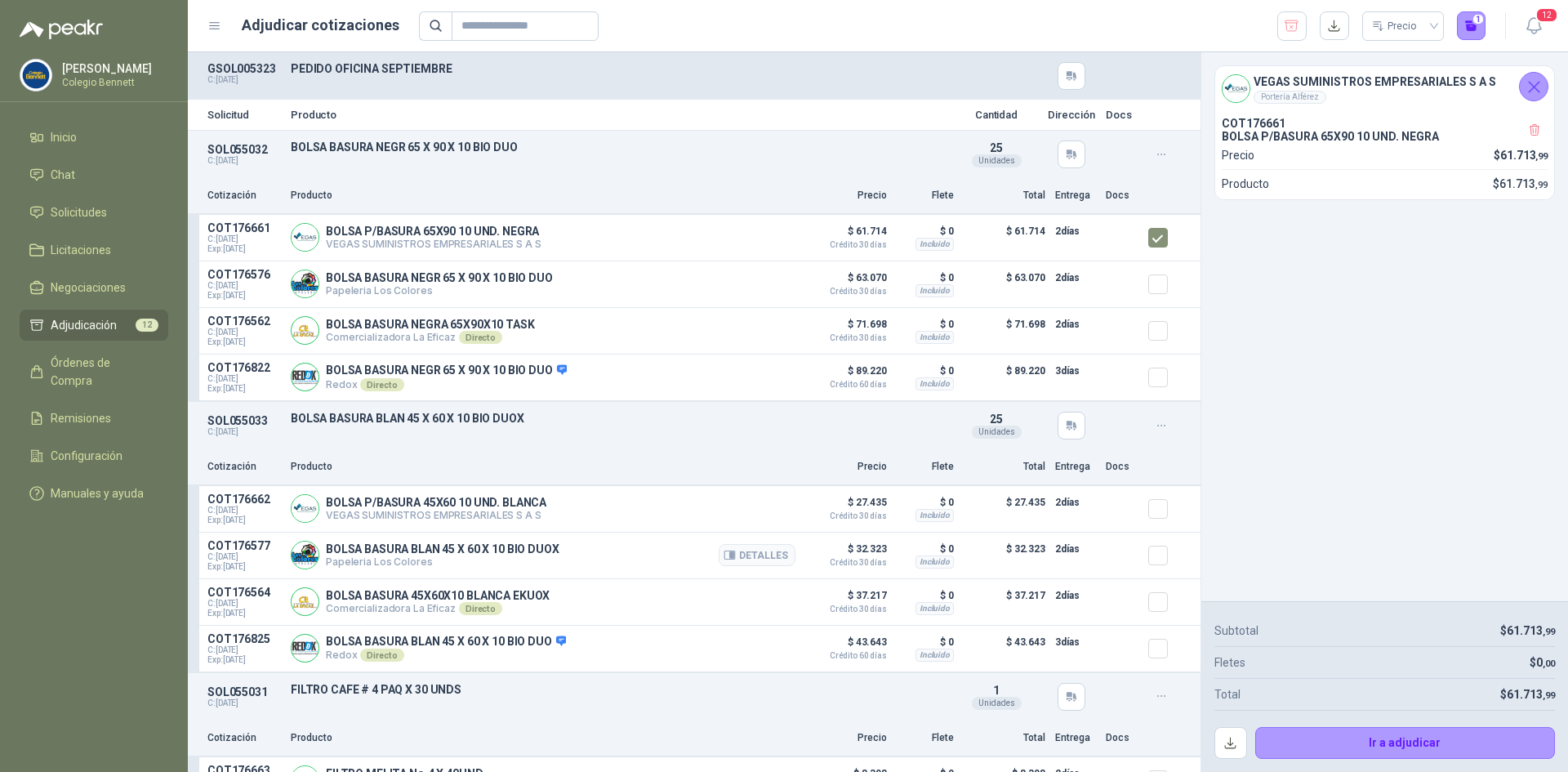
scroll to position [81, 0]
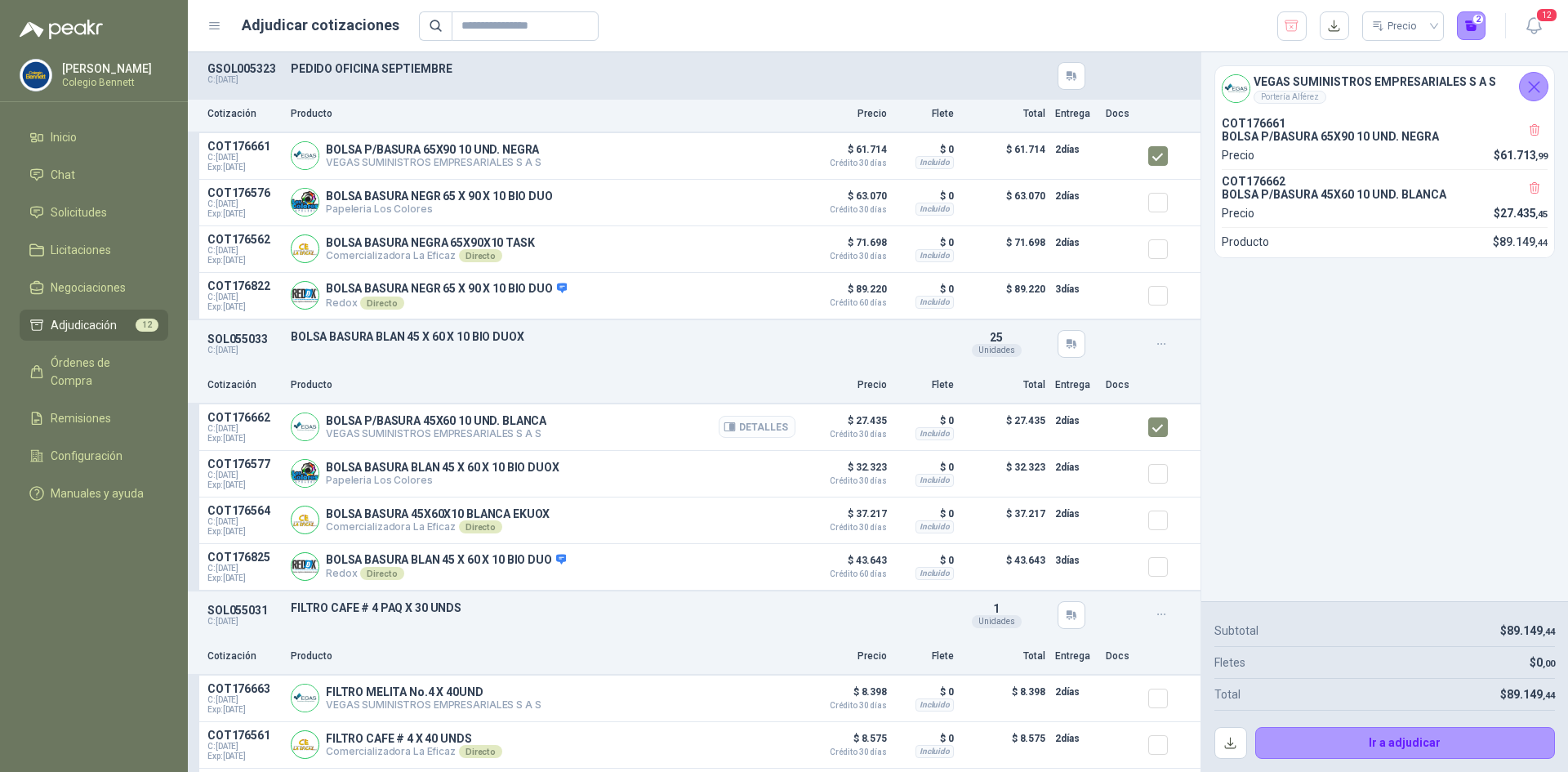
click at [747, 433] on button "Detalles" at bounding box center [756, 427] width 77 height 22
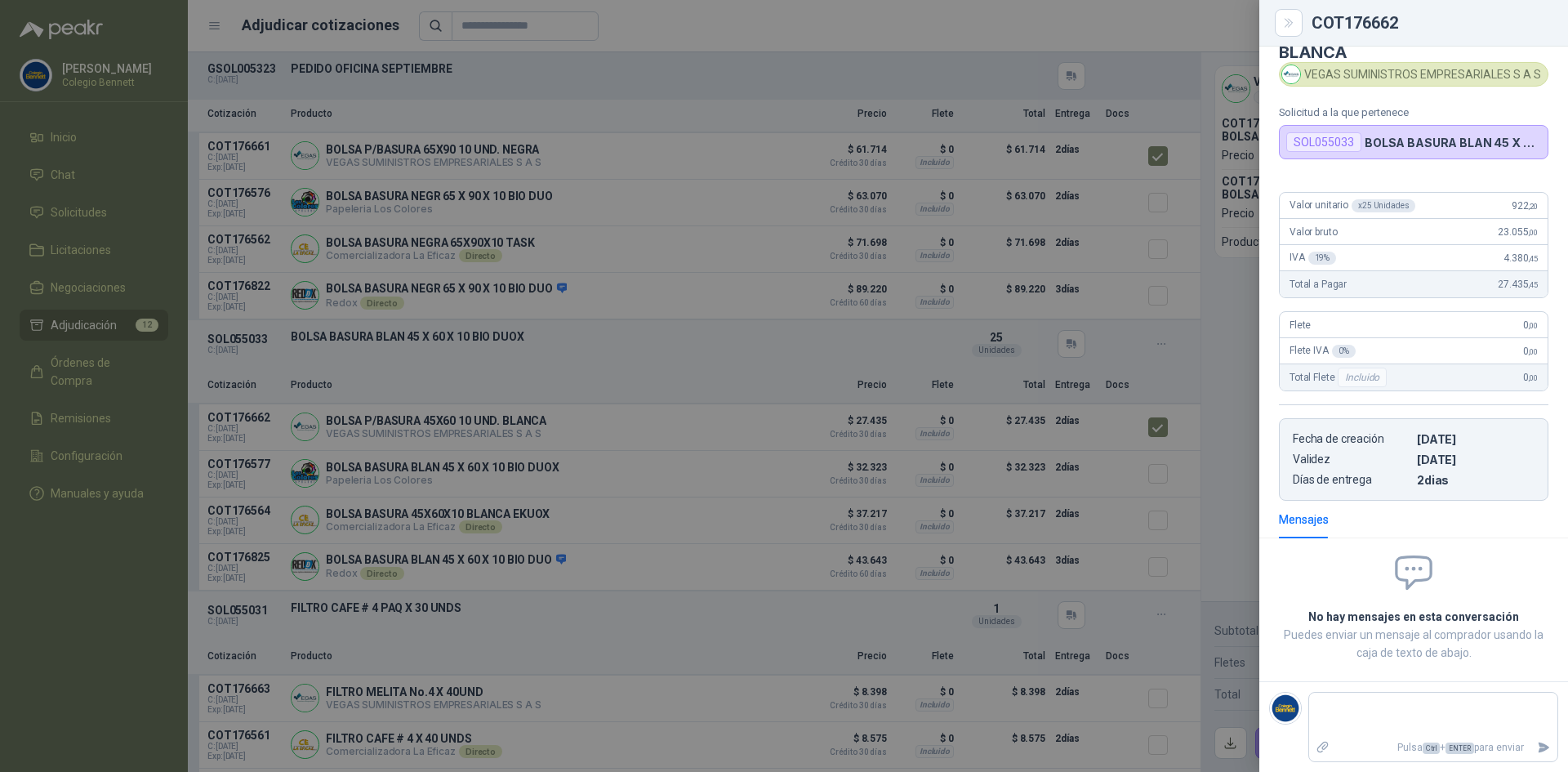
click at [682, 348] on div at bounding box center [784, 386] width 1568 height 772
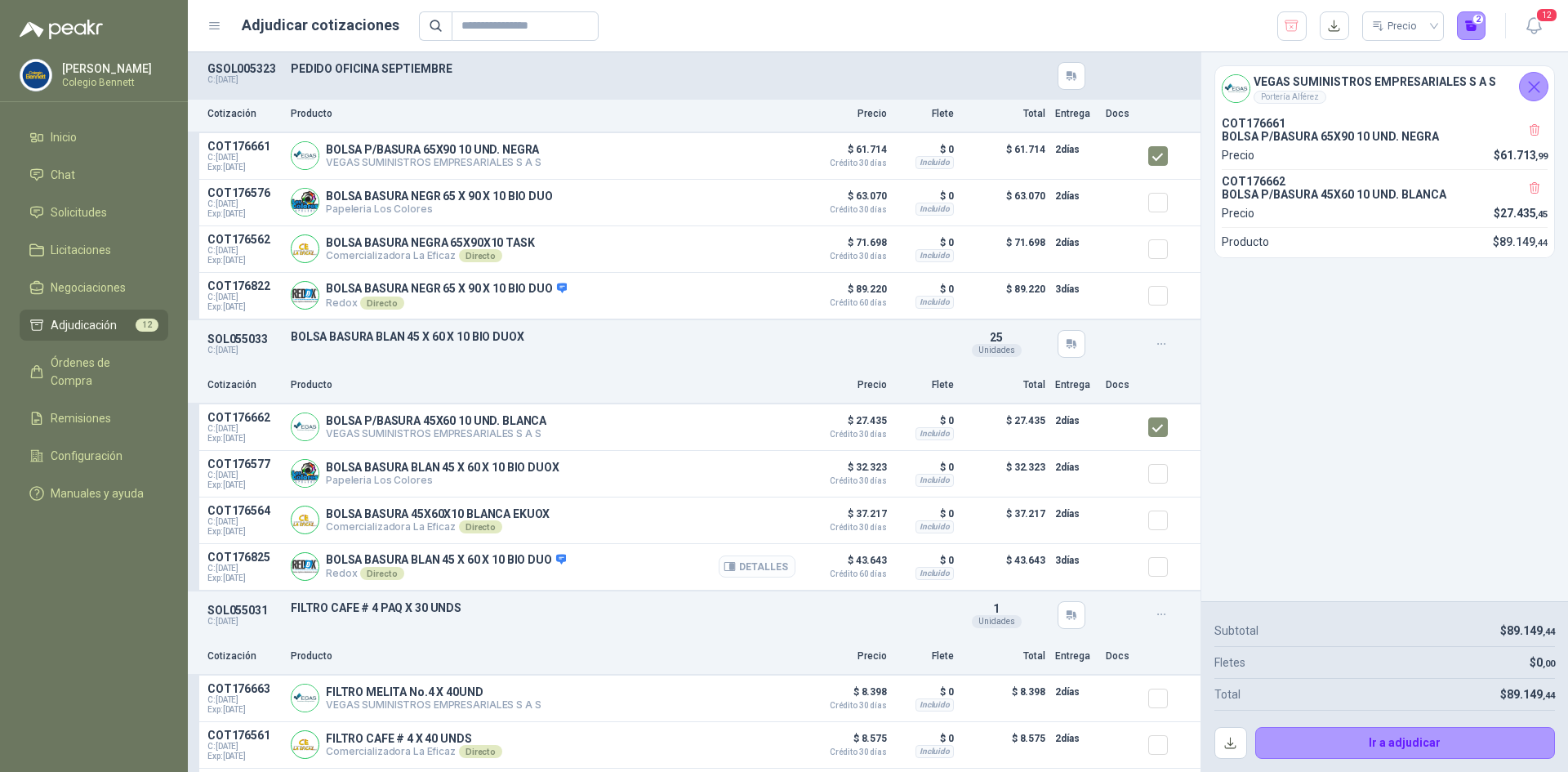
click at [749, 577] on button "Detalles" at bounding box center [756, 566] width 77 height 22
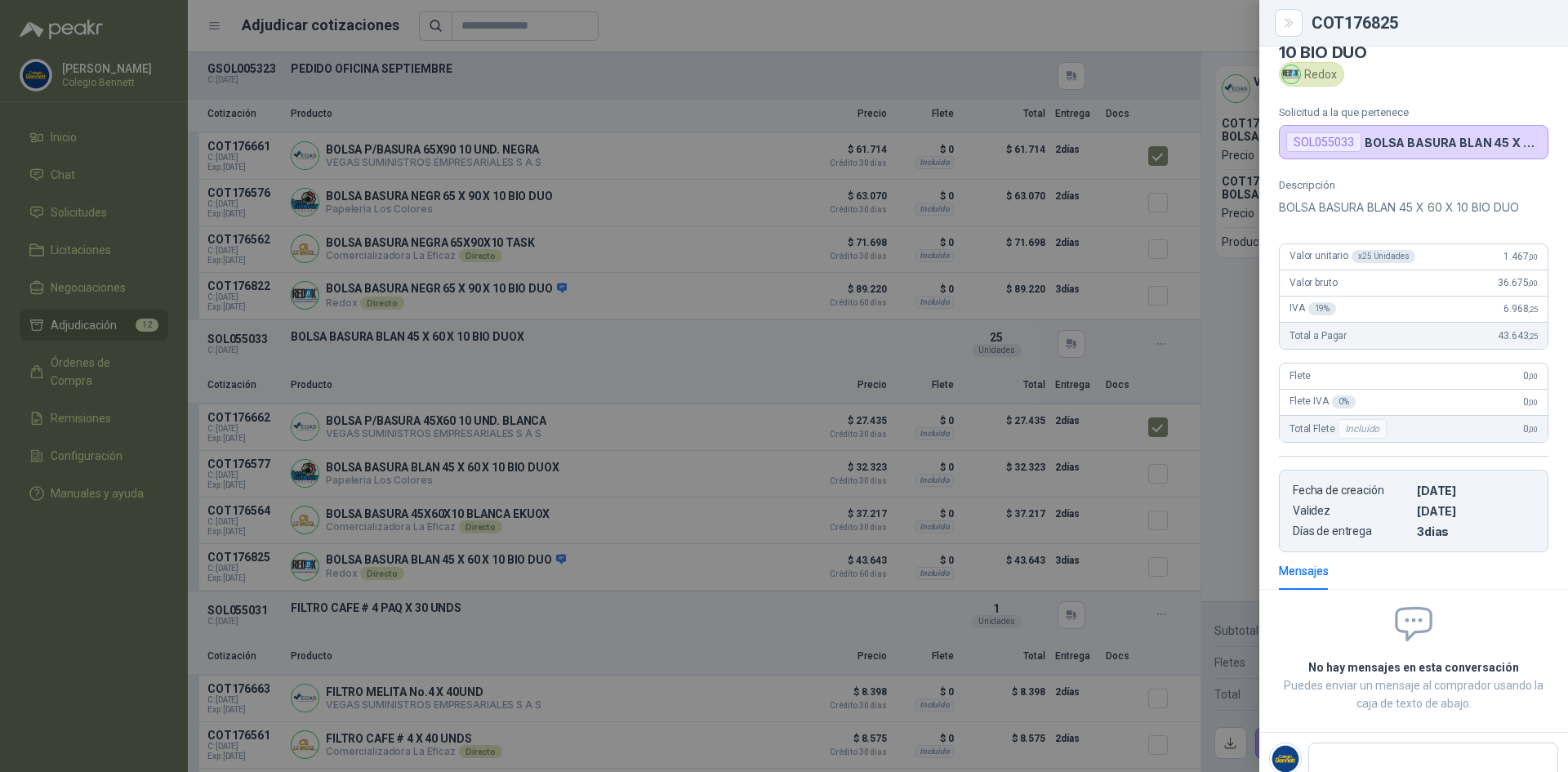
click at [749, 576] on div at bounding box center [784, 386] width 1568 height 772
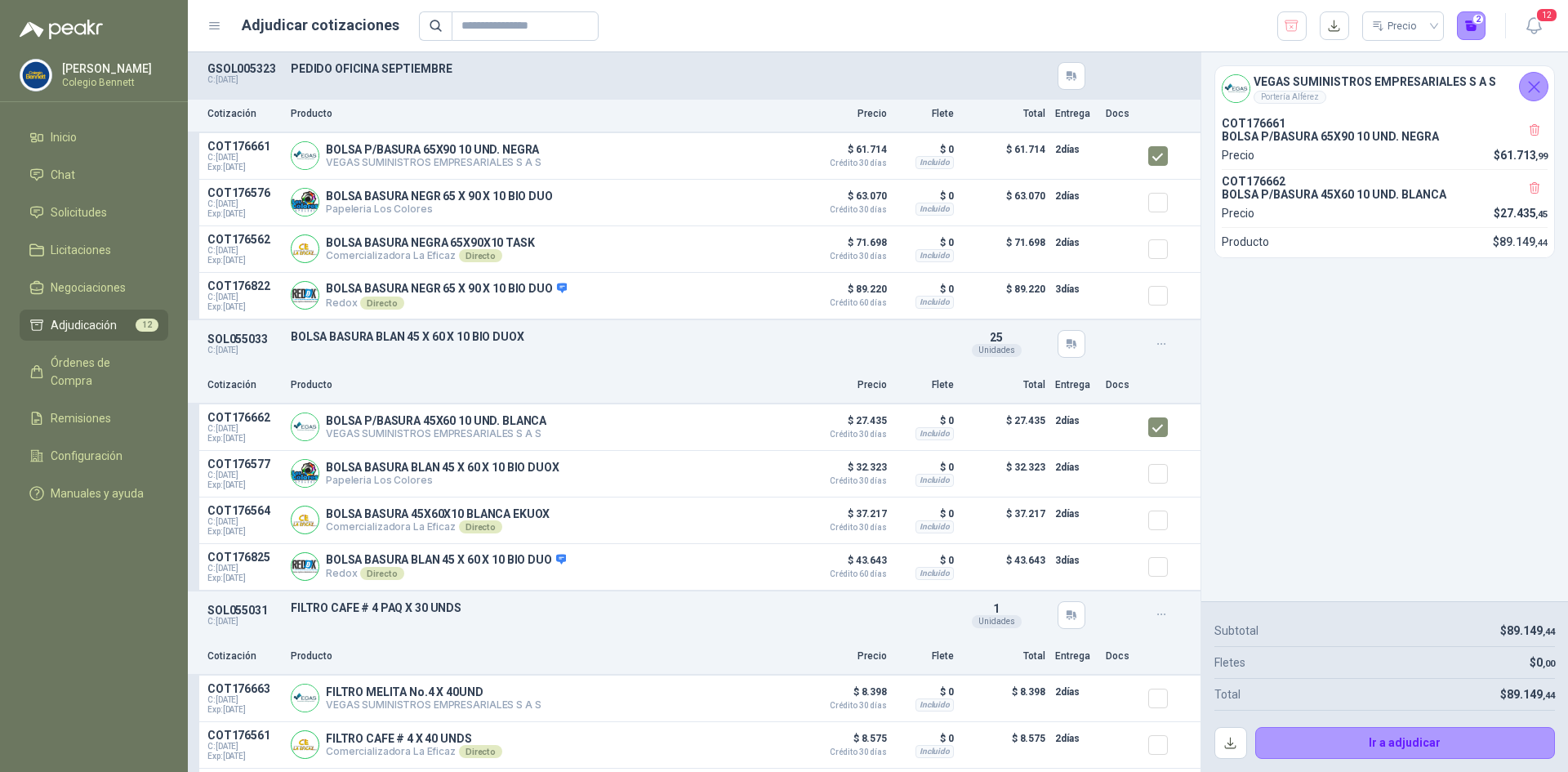
click at [722, 622] on div "SOL055031 C: 05/09/2025 FILTRO CAFE # 4 PAQ X 30 UNDS Detalles 1 Unidades" at bounding box center [694, 615] width 1013 height 48
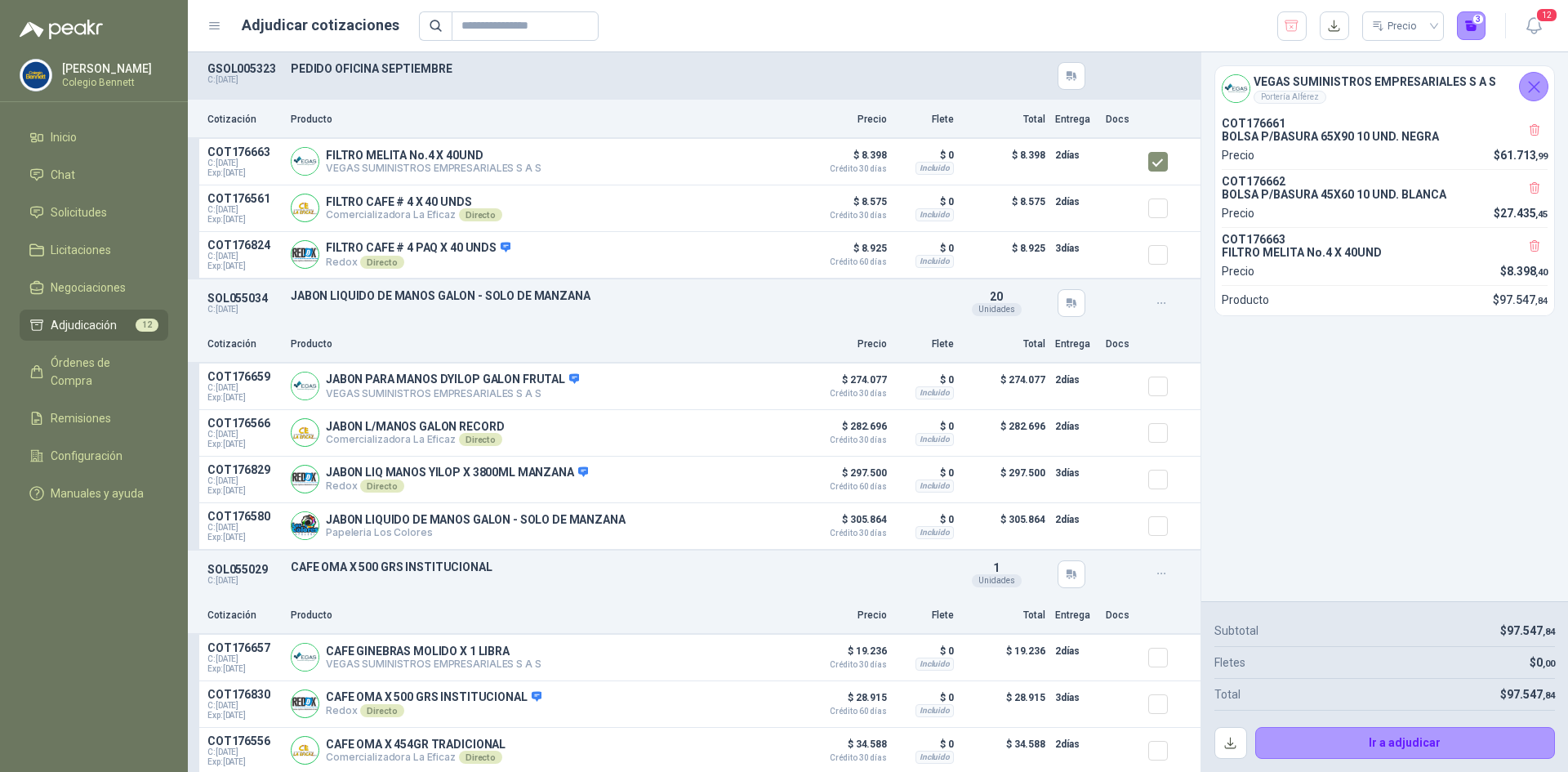
scroll to position [654, 0]
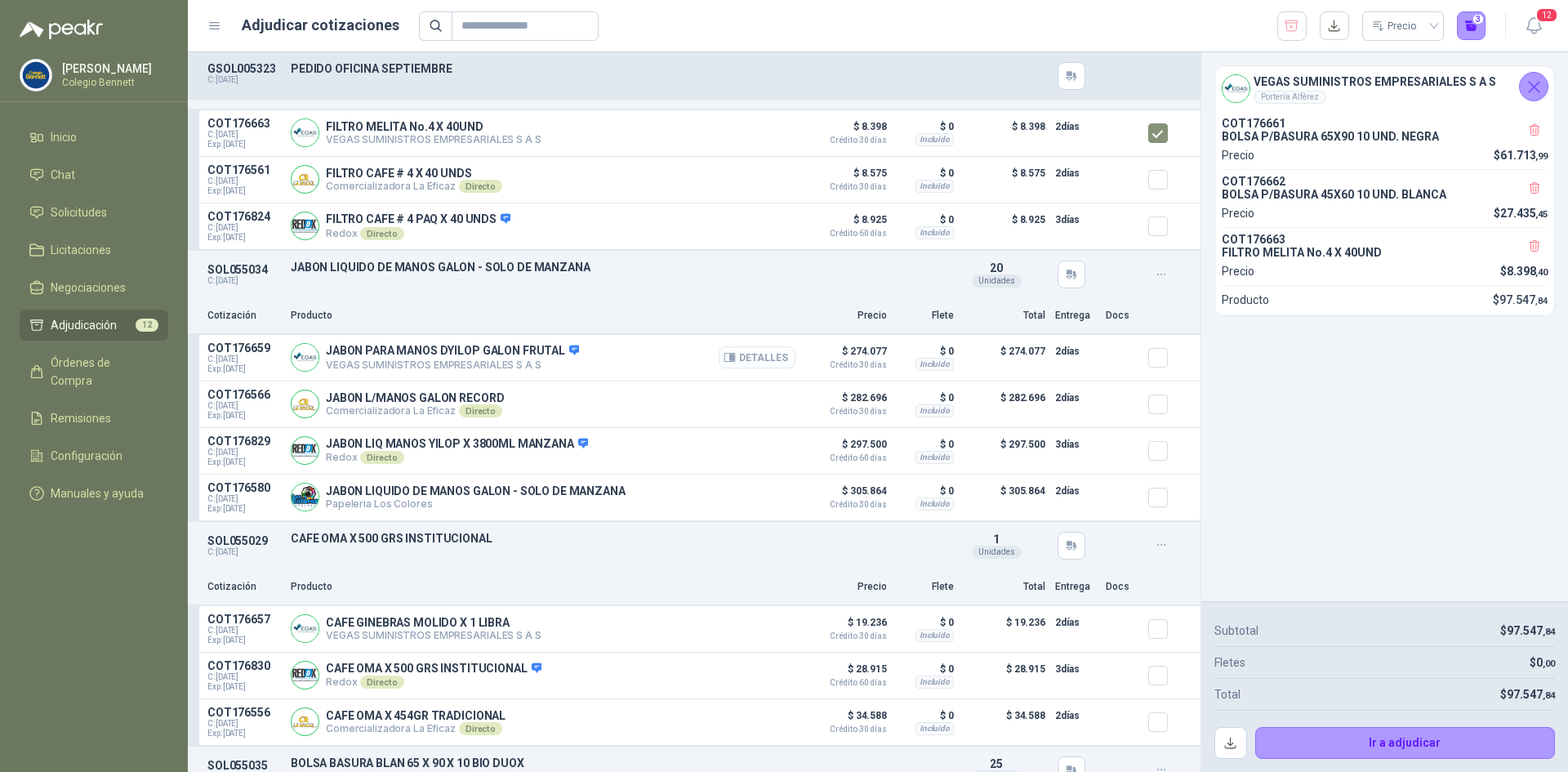
click at [732, 361] on button "Detalles" at bounding box center [756, 358] width 77 height 22
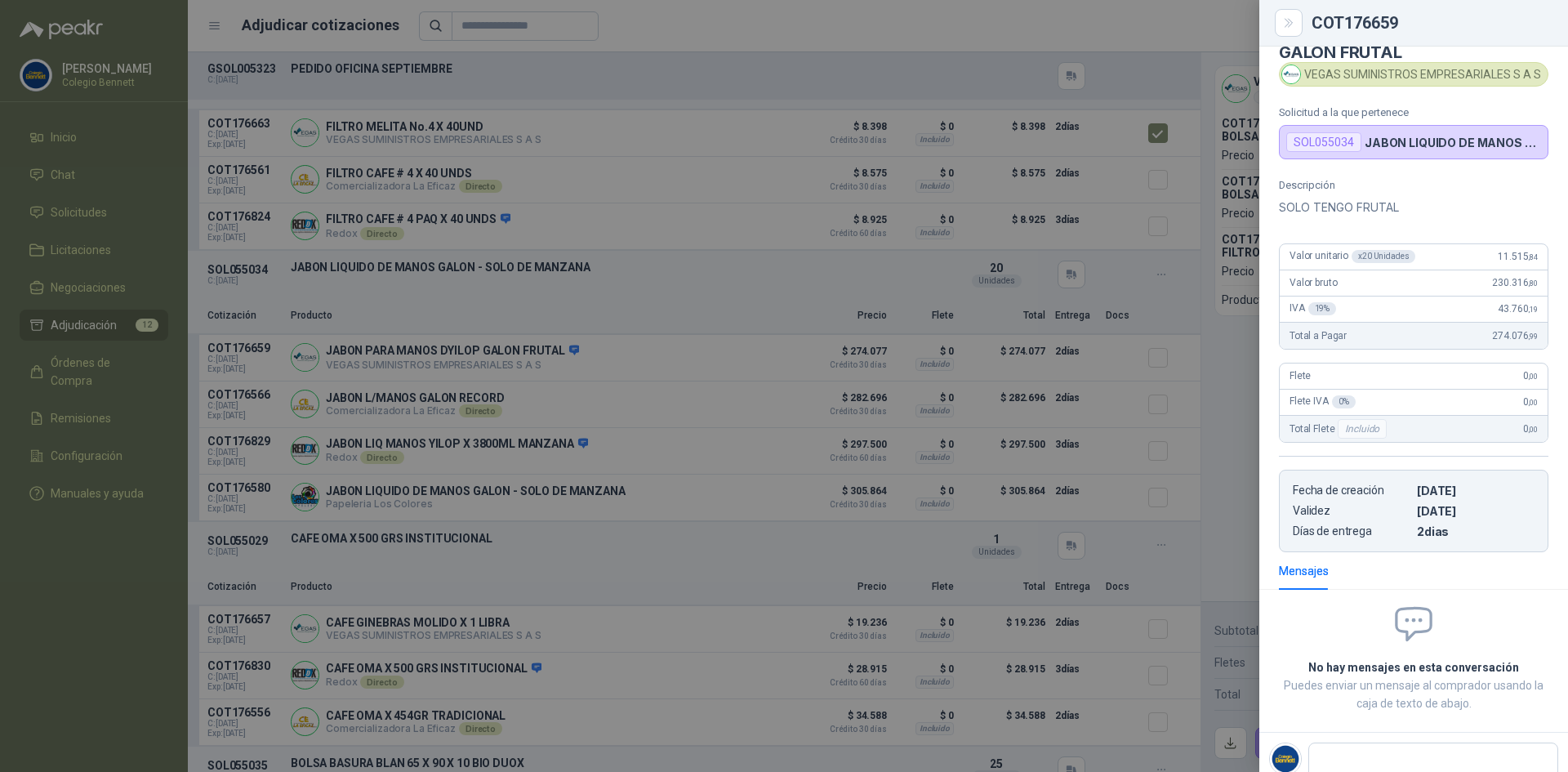
click at [733, 361] on div at bounding box center [784, 386] width 1568 height 772
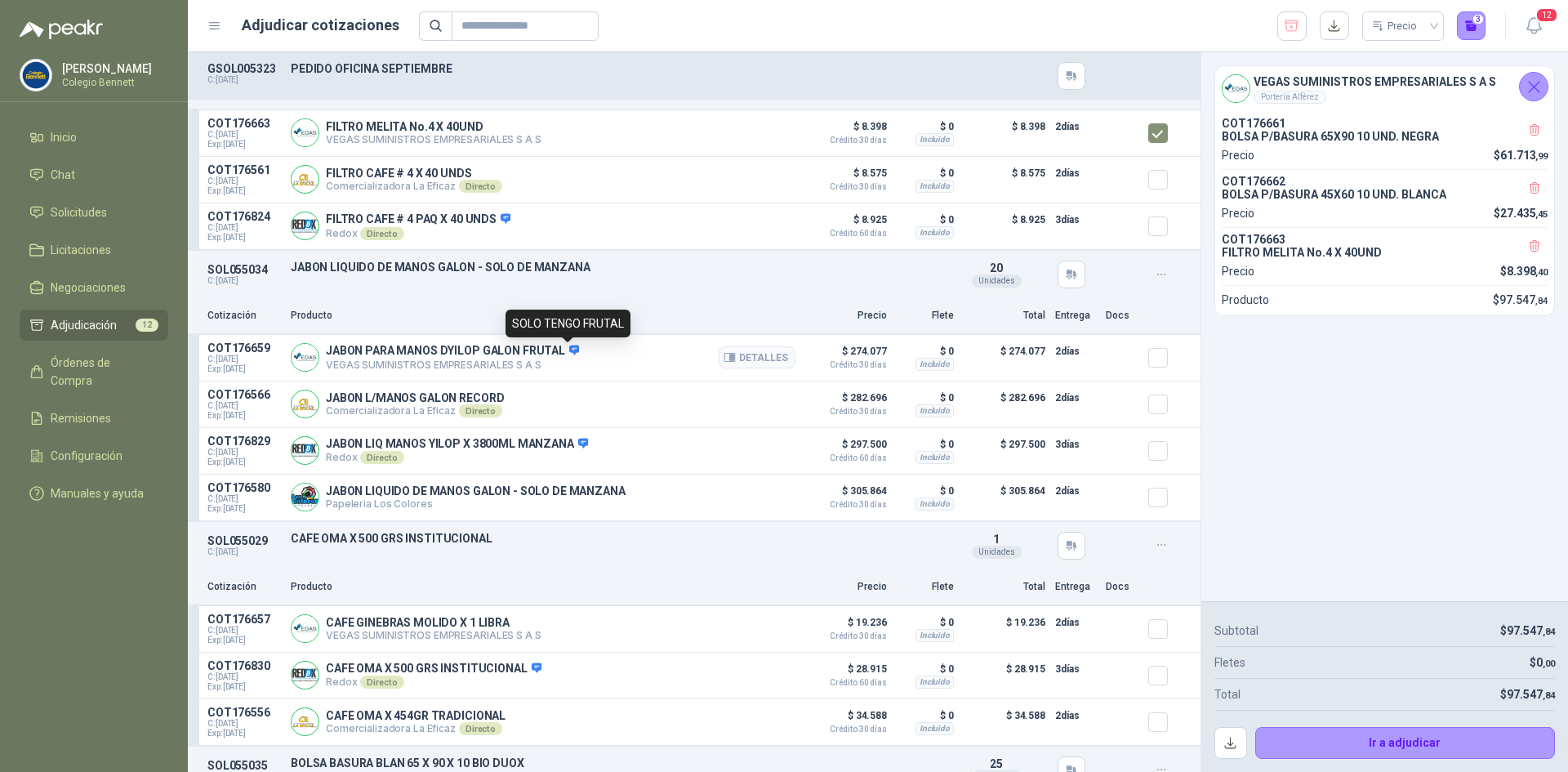
click at [570, 350] on icon at bounding box center [575, 350] width 10 height 10
click at [549, 350] on p "JABON PARA MANOS DYILOP GALON FRUTAL" at bounding box center [452, 351] width 253 height 15
copy p "JABON PARA MANOS DYILOP GALON FRUTAL"
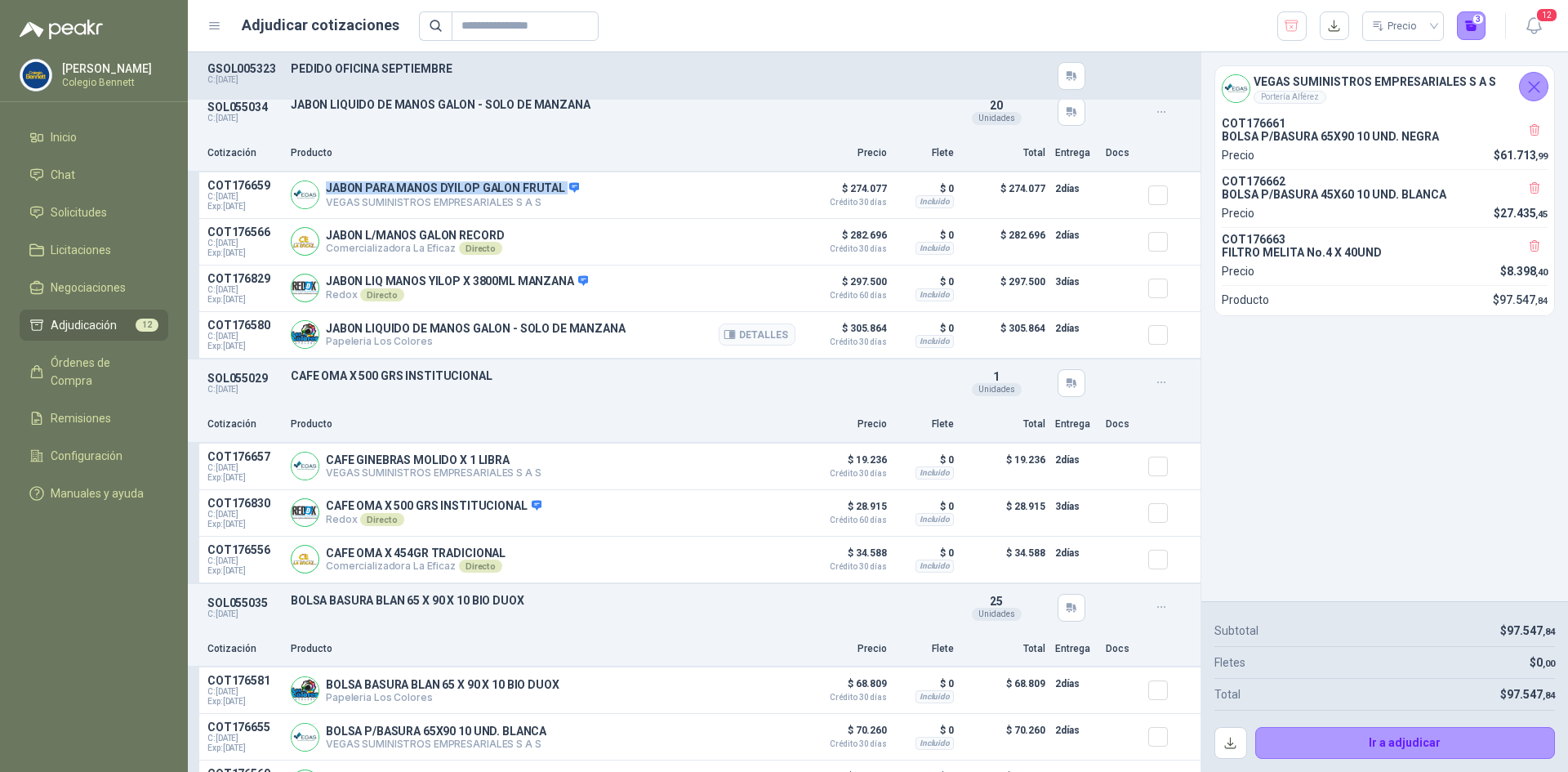
scroll to position [817, 0]
click at [574, 406] on div "SOL055029 C: 05/09/2025 CAFE OMA X 500 GRS INSTITUCIONAL Detalles 1 Unidades" at bounding box center [694, 382] width 1013 height 48
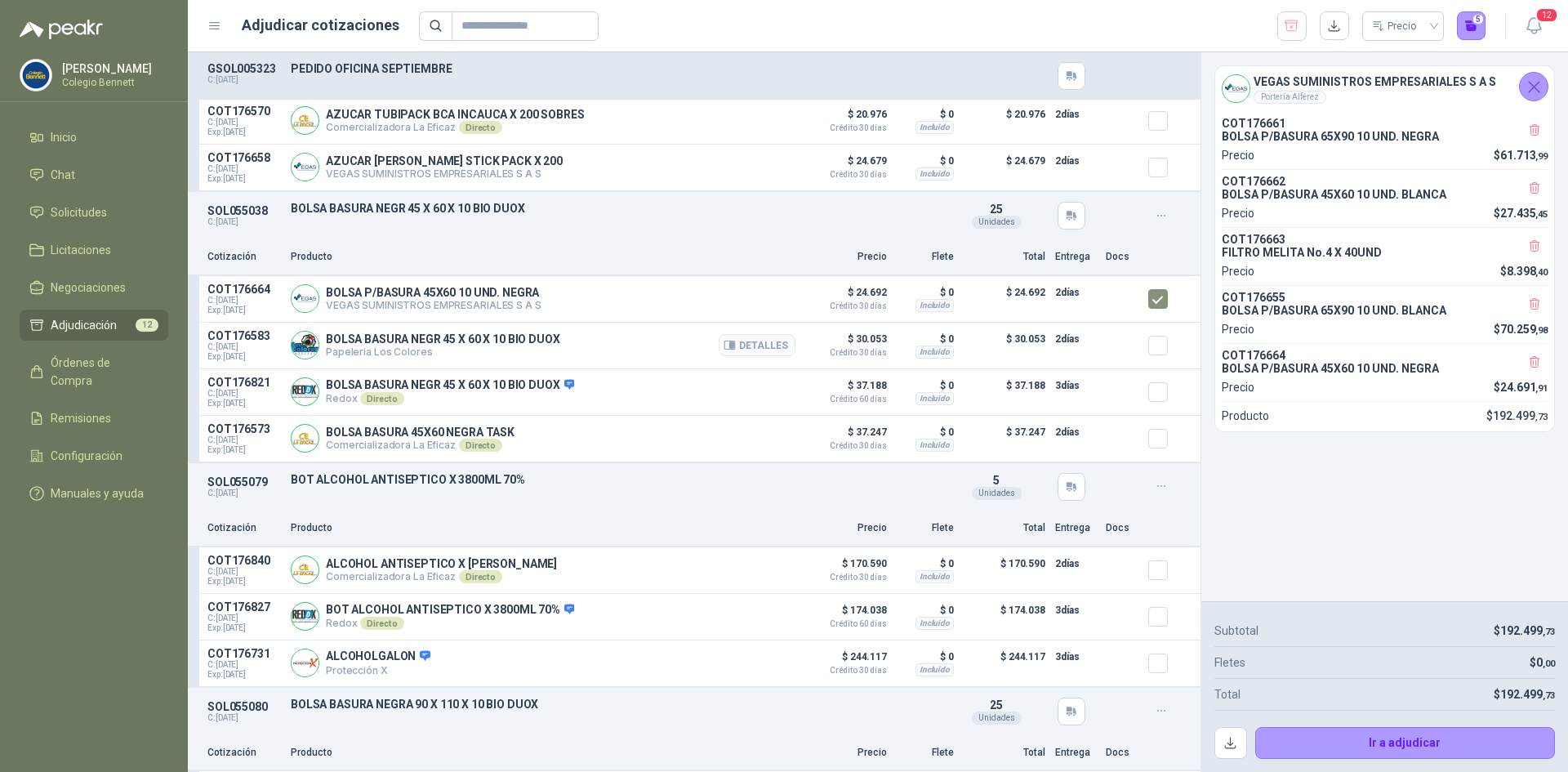
scroll to position [1797, 0]
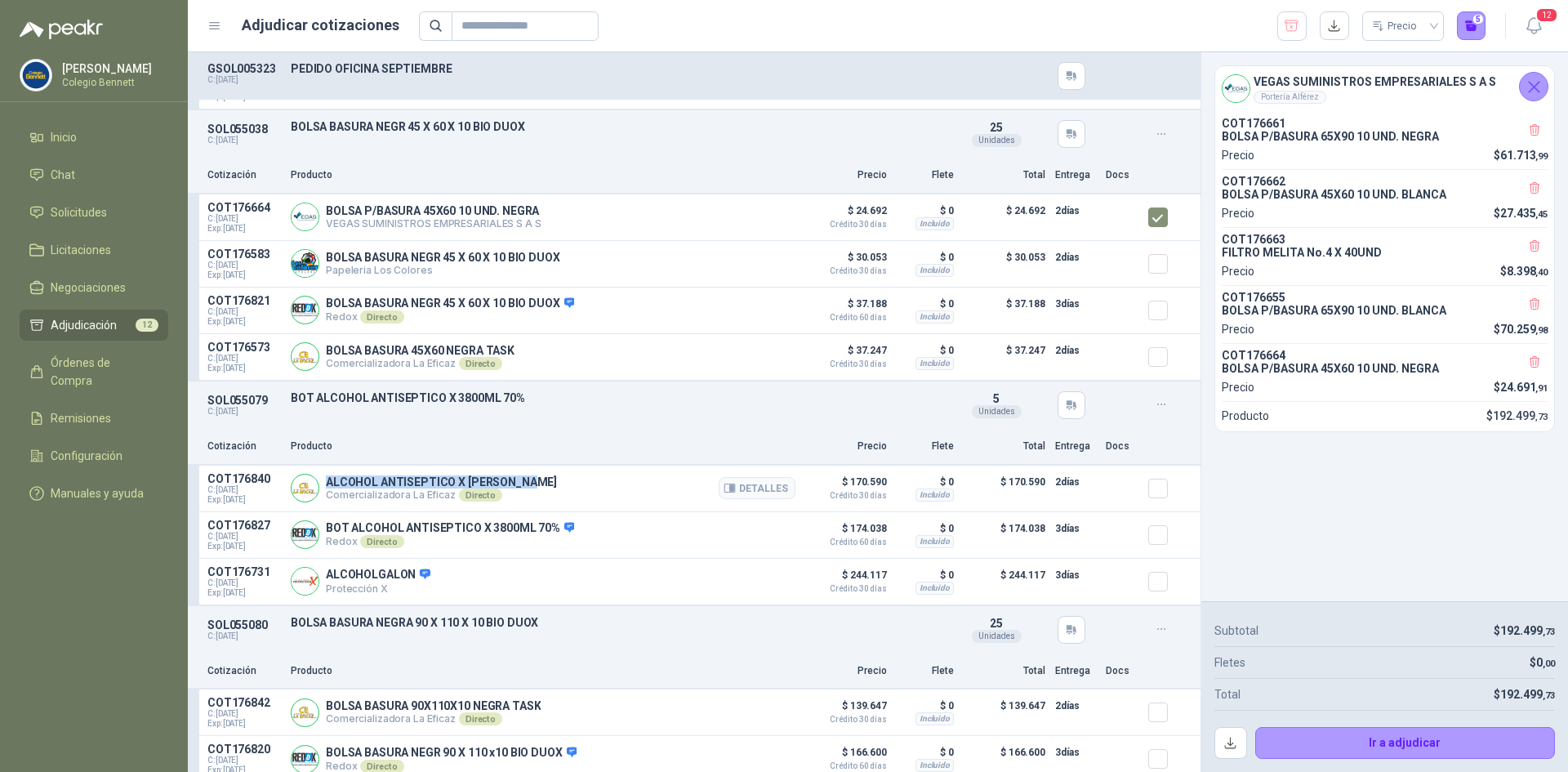
drag, startPoint x: 523, startPoint y: 490, endPoint x: 324, endPoint y: 488, distance: 199.0
click at [324, 488] on div "ALCOHOL ANTISEPTICO X GALON OSSA Comercializadora La Eficaz Directo Detalles" at bounding box center [543, 488] width 505 height 33
copy p "ALCOHOL ANTISEPTICO X GALON OSSA"
click at [586, 443] on p "Producto" at bounding box center [543, 446] width 505 height 16
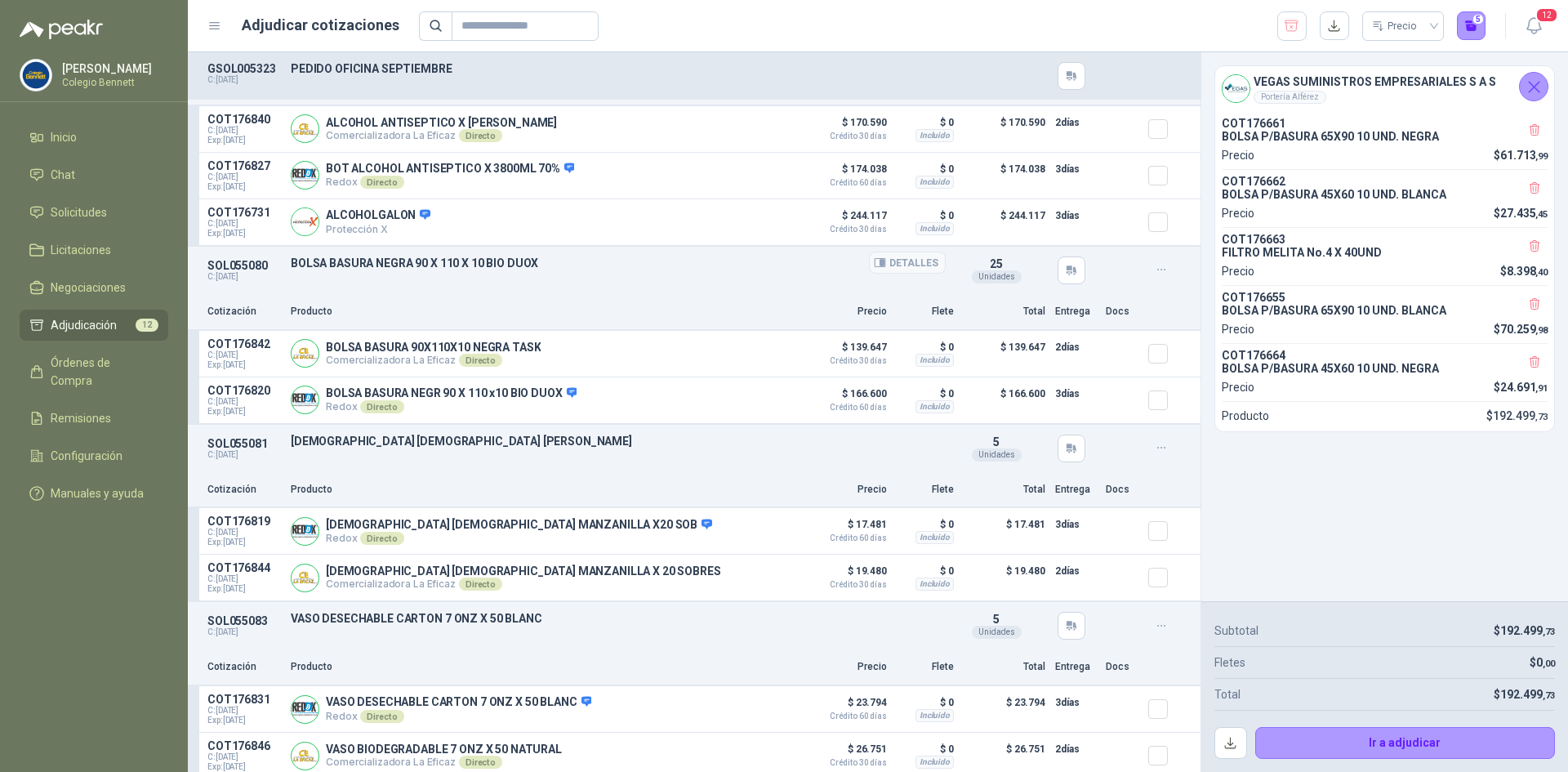
scroll to position [2177, 0]
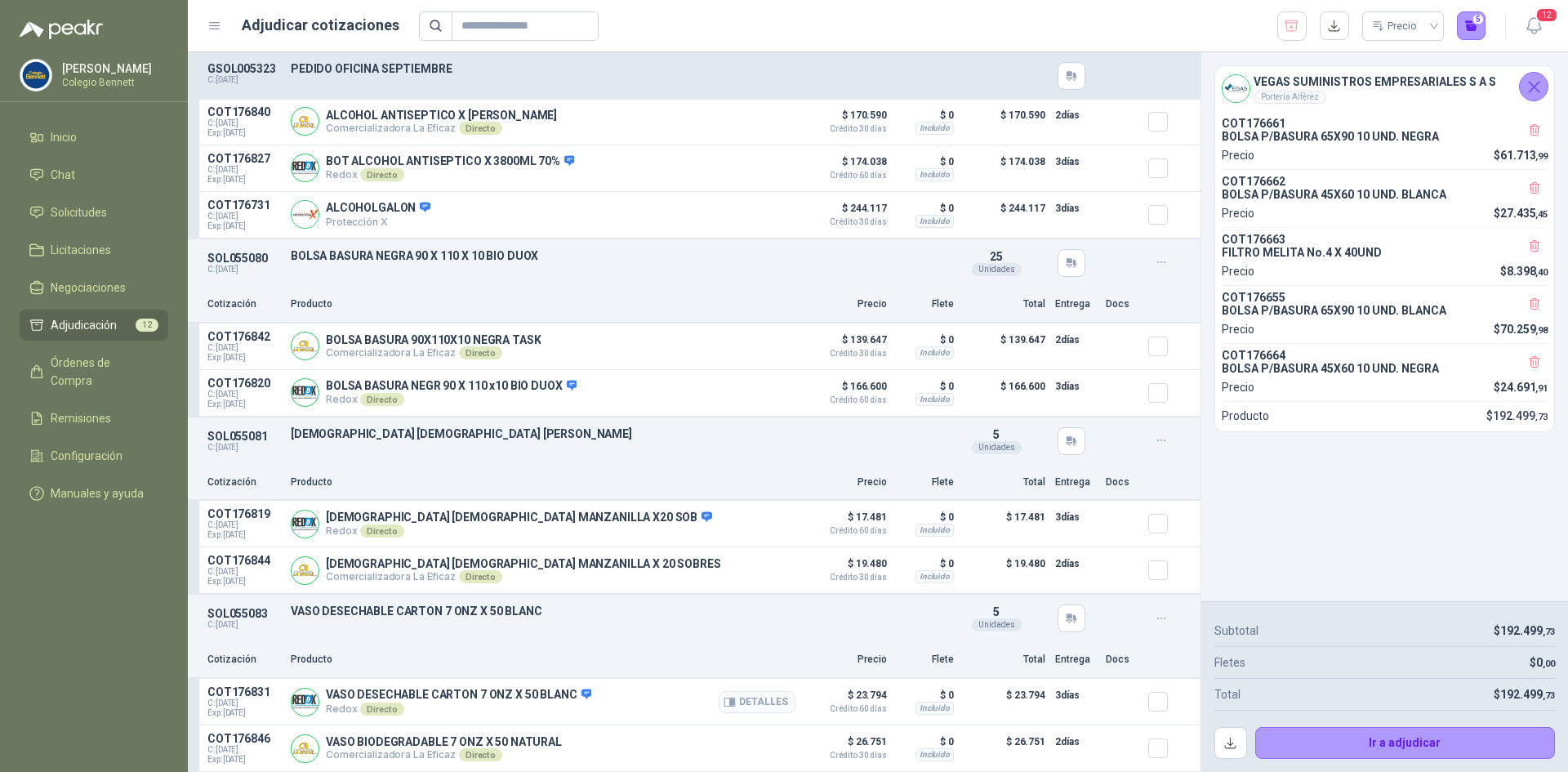
click at [523, 692] on p "VASO DESECHABLE CARTON 7 ONZ X 50 BLANC" at bounding box center [458, 695] width 265 height 15
copy p "VASO DESECHABLE CARTON 7 ONZ X 50 BLANC"
click at [411, 431] on p "[DEMOGRAPHIC_DATA] [DEMOGRAPHIC_DATA] [PERSON_NAME]" at bounding box center [618, 433] width 655 height 13
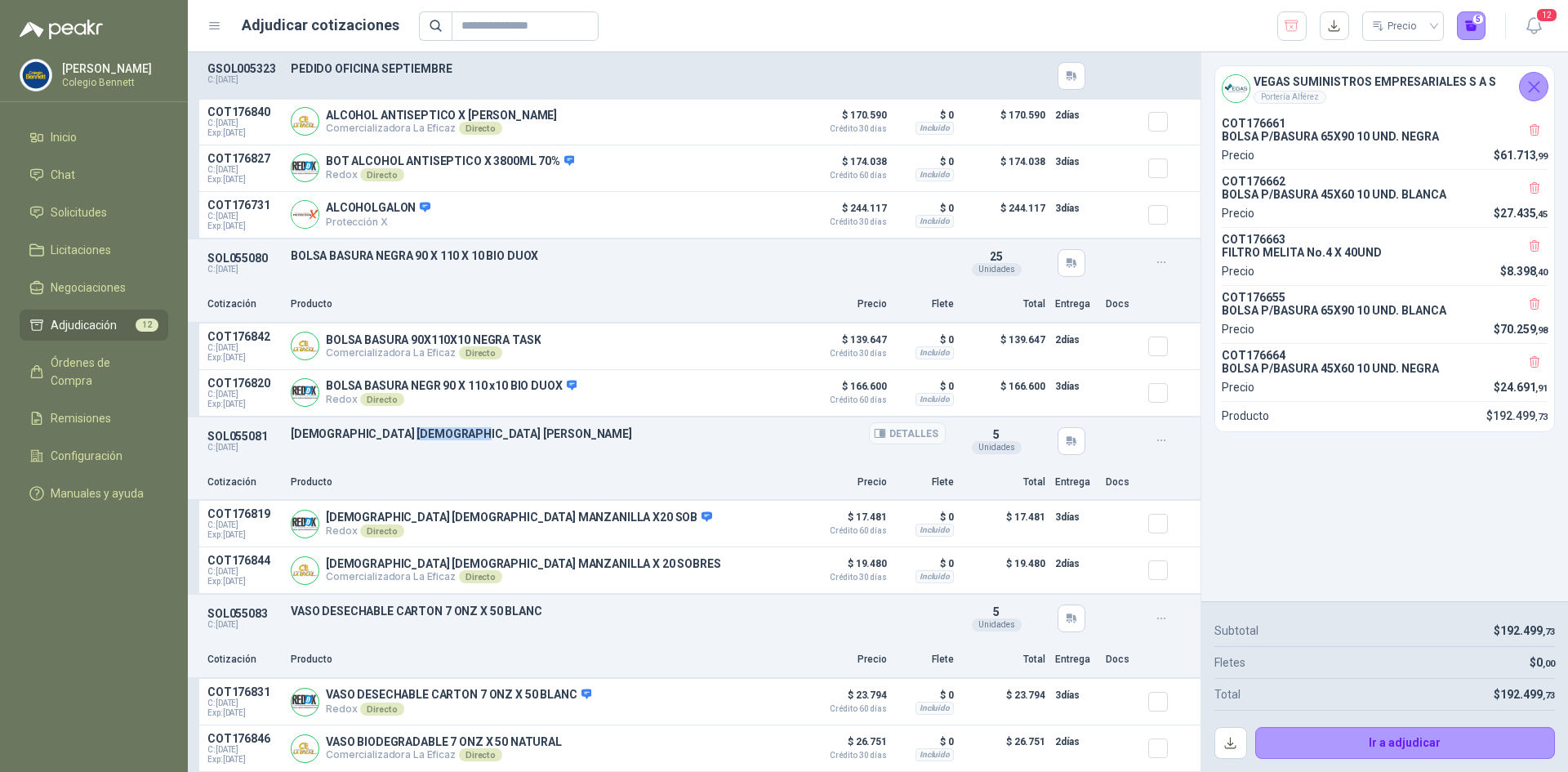
click at [411, 431] on p "[DEMOGRAPHIC_DATA] [DEMOGRAPHIC_DATA] [PERSON_NAME]" at bounding box center [618, 433] width 655 height 13
copy div "[DEMOGRAPHIC_DATA] [DEMOGRAPHIC_DATA] [PERSON_NAME]"
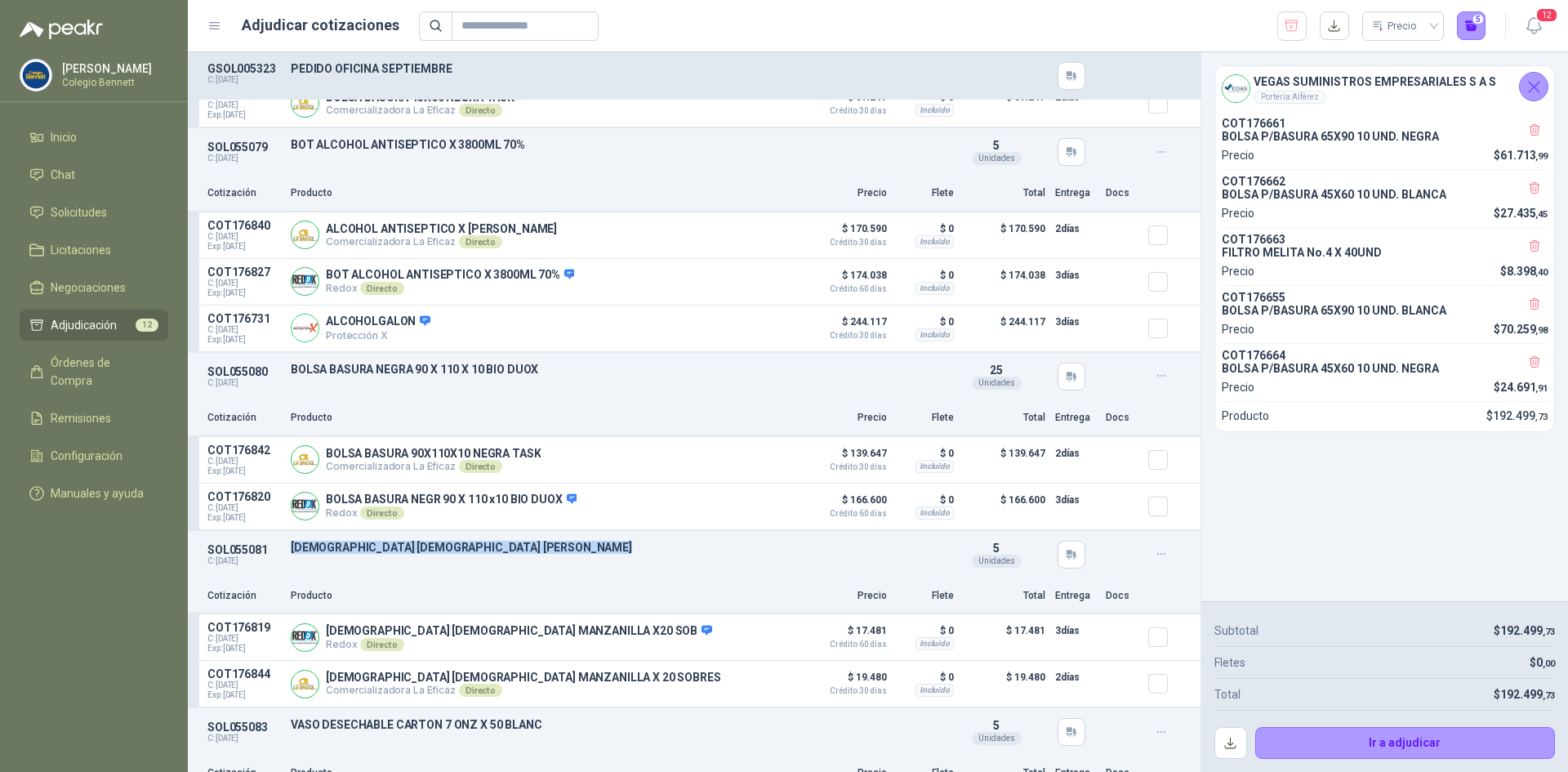
scroll to position [2013, 0]
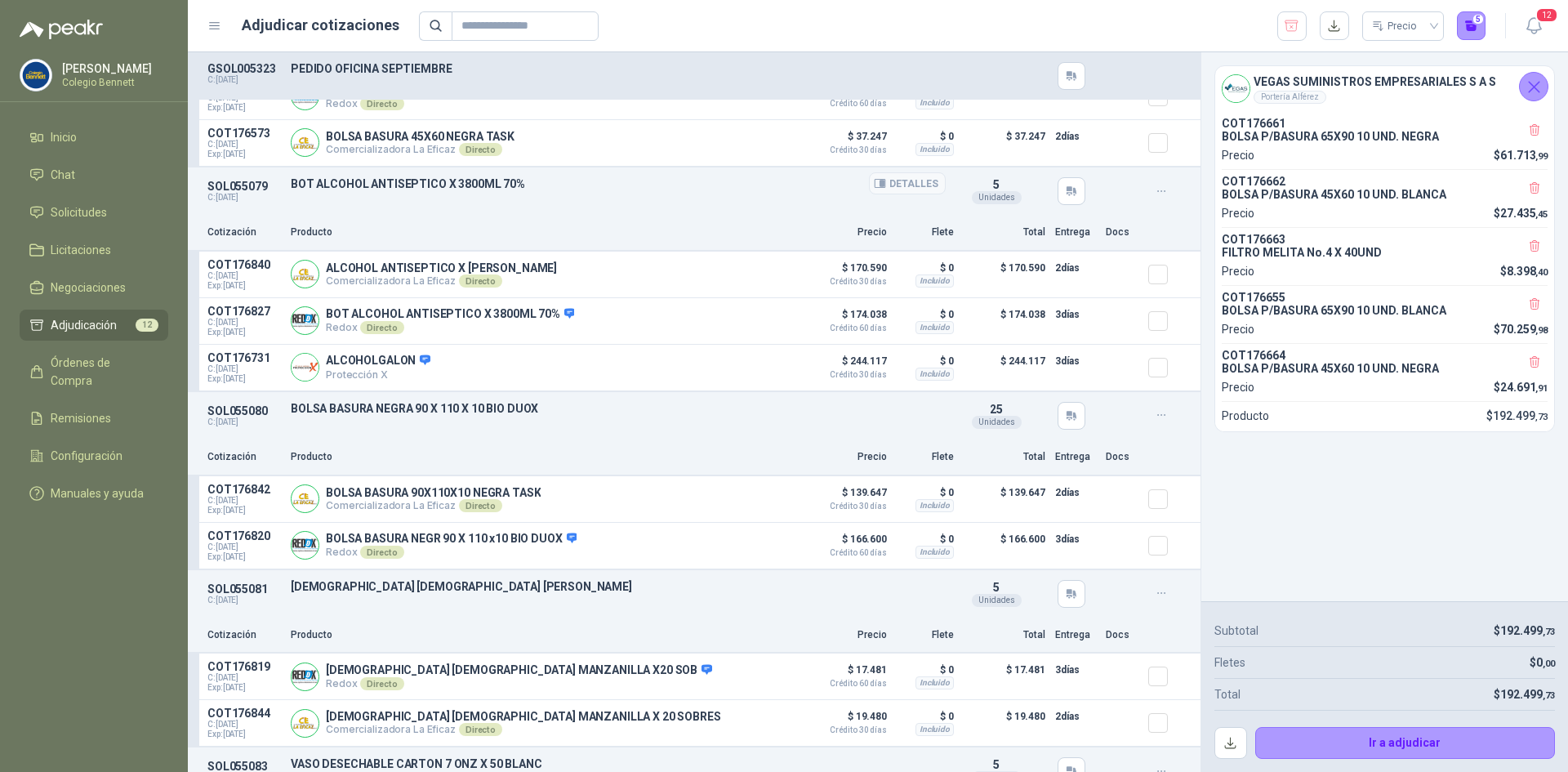
click at [417, 185] on p "BOT ALCOHOL ANTISEPTICO X 3800ML 70%" at bounding box center [618, 183] width 655 height 13
copy div "BOT ALCOHOL ANTISEPTICO X 3800ML 70%"
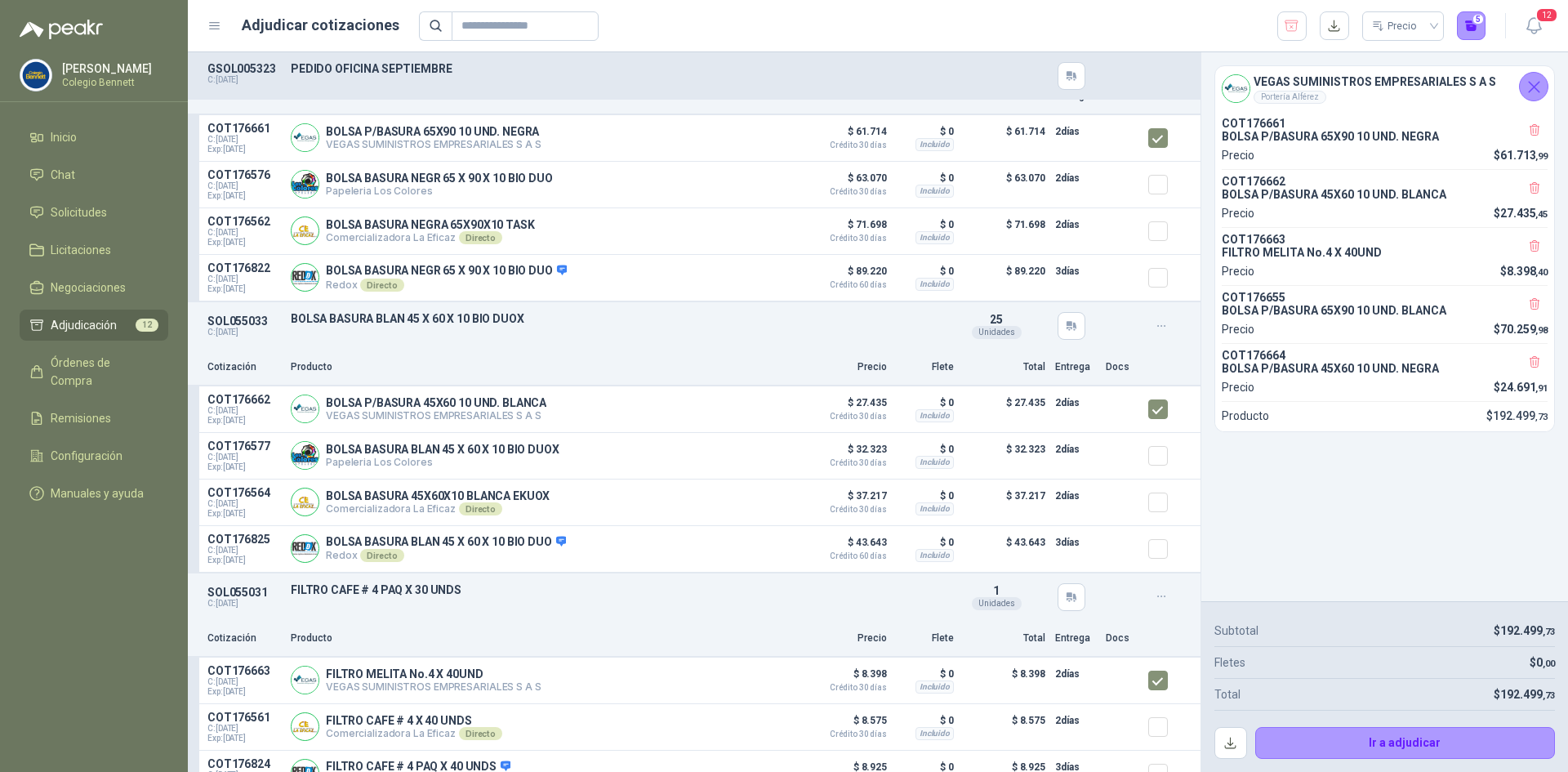
scroll to position [0, 0]
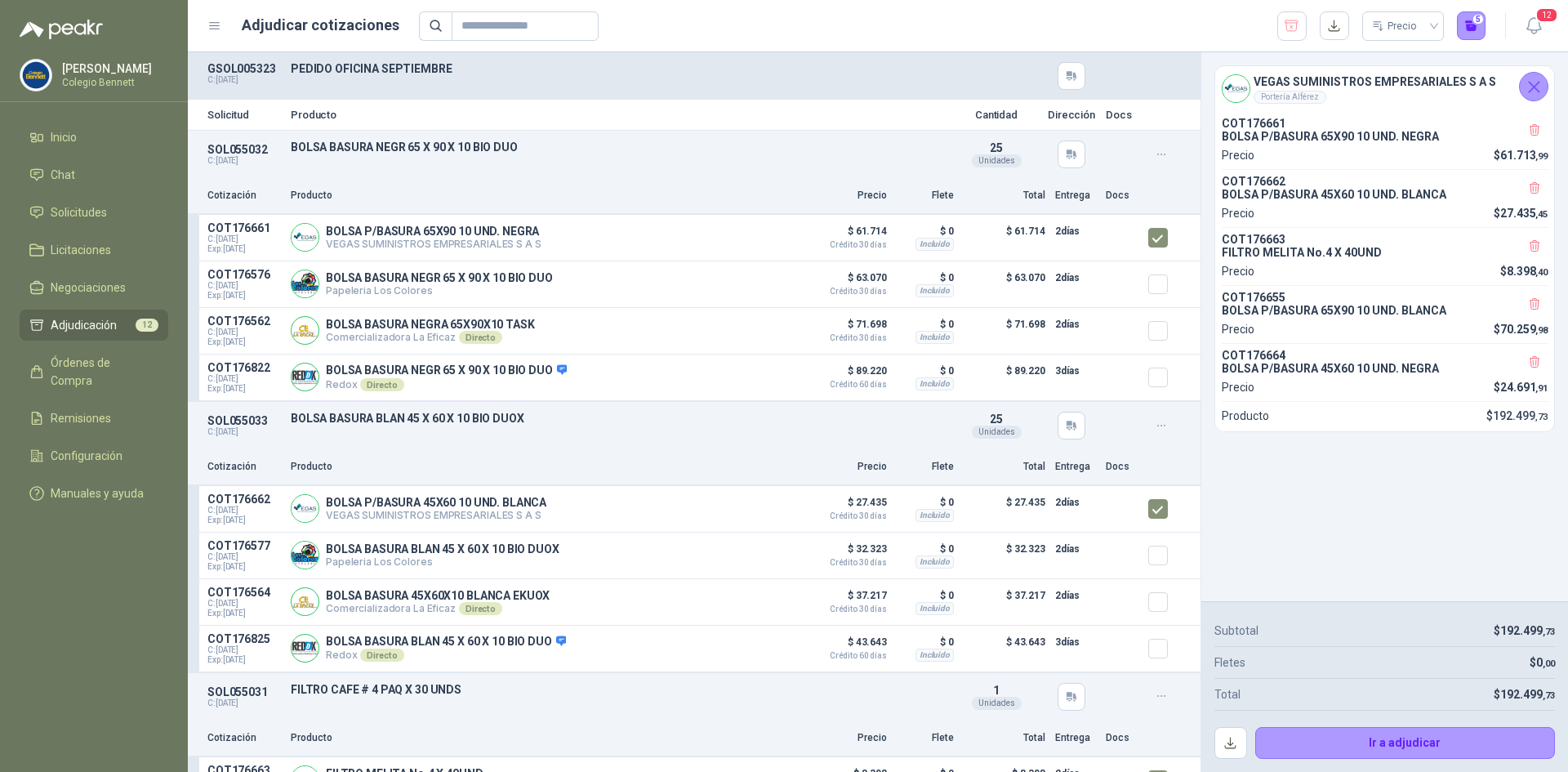
click at [1346, 511] on div "VEGAS SUMINISTROS EMPRESARIALES S A S Portería Alférez COT176661 BOLSA P/BASURA…" at bounding box center [1385, 326] width 367 height 549
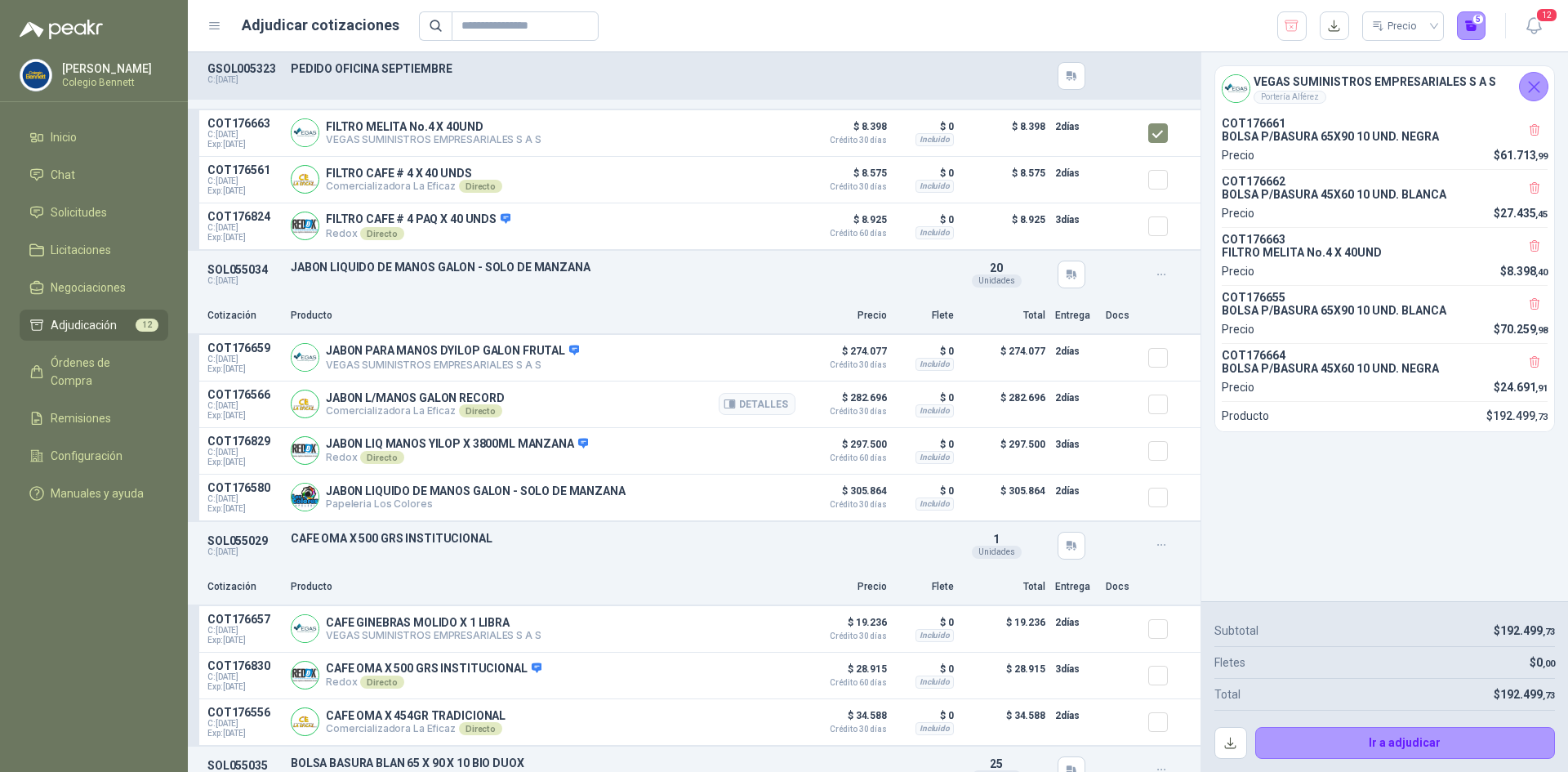
scroll to position [735, 0]
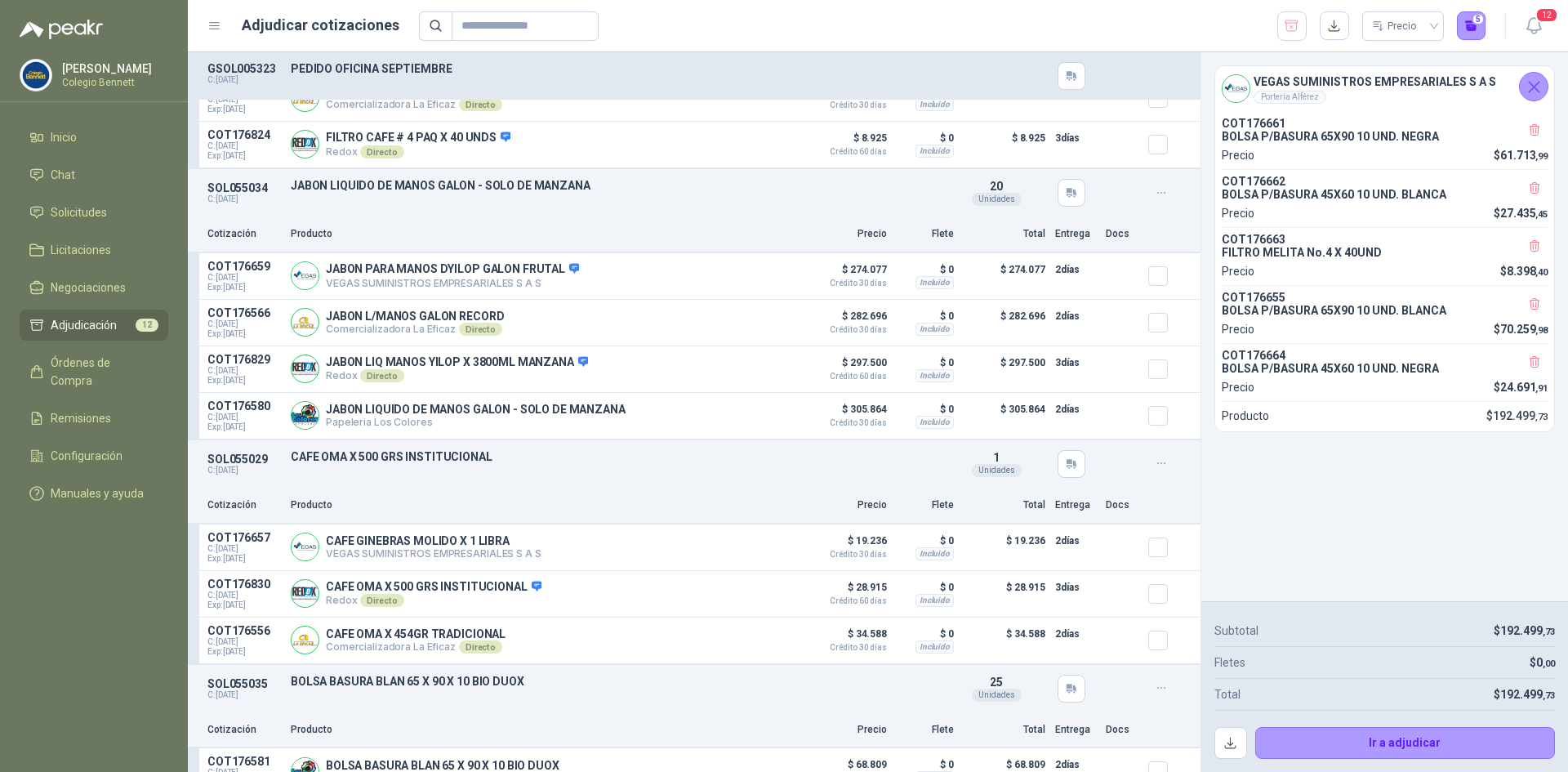
click at [1534, 87] on icon "Cerrar" at bounding box center [1534, 86] width 10 height 10
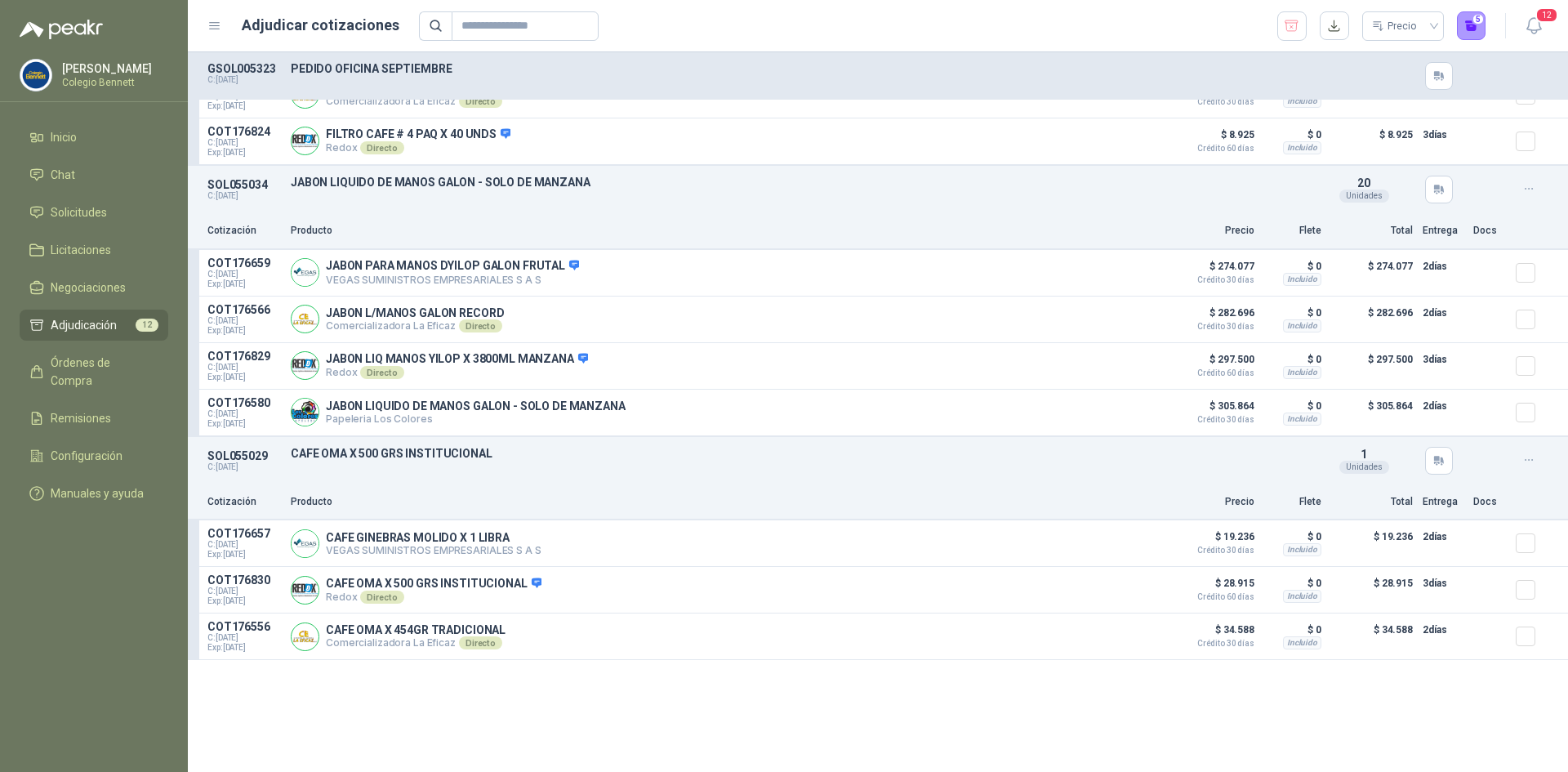
scroll to position [245, 0]
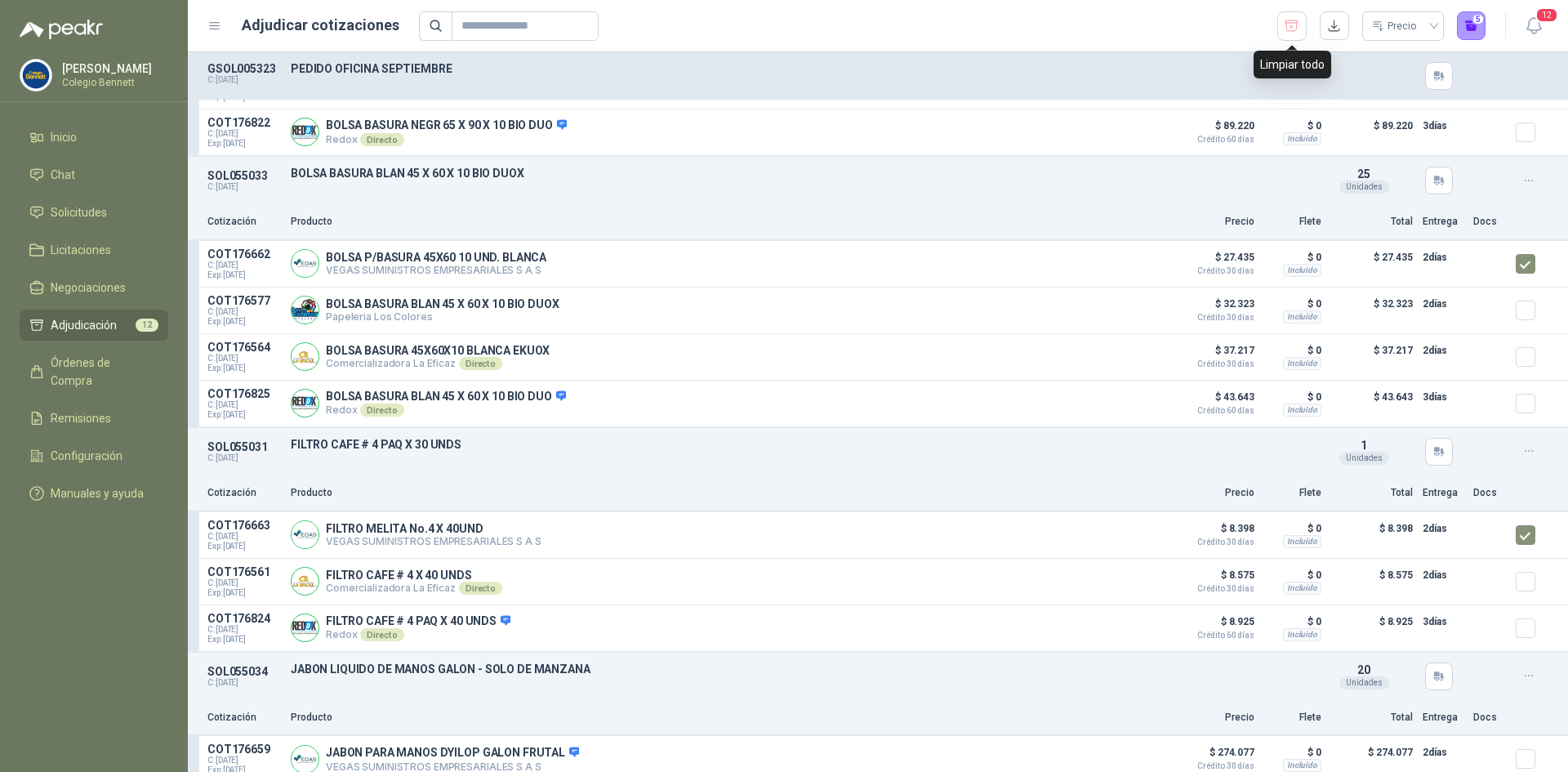
click at [1296, 21] on icon "button" at bounding box center [1291, 26] width 16 height 16
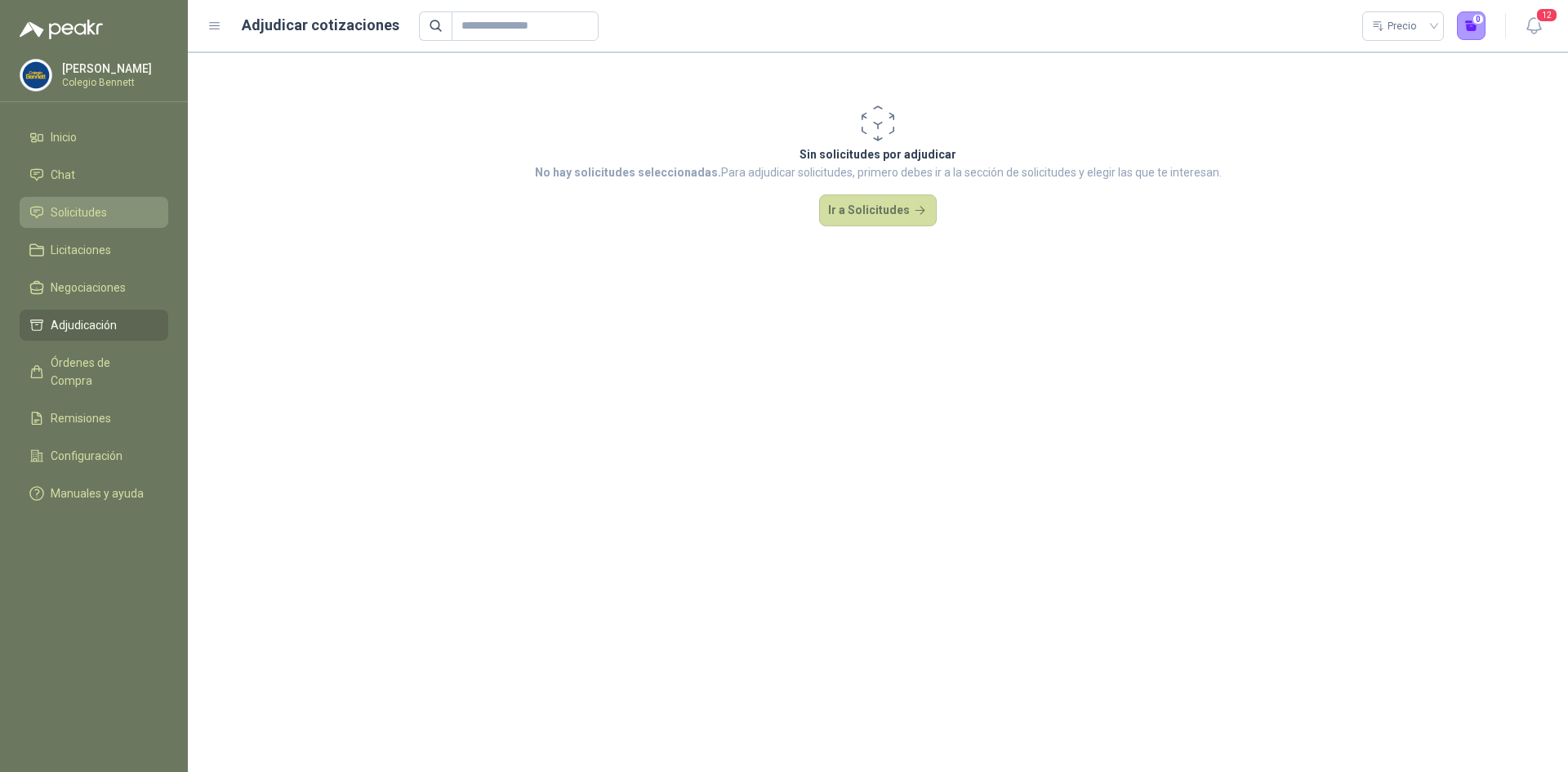
click at [82, 207] on span "Solicitudes" at bounding box center [79, 212] width 56 height 18
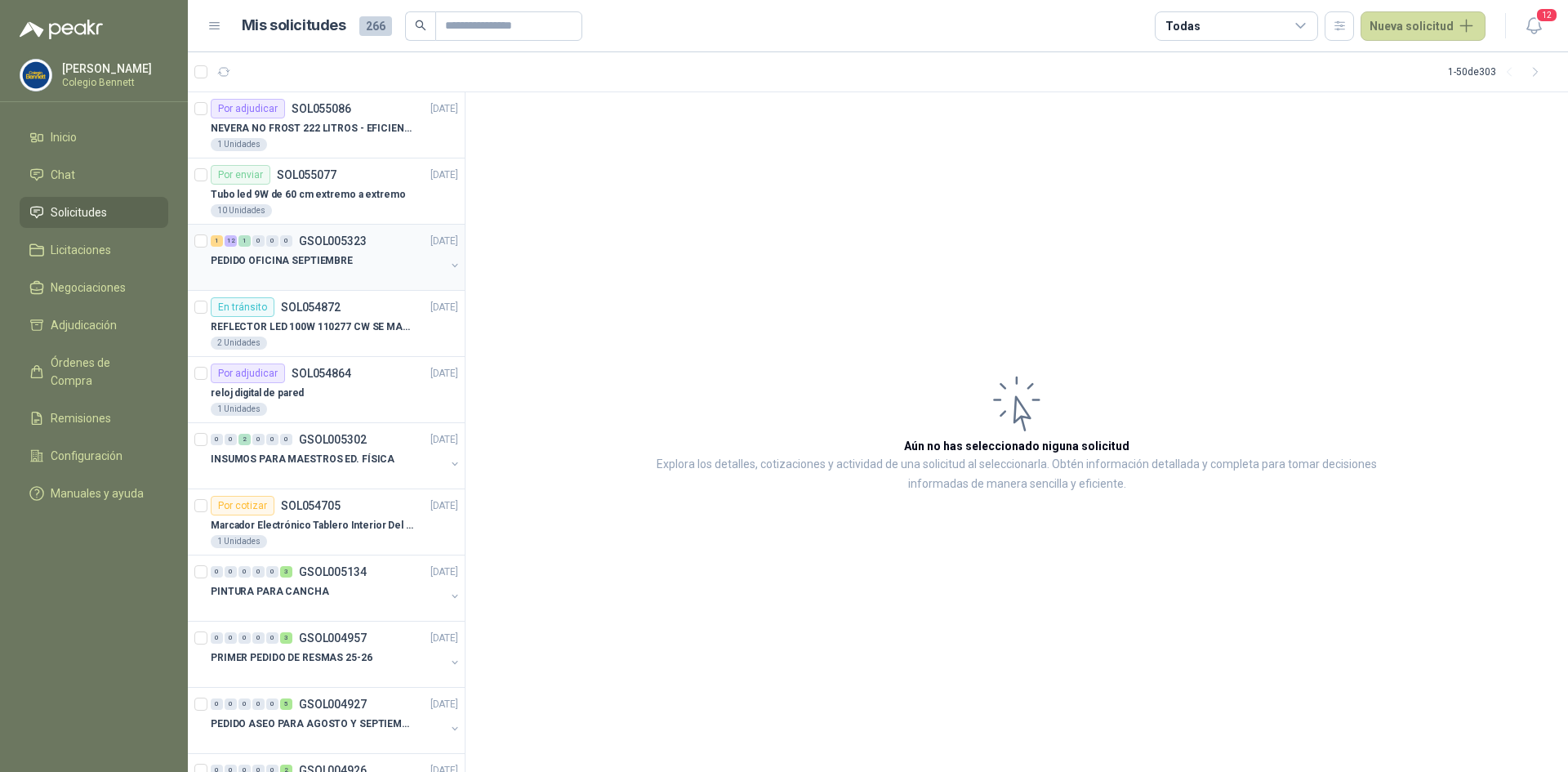
click at [337, 244] on p "GSOL005323" at bounding box center [333, 240] width 67 height 11
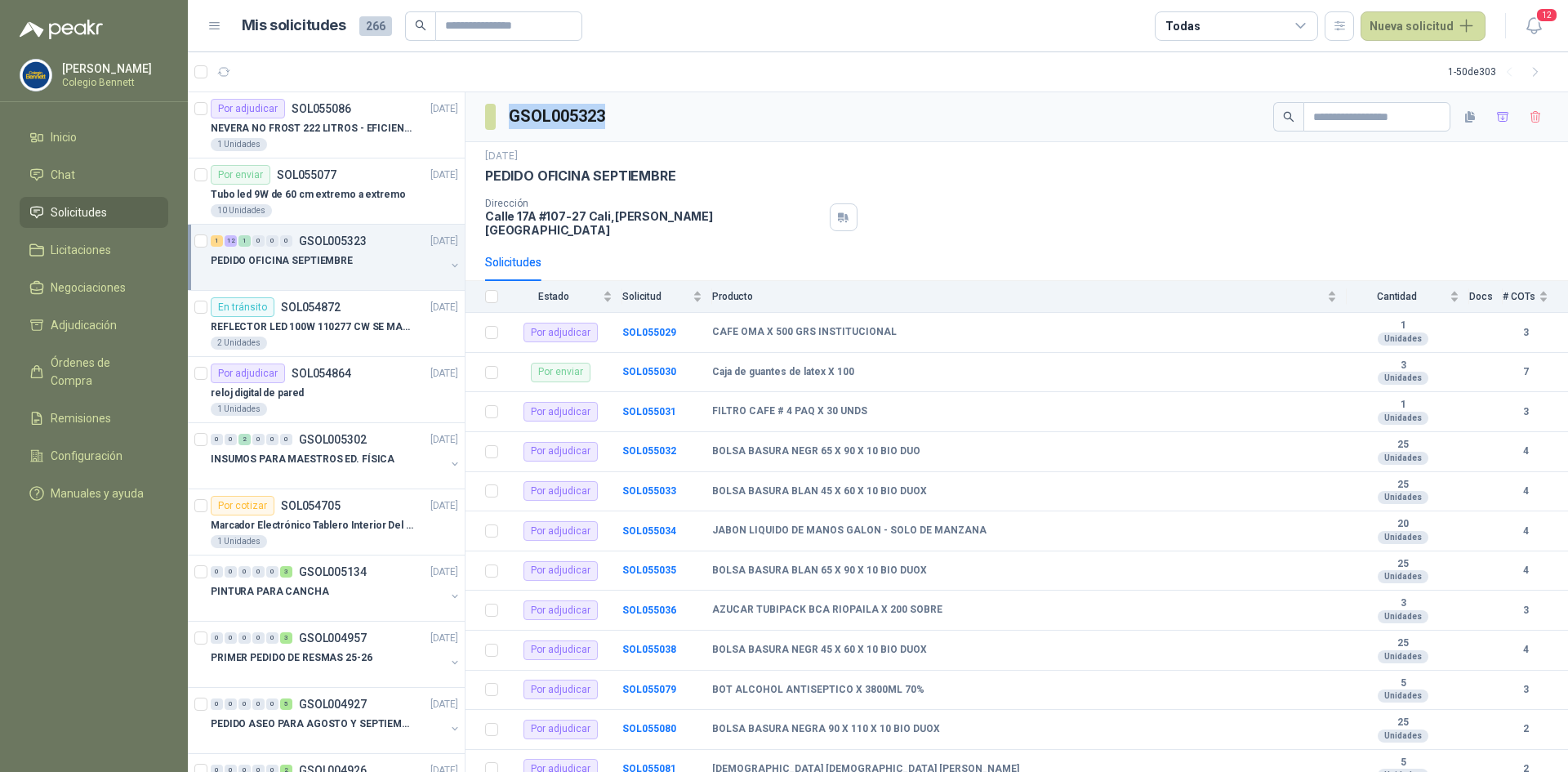
drag, startPoint x: 512, startPoint y: 114, endPoint x: 614, endPoint y: 119, distance: 102.1
click at [614, 119] on div "GSOL005323" at bounding box center [1017, 118] width 1102 height 50
copy h3 "GSOL005323"
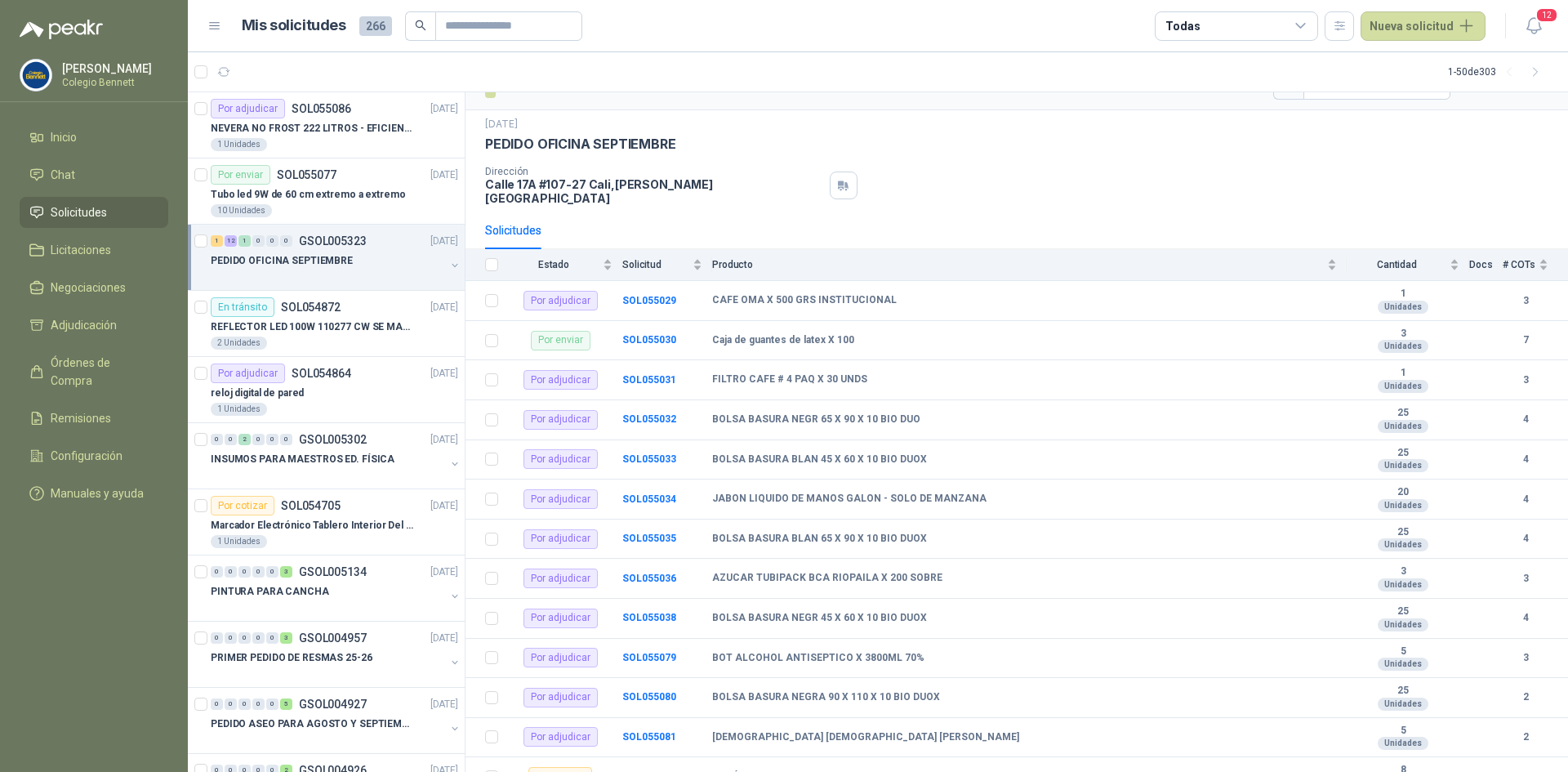
scroll to position [81, 0]
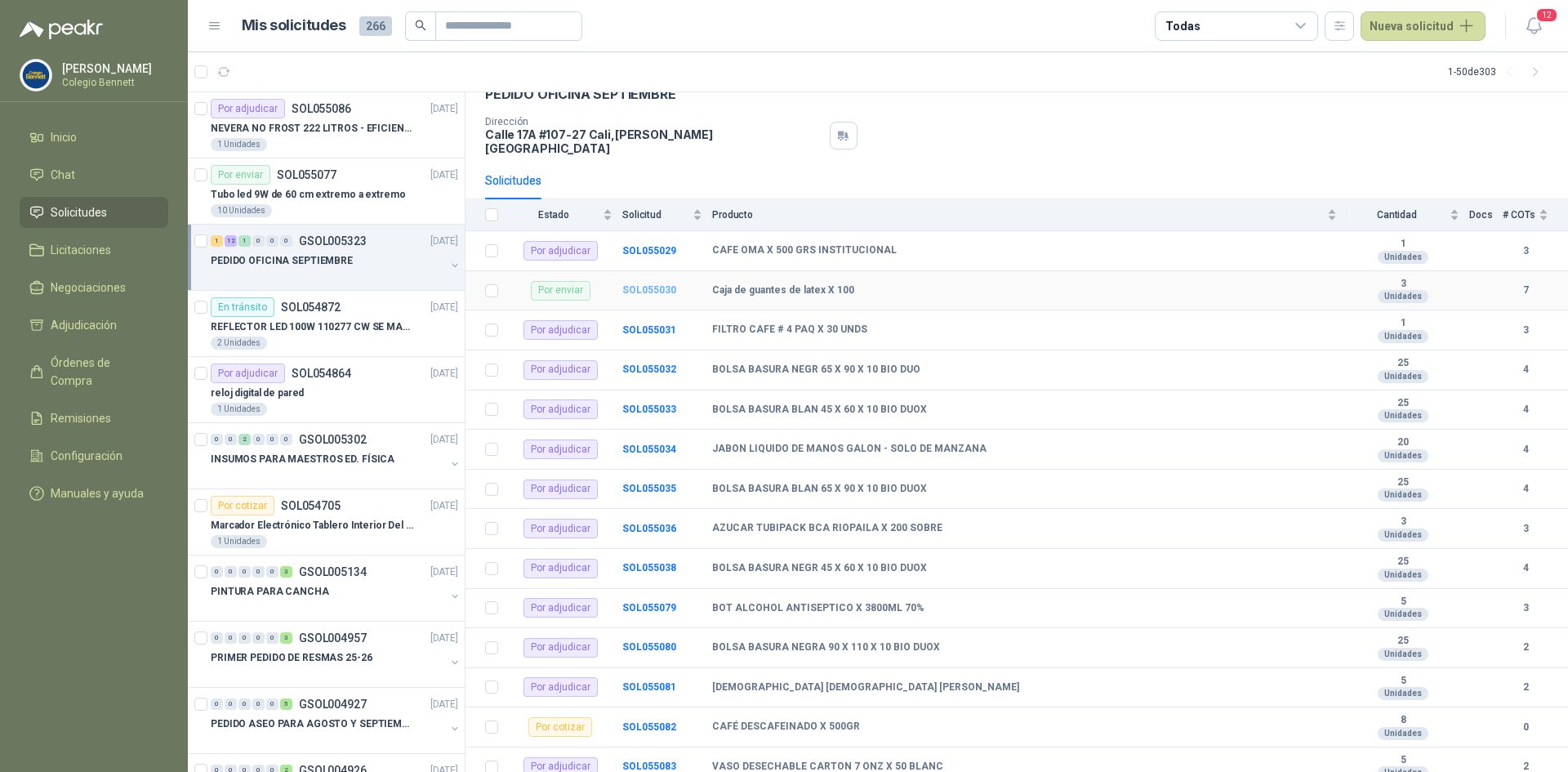
click at [651, 284] on b "SOL055030" at bounding box center [649, 290] width 54 height 11
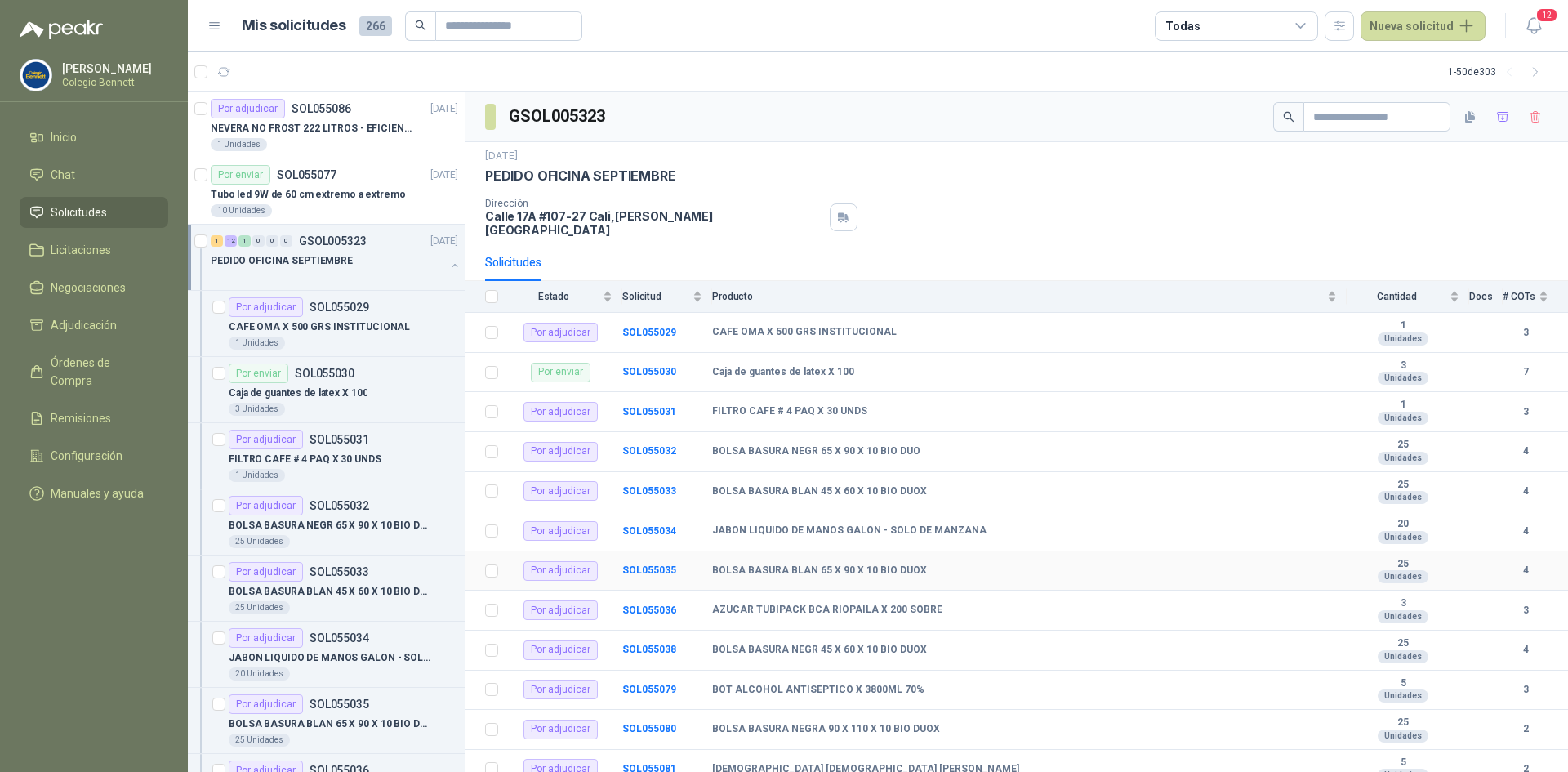
scroll to position [112, 0]
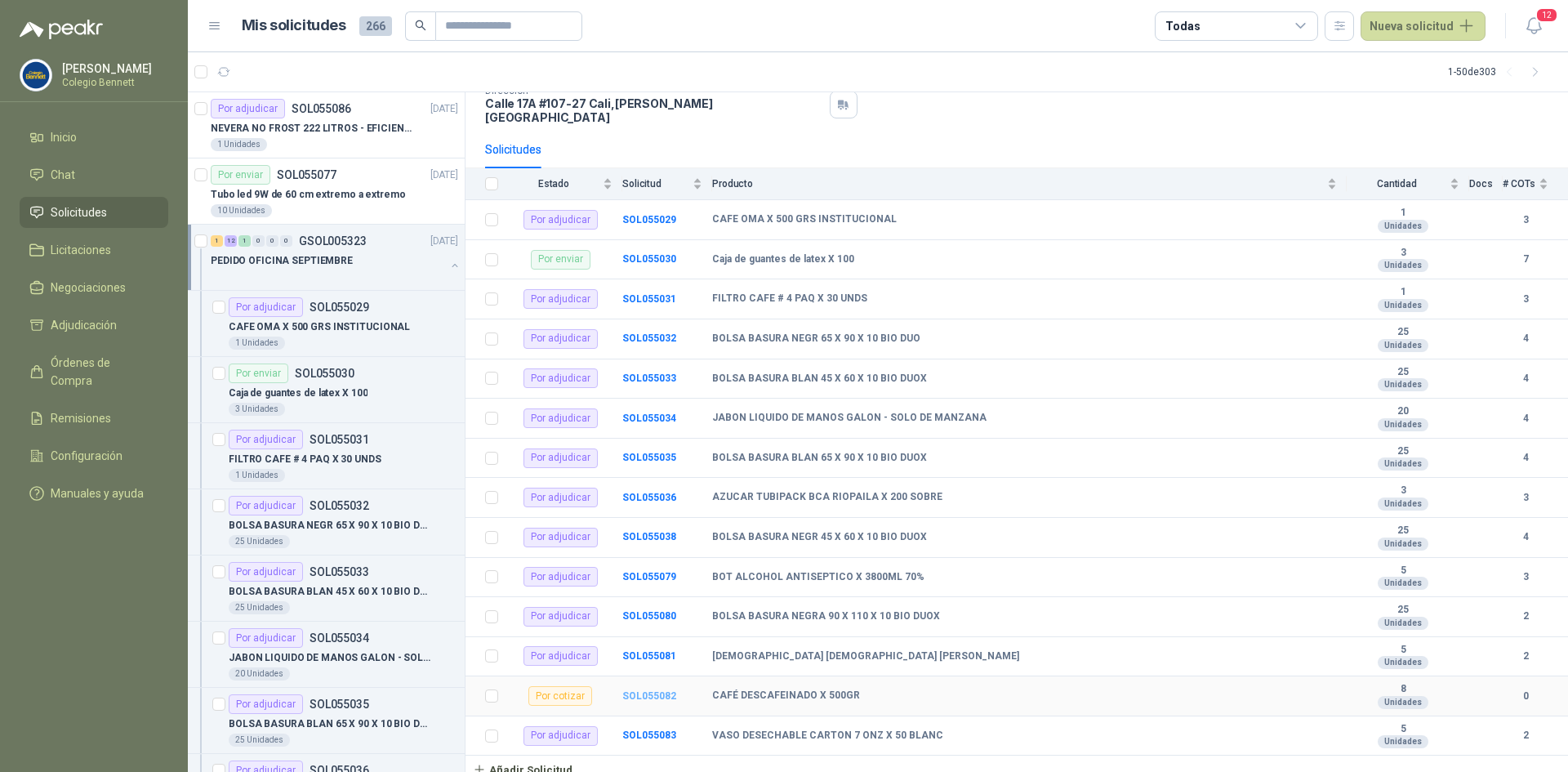
click at [657, 690] on b "SOL055082" at bounding box center [649, 695] width 54 height 11
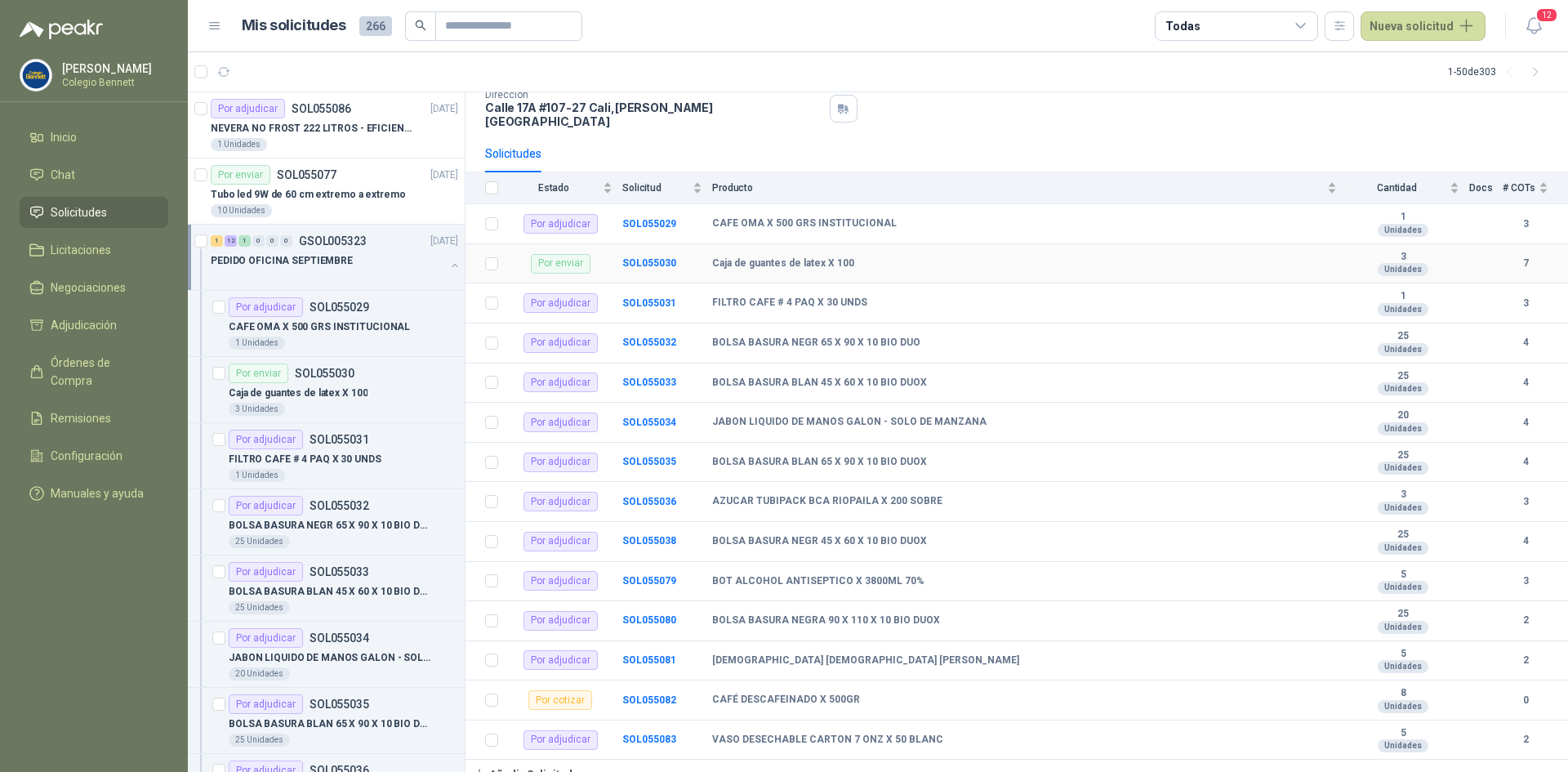
scroll to position [112, 0]
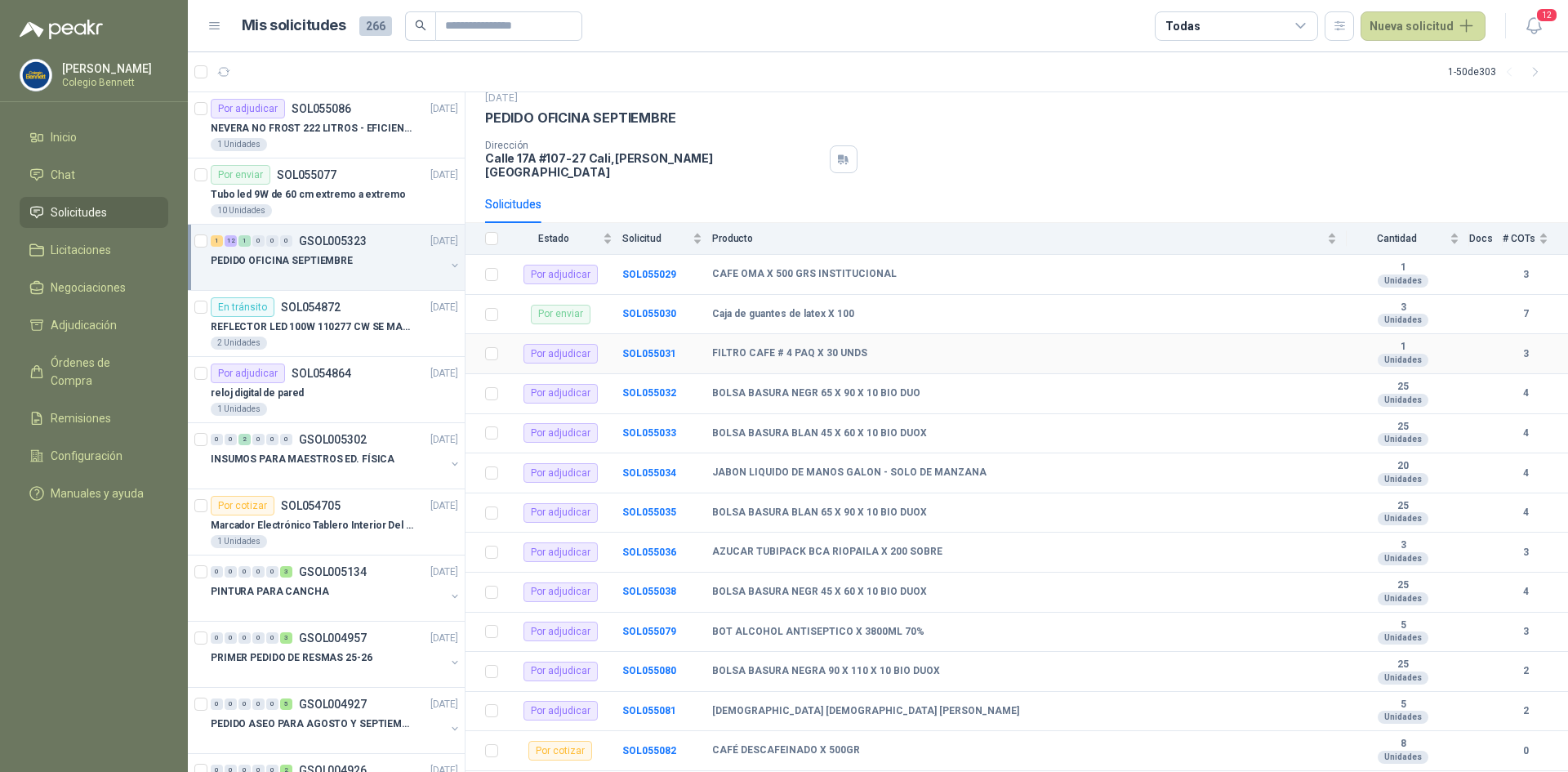
scroll to position [112, 0]
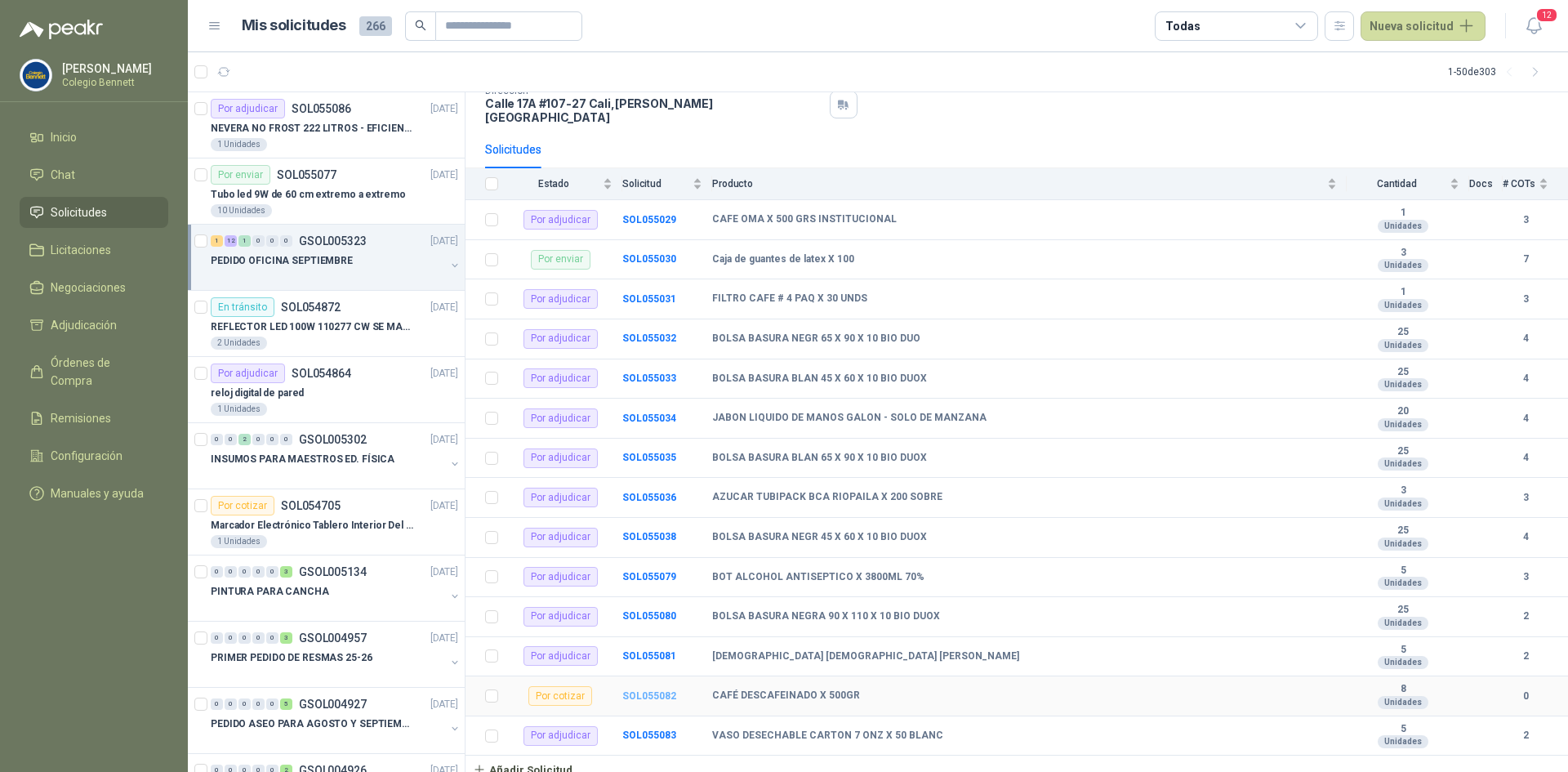
click at [644, 690] on b "SOL055082" at bounding box center [649, 695] width 54 height 11
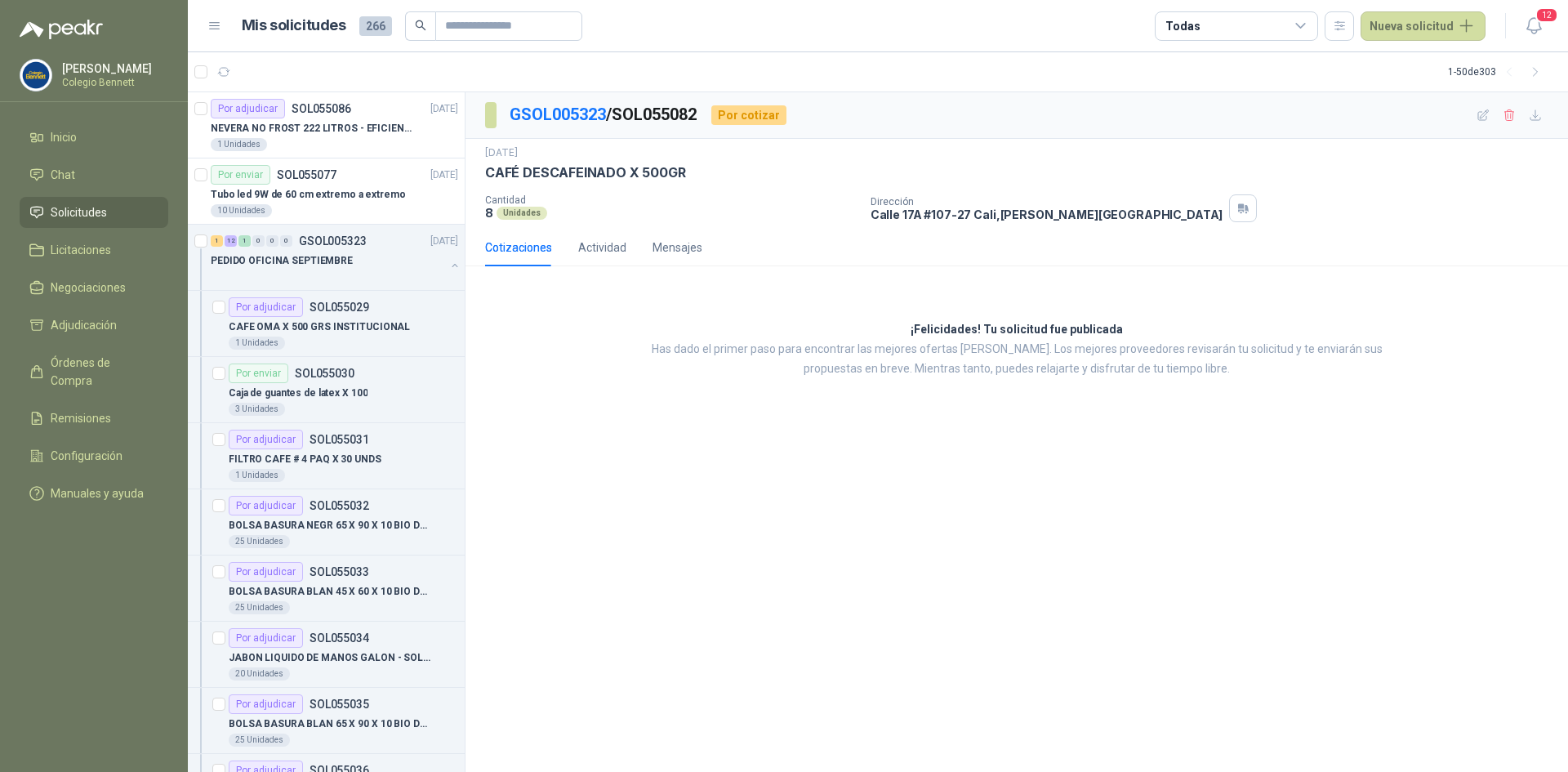
click at [545, 170] on p "CAFÉ DESCAFEINADO X 500GR" at bounding box center [585, 173] width 201 height 17
click at [545, 169] on p "CAFÉ DESCAFEINADO X 500GR" at bounding box center [585, 173] width 201 height 17
copy p "CAFÉ DESCAFEINADO X 500GR"
